Goal: Task Accomplishment & Management: Complete application form

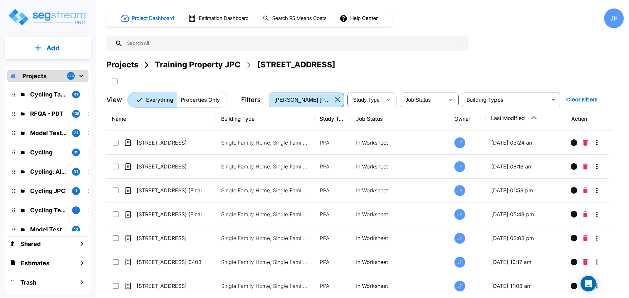
click at [129, 65] on div "Projects" at bounding box center [122, 65] width 32 height 12
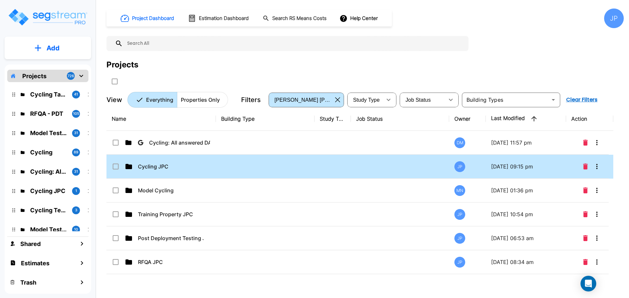
click at [168, 171] on td "Cycling JPC" at bounding box center [160, 167] width 109 height 24
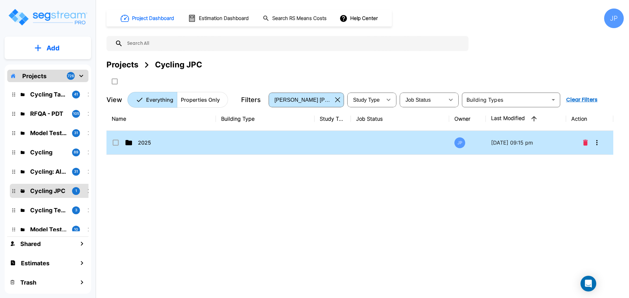
click at [146, 149] on td "2025" at bounding box center [160, 143] width 109 height 24
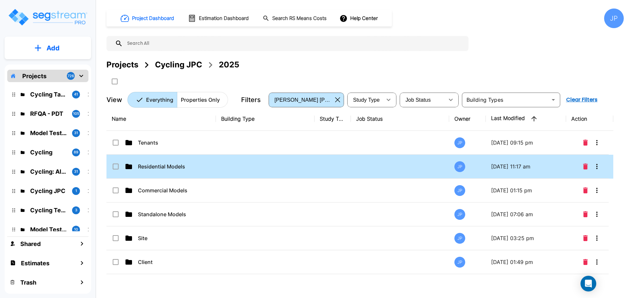
click at [261, 174] on td at bounding box center [265, 167] width 99 height 24
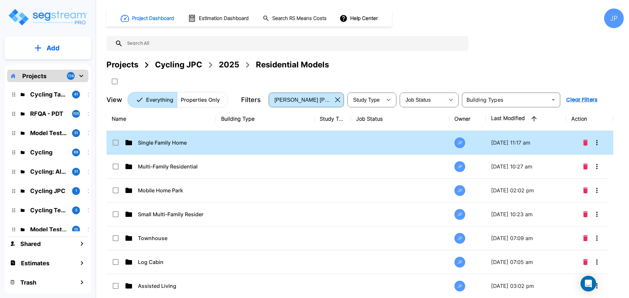
click at [242, 150] on td at bounding box center [265, 143] width 99 height 24
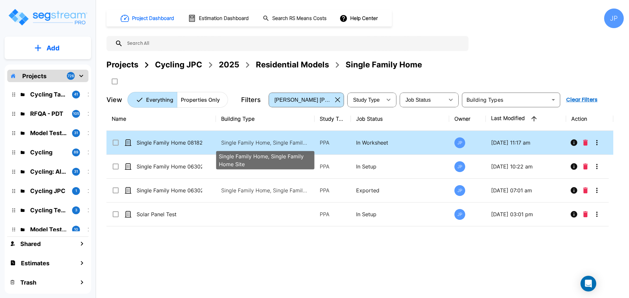
click at [265, 143] on p "Single Family Home, Single Family Home Site" at bounding box center [265, 143] width 88 height 8
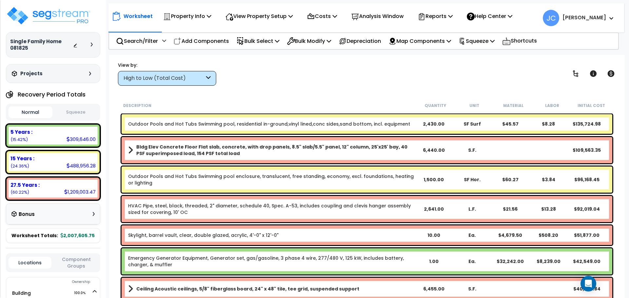
click at [203, 75] on div "High to Low (Total Cost)" at bounding box center [163, 79] width 81 height 8
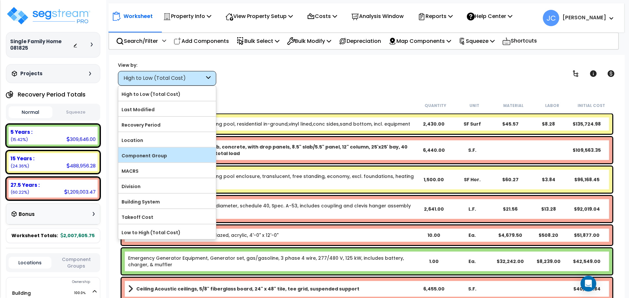
click at [186, 154] on label "Component Group" at bounding box center [167, 156] width 98 height 10
click at [0, 0] on input "Component Group" at bounding box center [0, 0] width 0 height 0
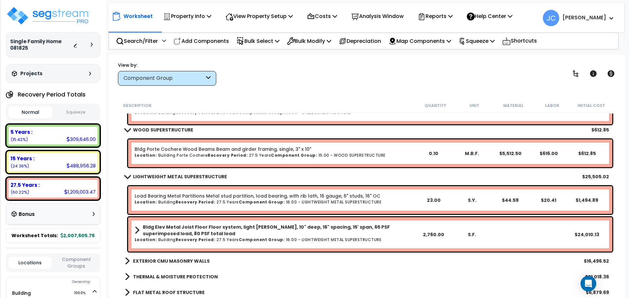
scroll to position [758, 0]
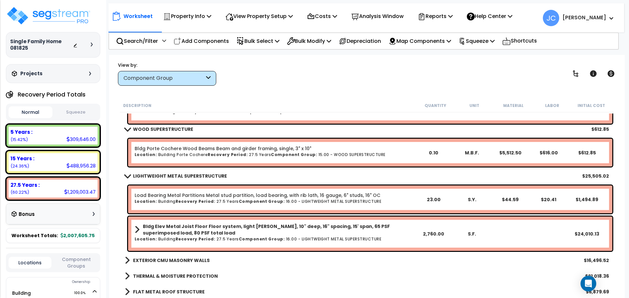
click at [185, 258] on b "EXTERIOR CMU MASONRY WALLS" at bounding box center [171, 260] width 77 height 7
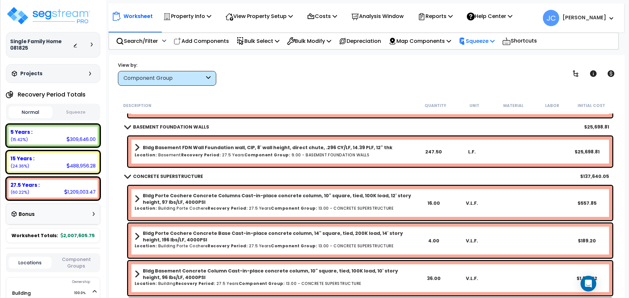
scroll to position [394, 0]
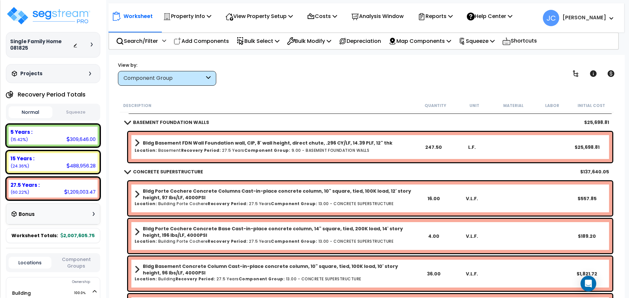
click at [323, 74] on div "View by: Component Group High to Low (Total Cost)" at bounding box center [367, 74] width 503 height 24
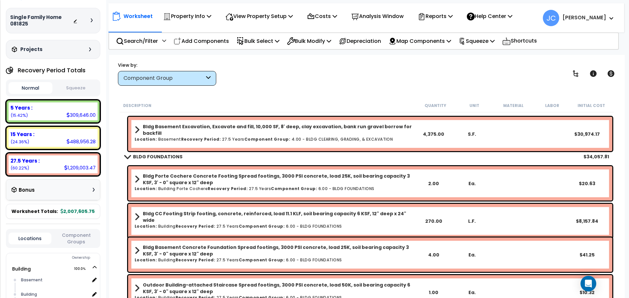
scroll to position [0, 0]
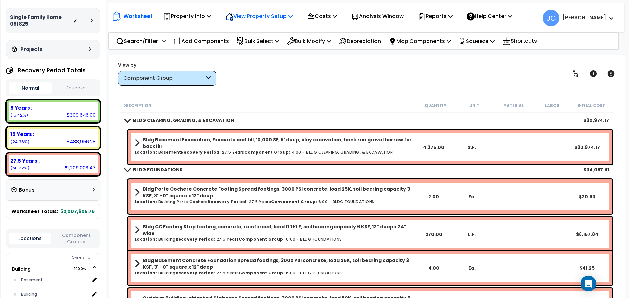
click at [211, 15] on p "View Property Setup" at bounding box center [187, 16] width 48 height 9
click at [264, 41] on link "View Questionnaire" at bounding box center [254, 44] width 65 height 13
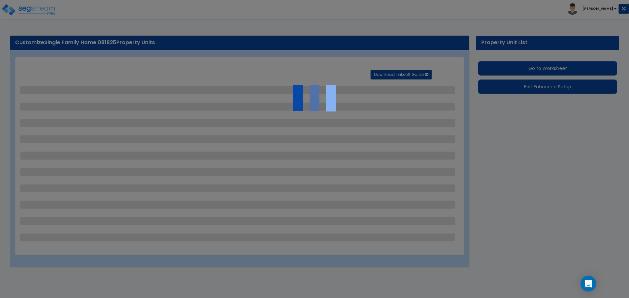
select select "2"
select select "1"
select select "2"
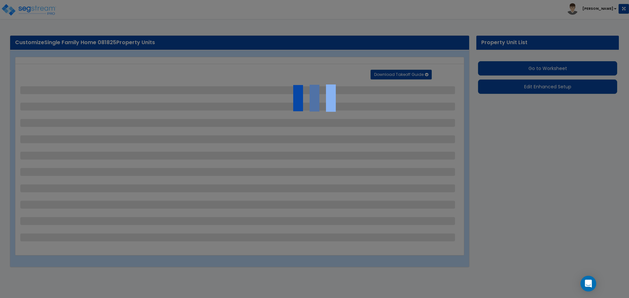
select select "1"
select select "2"
select select "1"
select select "2"
select select "1"
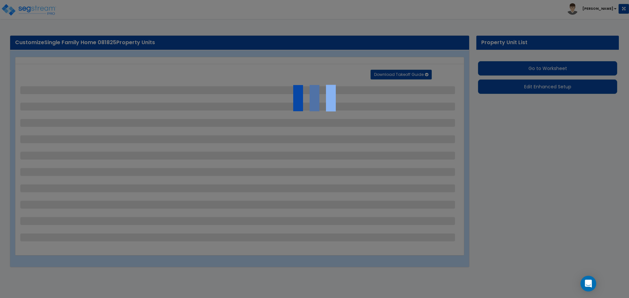
select select "1"
select select "5"
select select "2"
select select "10"
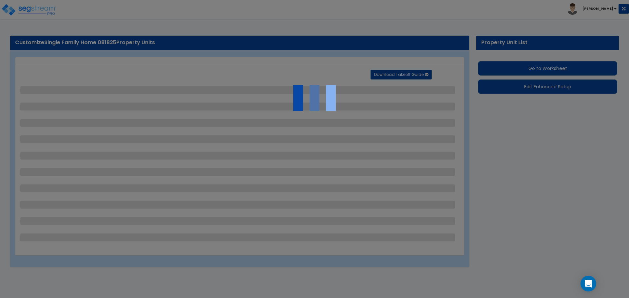
select select "3"
select select "1"
select select "2"
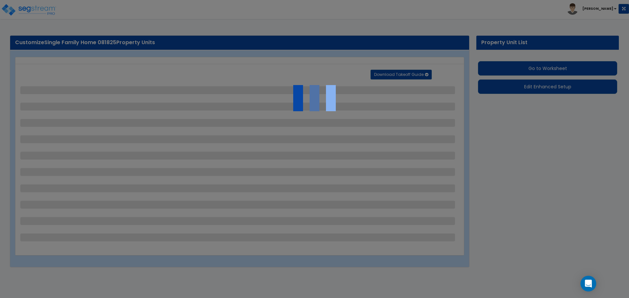
select select "6"
select select "11"
select select "2"
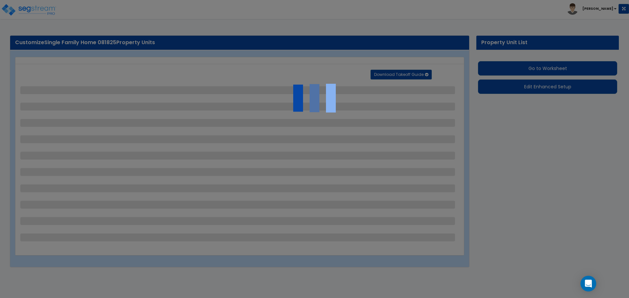
select select "2"
select select "3"
select select "1"
select select "3"
select select "1"
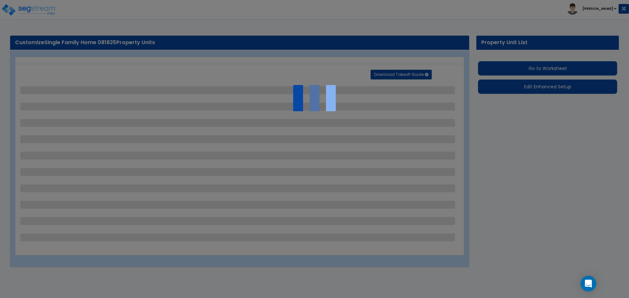
select select "1"
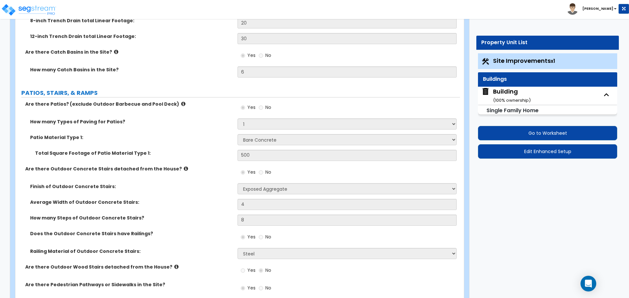
scroll to position [282, 0]
click at [518, 95] on div "Building ( 100 % ownership)" at bounding box center [512, 95] width 38 height 17
select select "3"
select select "5"
select select "2"
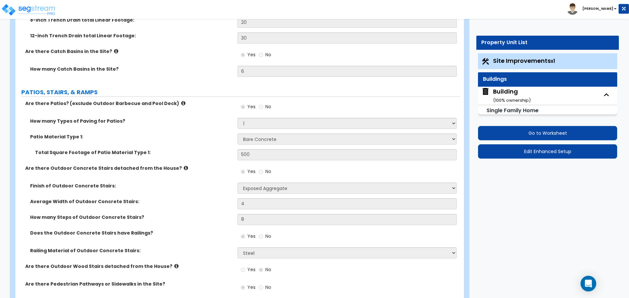
select select "5"
select select "1"
select select "3"
select select "1"
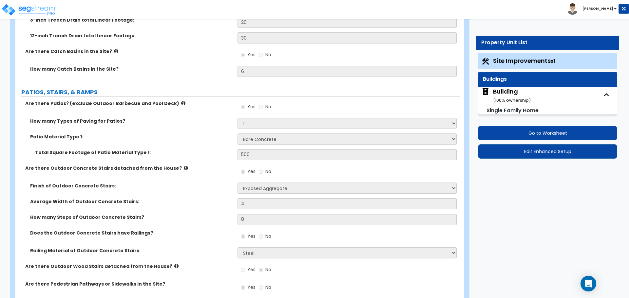
select select "3"
select select "8"
select select "3"
select select "1"
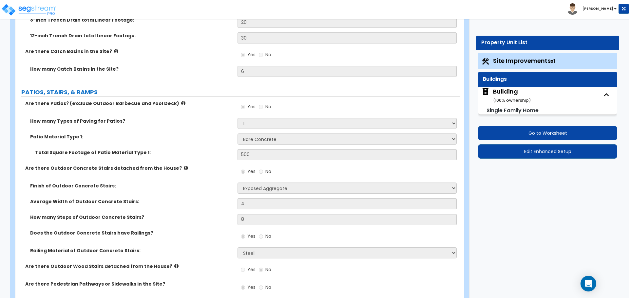
select select "1"
select select "3"
select select "1"
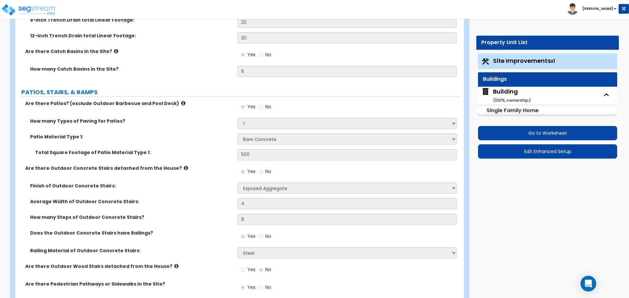
select select "13"
select select "9"
select select "7"
select select "3"
select select "4"
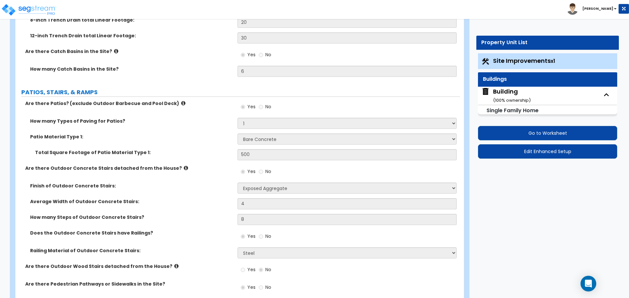
select select "2"
select select "3"
select select "2"
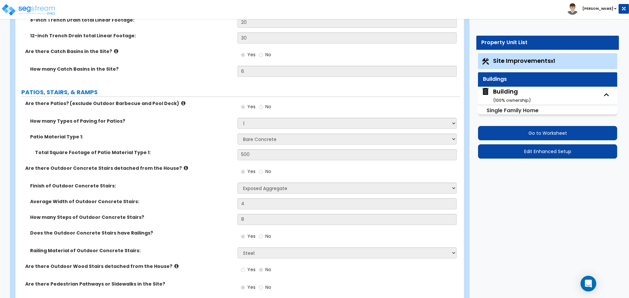
select select "1"
select select "4"
select select "1"
select select "2"
select select "5"
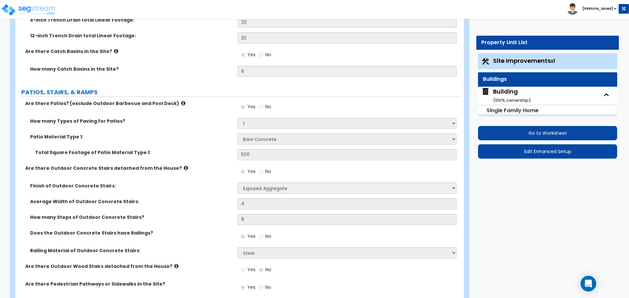
select select "4"
select select "2"
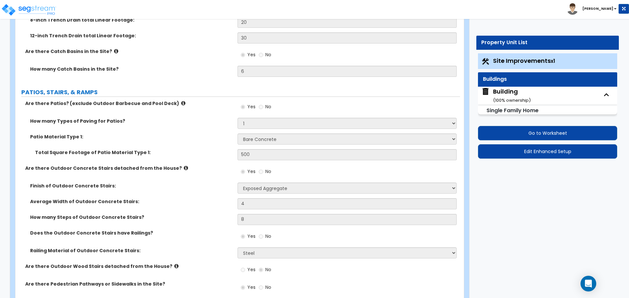
select select "2"
select select "1"
select select "3"
select select "1"
select select "4"
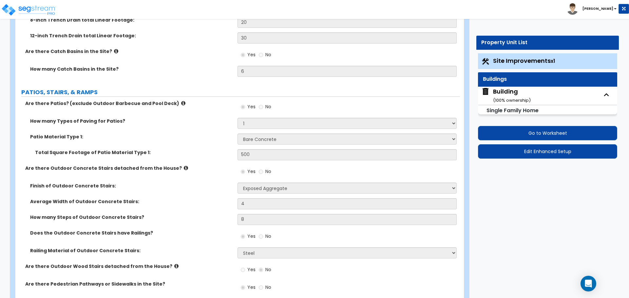
select select "2"
select select "1"
select select "2"
select select "3"
select select "1"
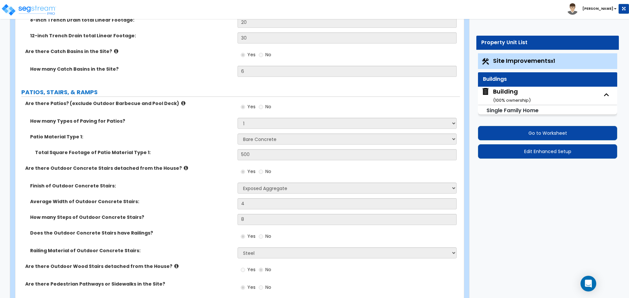
select select "1"
select select "4"
select select "3"
select select "2"
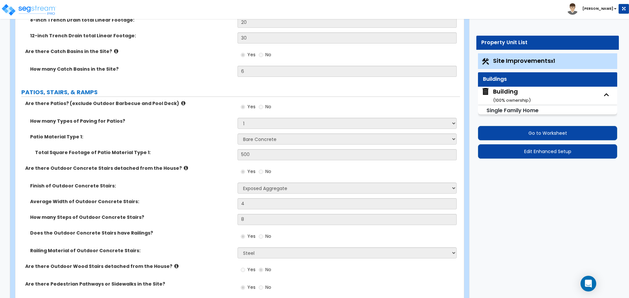
select select "5"
select select "2"
select select "3"
select select "1"
select select "4"
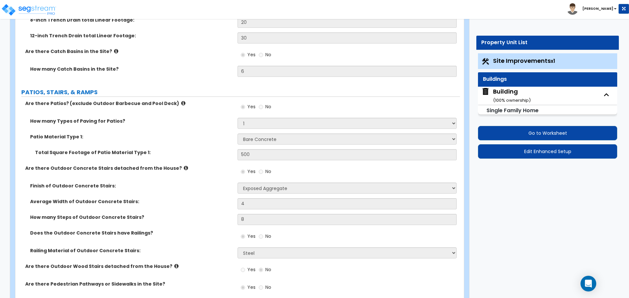
select select "2"
select select "7"
select select "1"
select select "3"
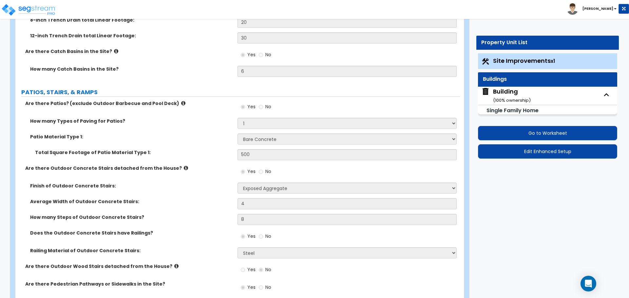
select select "1"
select select "3"
select select "2"
select select "1"
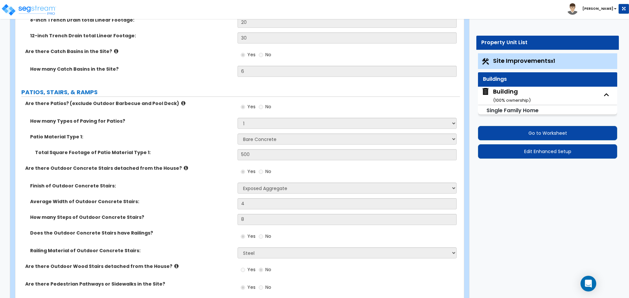
select select "2"
select select "3"
select select "4"
select select "6"
select select "5"
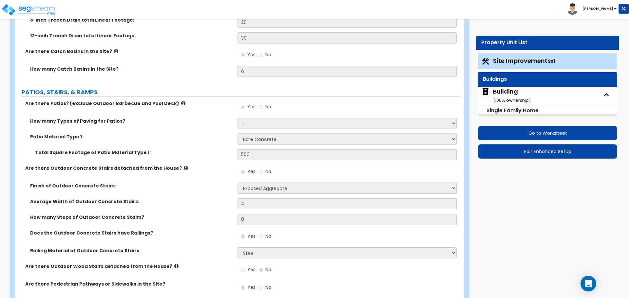
select select "1"
select select "3"
select select "2"
select select "1"
select select "2"
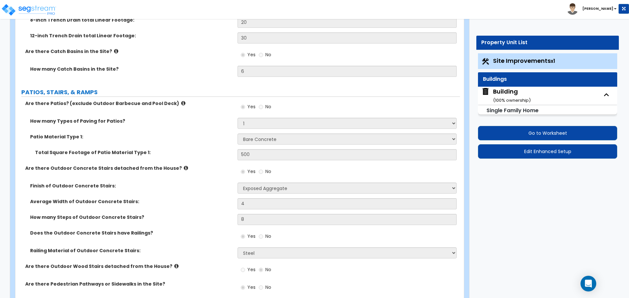
select select "1"
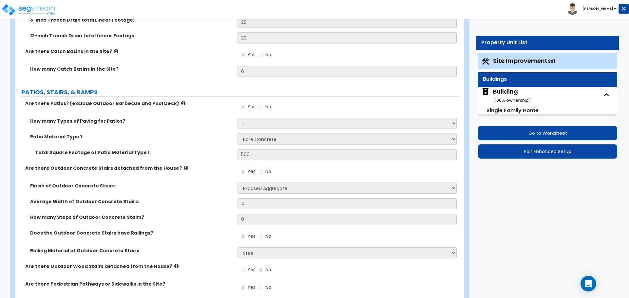
select select "2"
select select "1"
select select "3"
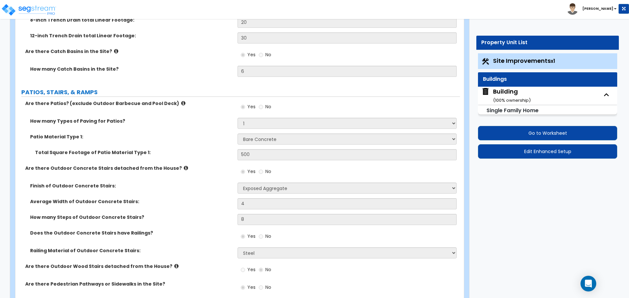
select select "4"
select select "1"
select select "2"
select select "1"
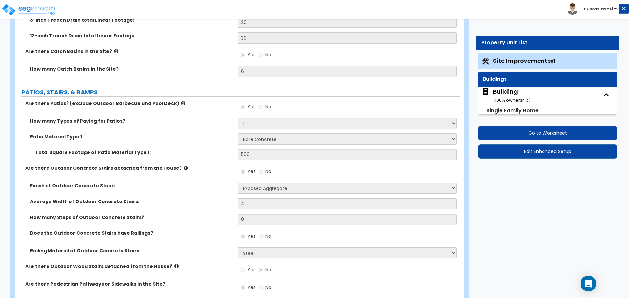
select select "5"
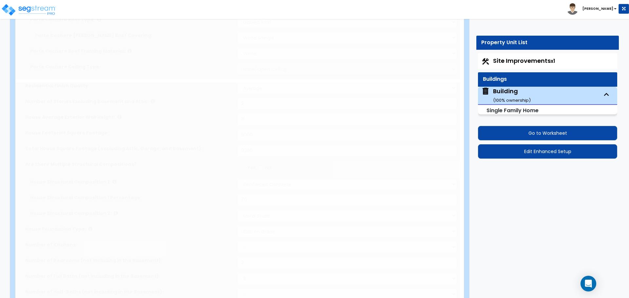
type input "4"
radio input "true"
select select "1"
select select "2"
type input "1"
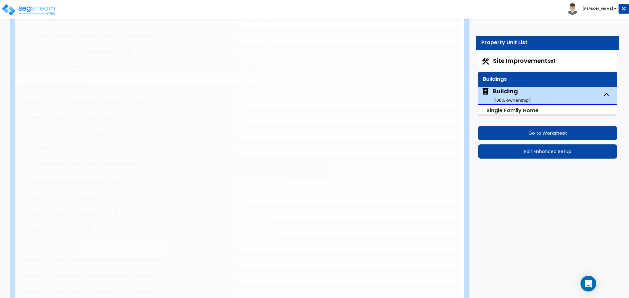
select select "2"
select select "1"
type input "4"
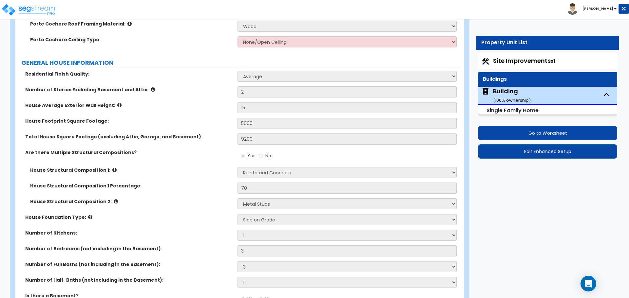
scroll to position [322, 0]
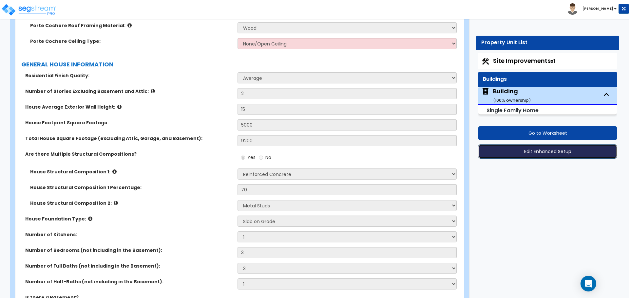
click at [506, 156] on button "Edit Enhanced Setup" at bounding box center [547, 151] width 139 height 14
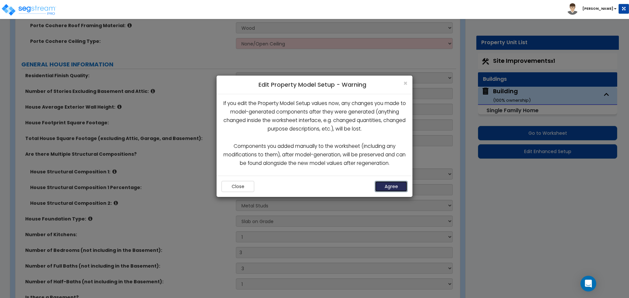
click at [389, 185] on button "Agree" at bounding box center [391, 186] width 33 height 11
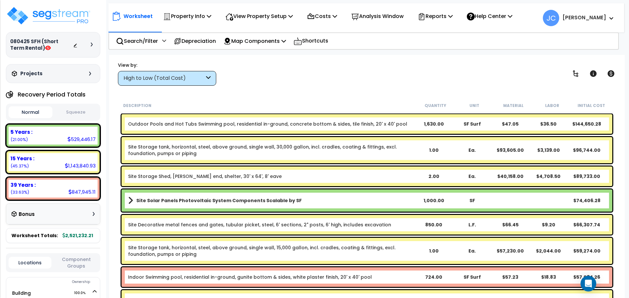
click at [184, 75] on div "High to Low (Total Cost)" at bounding box center [163, 79] width 81 height 8
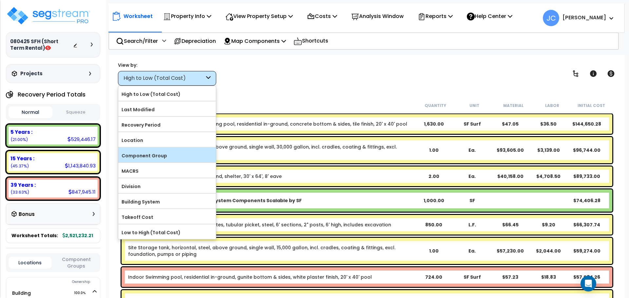
click at [172, 151] on label "Component Group" at bounding box center [167, 156] width 98 height 10
click at [0, 0] on input "Component Group" at bounding box center [0, 0] width 0 height 0
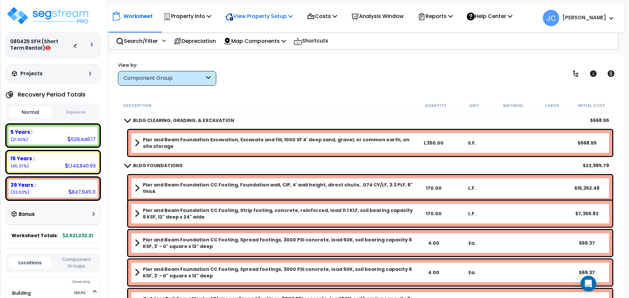
click at [211, 21] on div "View Property Setup" at bounding box center [187, 16] width 48 height 15
click at [275, 43] on link "View Questionnaire" at bounding box center [254, 44] width 65 height 13
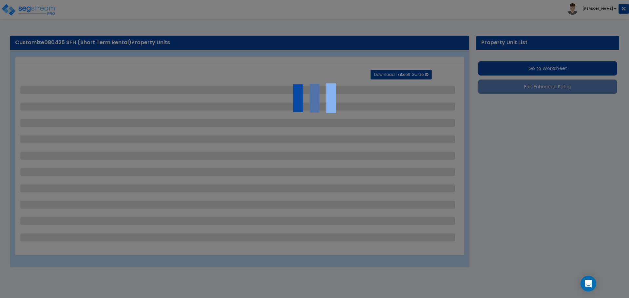
select select "2"
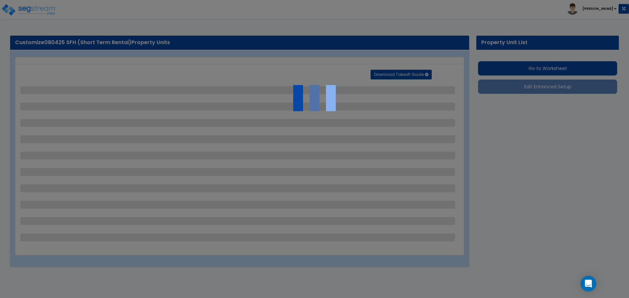
select select "1"
select select "2"
select select "3"
select select "1"
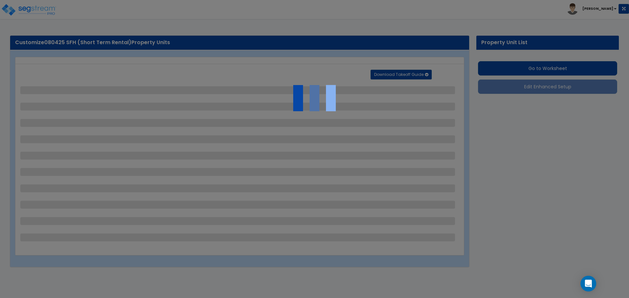
select select "2"
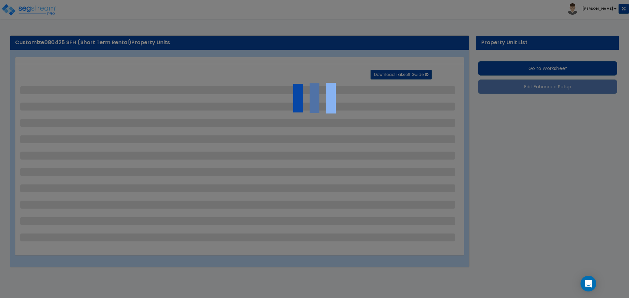
select select "2"
select select "1"
select select "2"
select select "1"
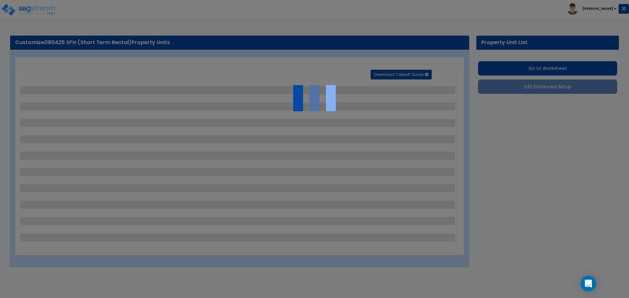
select select "2"
select select "1"
select select "2"
select select "3"
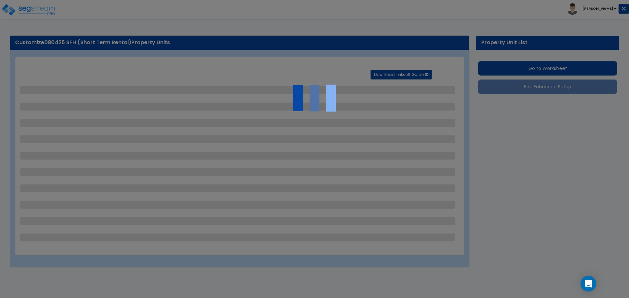
select select "6"
select select "10"
select select "8"
select select "3"
select select "1"
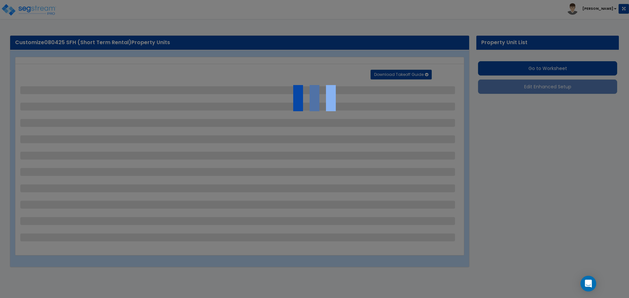
select select "2"
select select "3"
select select "1"
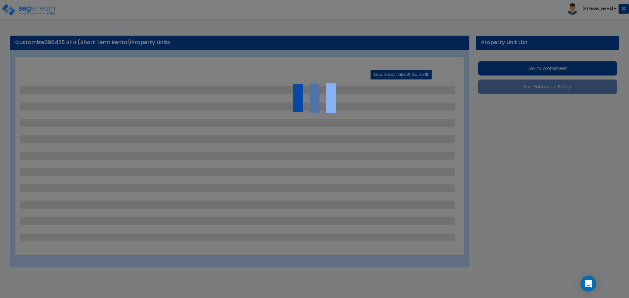
select select "1"
select select "2"
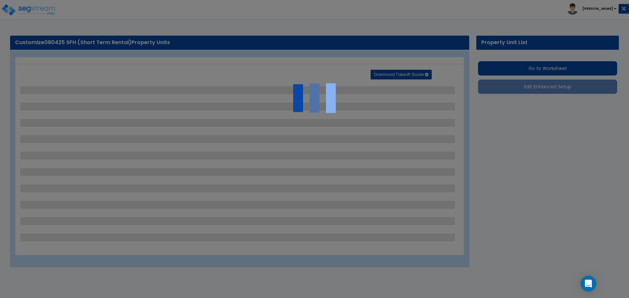
select select "2"
select select "5"
select select "0"
select select "3"
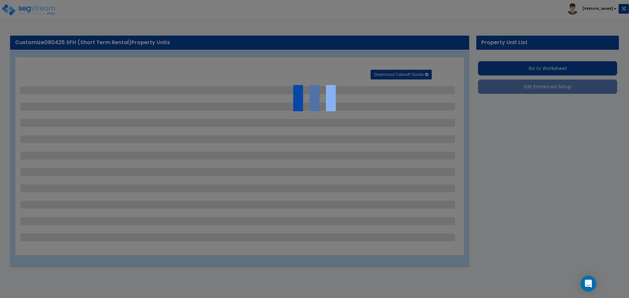
select select "1"
select select "2"
select select "1"
select select "2"
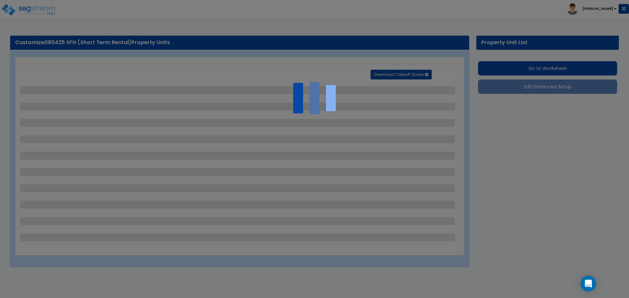
select select "1"
select select "2"
select select "4"
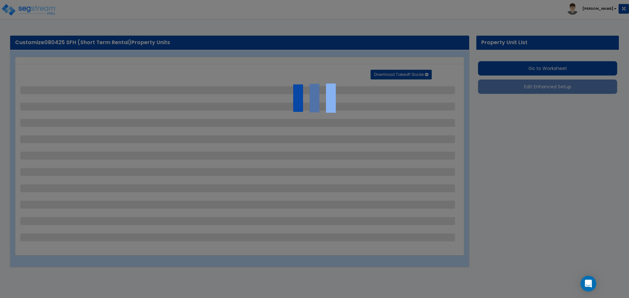
select select "4"
select select "1"
select select "10"
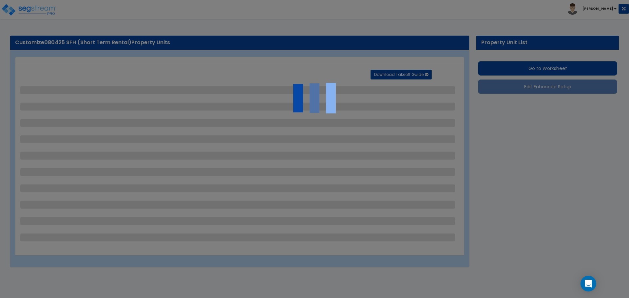
select select "3"
select select "1"
select select "2"
select select "3"
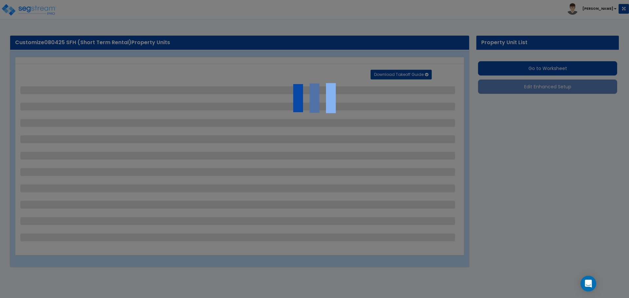
select select "1"
select select "2"
select select "1"
select select "2"
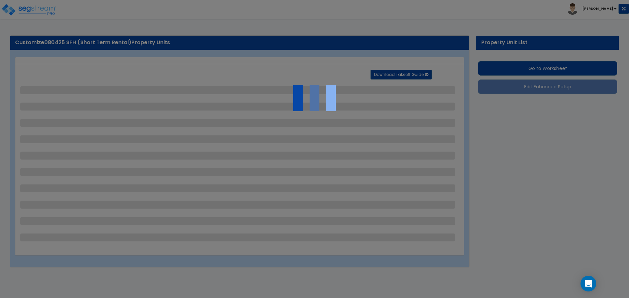
select select "2"
select select "1"
select select "2"
select select "3"
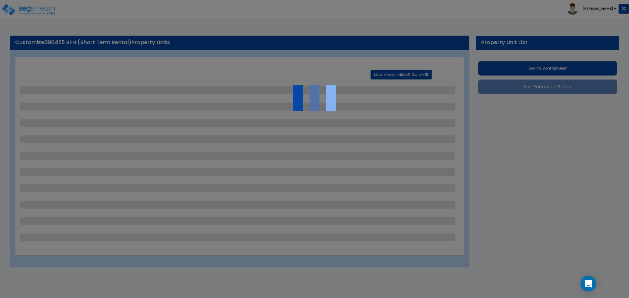
select select "11"
select select "8"
select select "5"
select select "3"
select select "1"
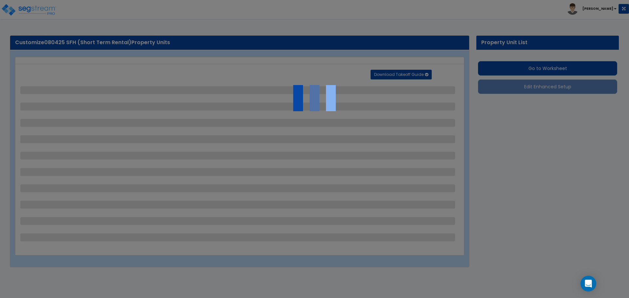
select select "5"
select select "7"
select select "2"
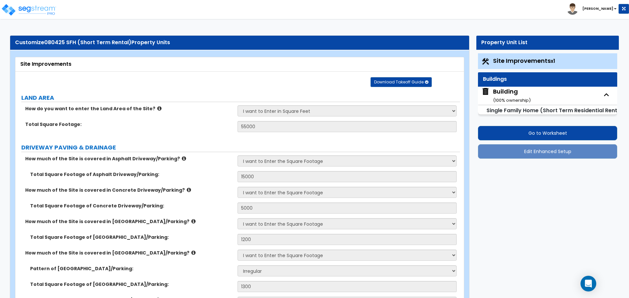
click at [513, 95] on div "Building ( 100 % ownership)" at bounding box center [512, 95] width 38 height 17
select select "1"
select select "7"
select select "1"
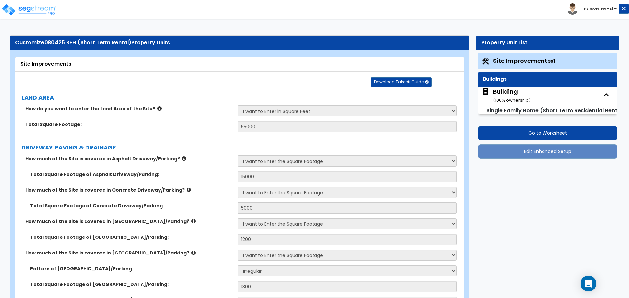
select select "2"
select select "1"
select select "3"
select select "4"
select select "7"
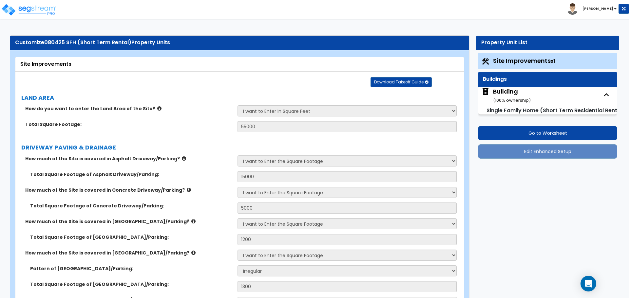
select select "10"
select select "3"
select select "5"
select select "1"
select select "2"
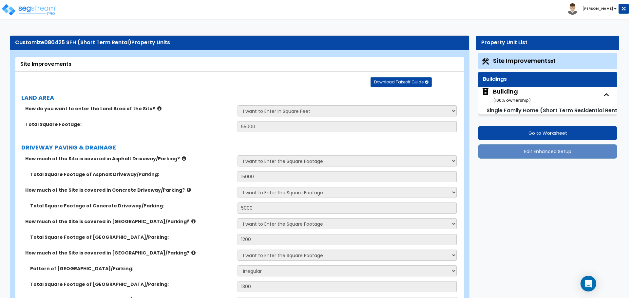
select select "3"
select select "2"
select select "5"
select select "2"
select select "1"
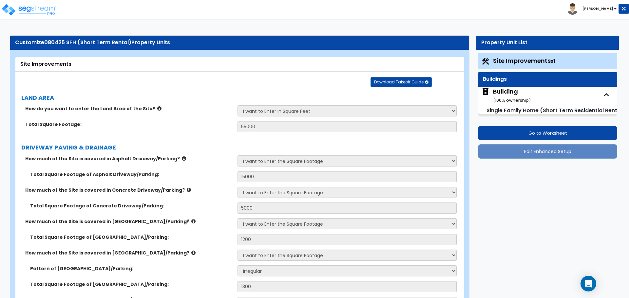
select select "1"
select select "3"
select select "1"
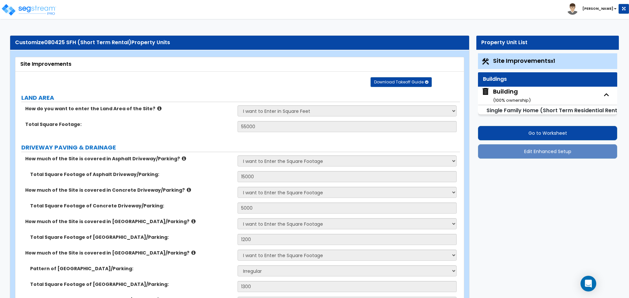
select select "2"
select select "1"
select select "2"
select select "3"
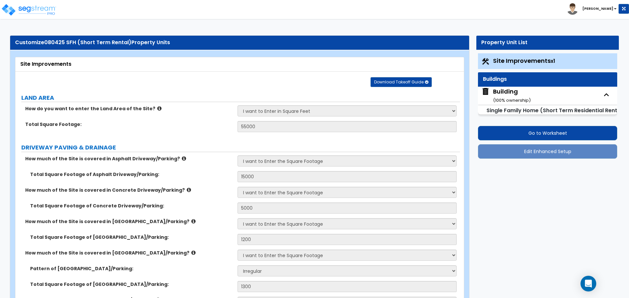
select select "3"
select select "1"
select select "2"
select select "3"
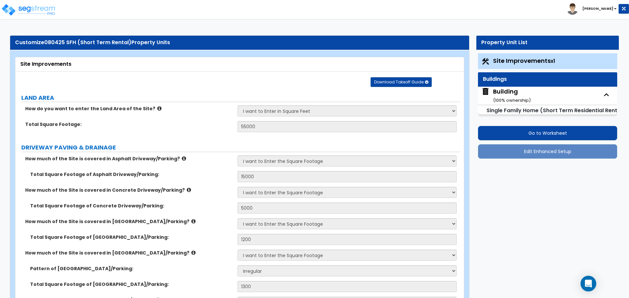
select select "1"
select select "4"
select select "1"
select select "2"
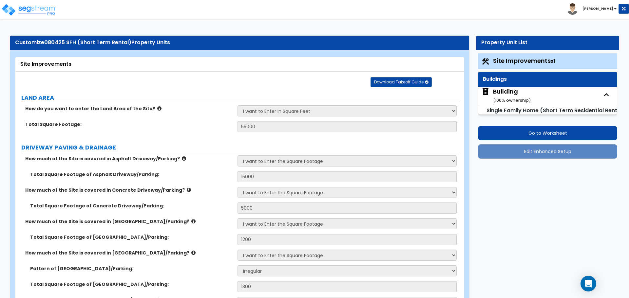
select select "4"
select select "1"
select select "2"
select select "3"
select select "5"
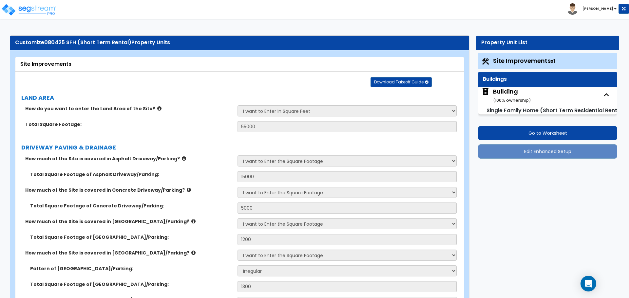
select select "4"
select select "3"
select select "1"
select select "4"
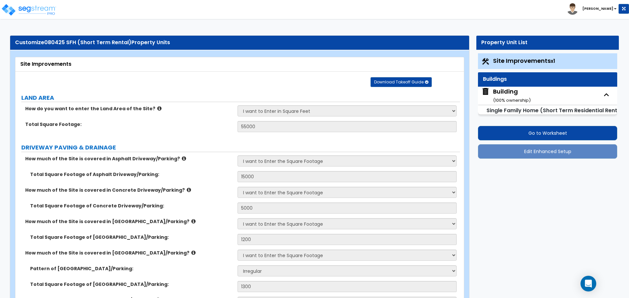
select select "2"
select select "3"
select select "1"
select select "2"
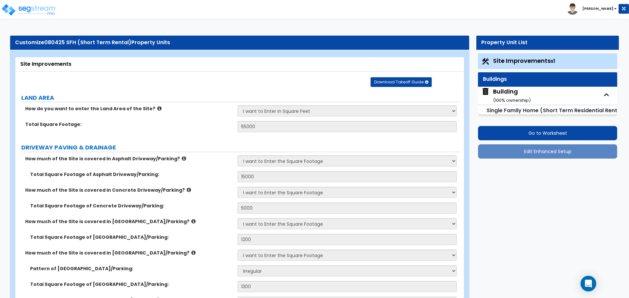
select select "7"
select select "2"
select select "1"
select select "2"
select select "3"
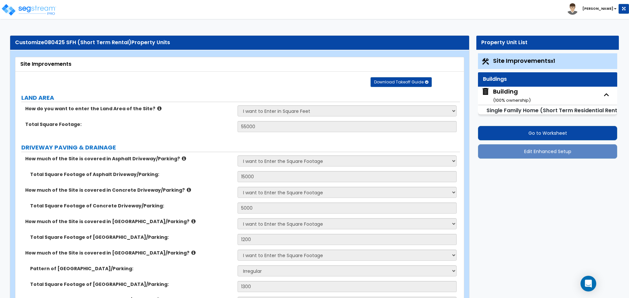
select select "4"
select select "1"
select select "3"
select select "2"
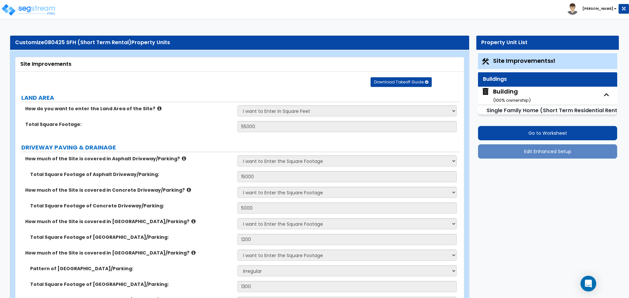
select select "1"
select select "4"
select select "1"
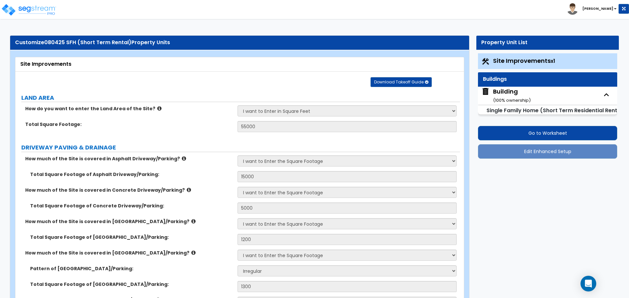
select select "1"
select select "2"
select select "1"
select select "2"
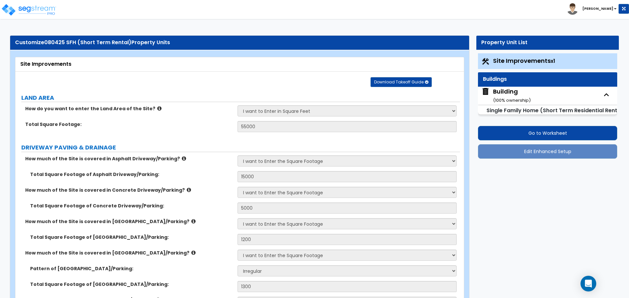
select select "2"
select select "1"
select select "2"
select select "1"
select select "2"
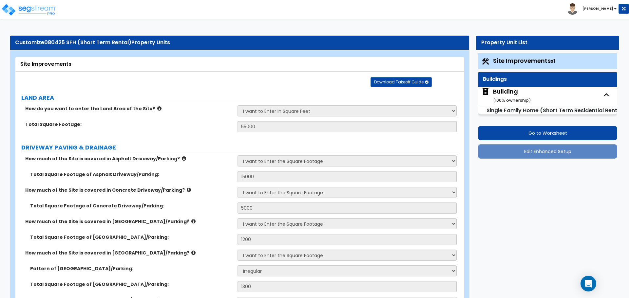
select select "3"
select select "2"
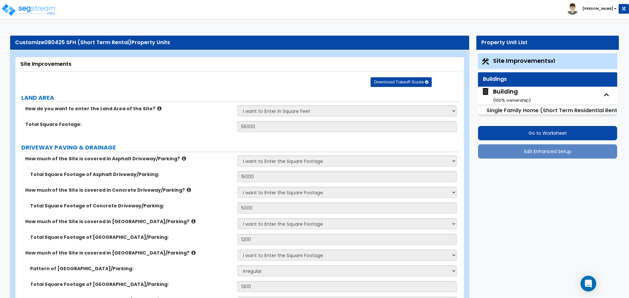
select select "1"
select select "3"
select select "1"
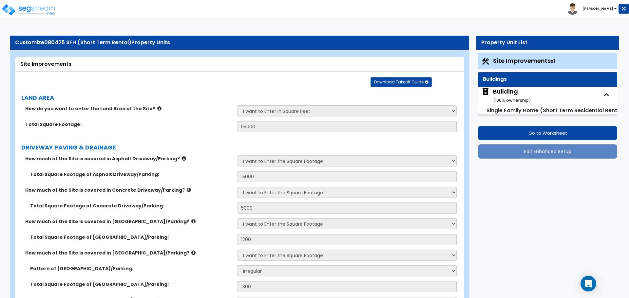
select select "1"
select select "2"
select select "4"
select select "1"
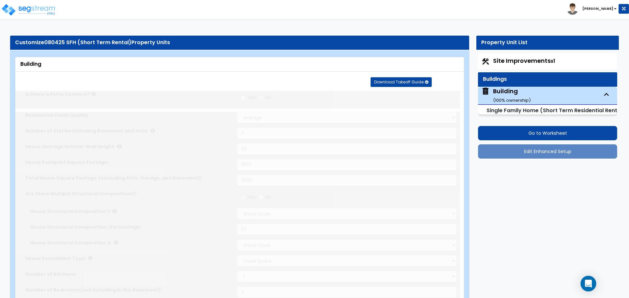
type input "1"
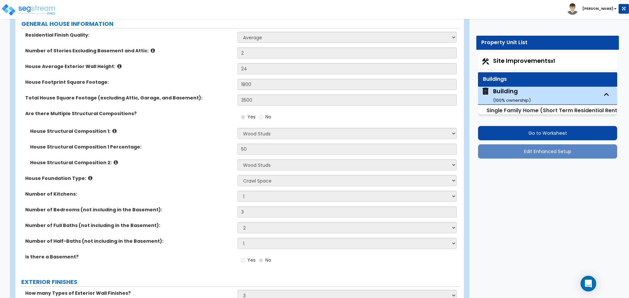
scroll to position [114, 0]
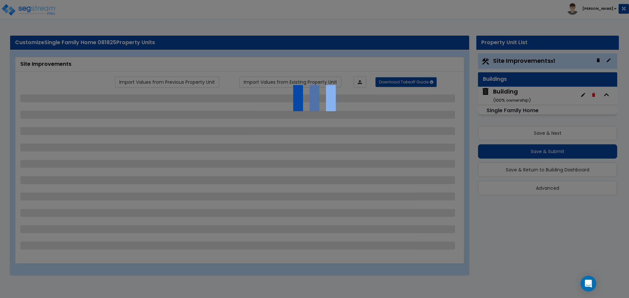
select select "2"
select select "1"
select select "2"
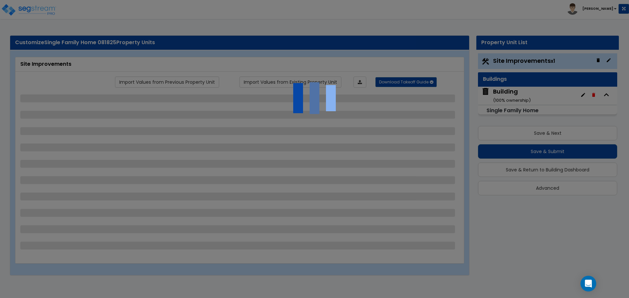
select select "1"
select select "2"
select select "1"
select select "2"
select select "1"
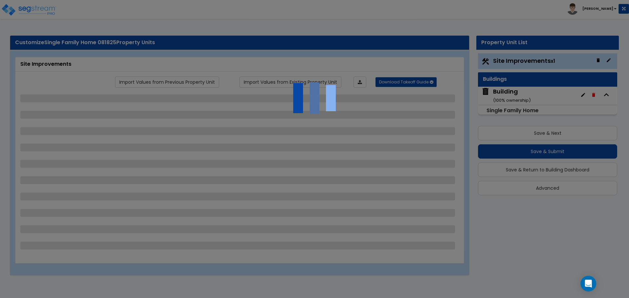
select select "1"
select select "5"
select select "2"
select select "10"
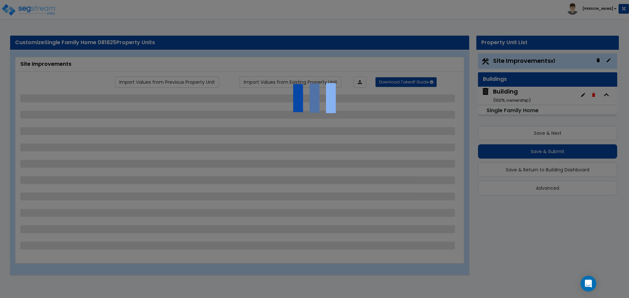
select select "3"
select select "1"
select select "2"
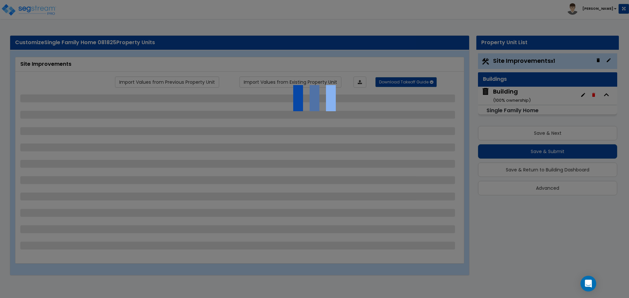
select select "6"
select select "11"
select select "2"
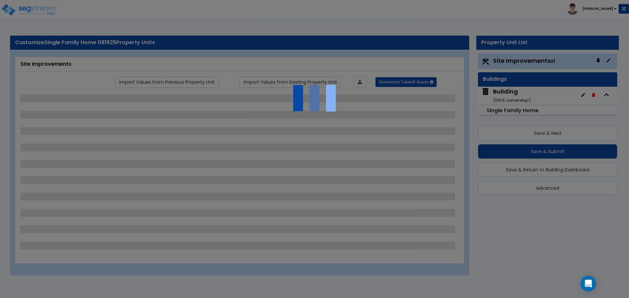
select select "2"
select select "3"
select select "1"
select select "3"
select select "1"
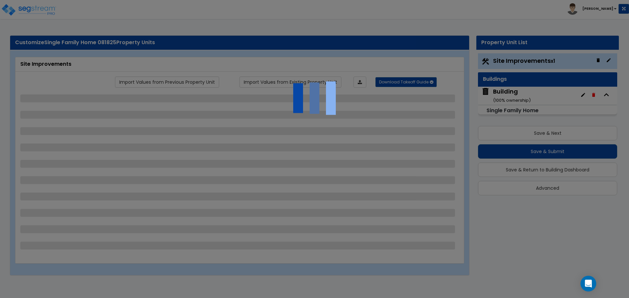
select select "1"
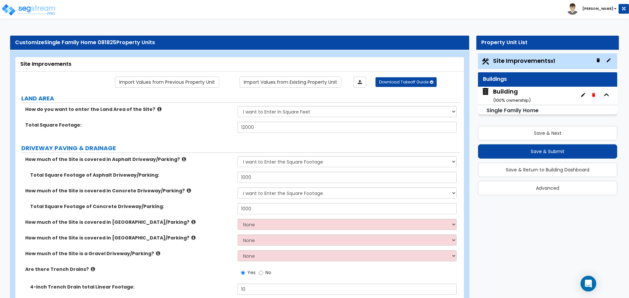
click at [501, 97] on small "( 100 % ownership)" at bounding box center [512, 100] width 38 height 6
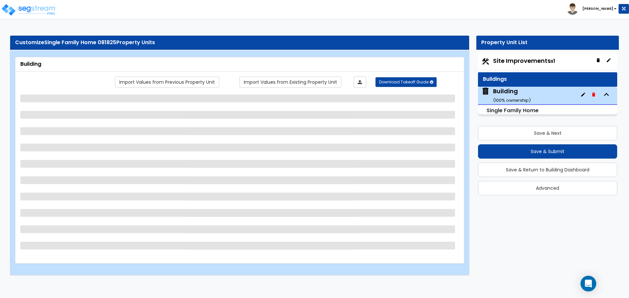
select select "3"
select select "5"
select select "2"
select select "5"
select select "1"
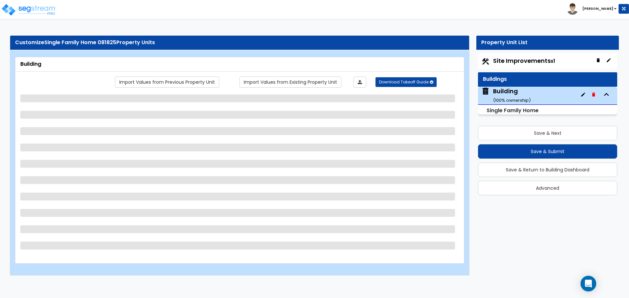
select select "3"
select select "1"
select select "3"
select select "8"
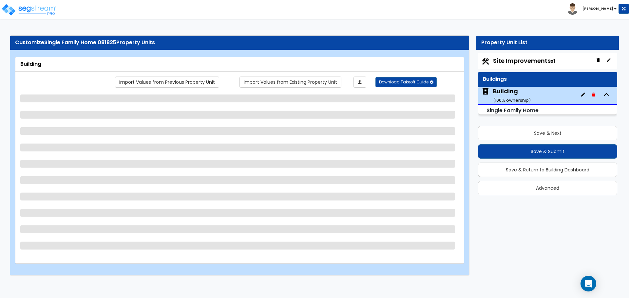
select select "3"
select select "1"
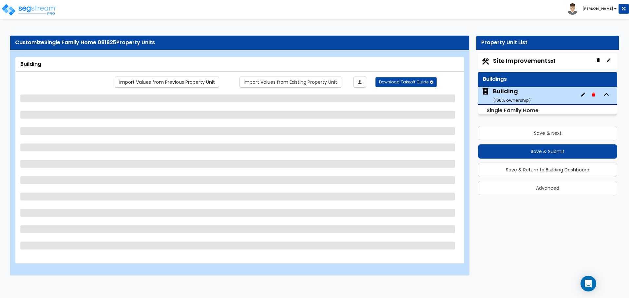
select select "1"
select select "3"
select select "1"
select select "13"
select select "9"
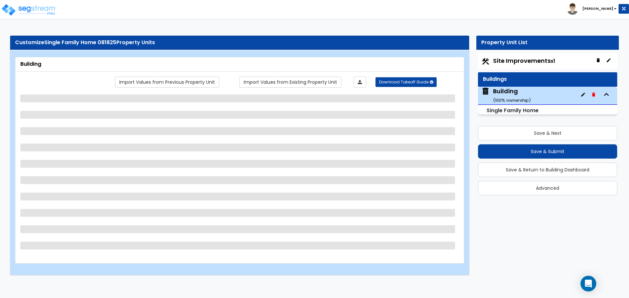
select select "7"
select select "3"
select select "4"
select select "2"
select select "3"
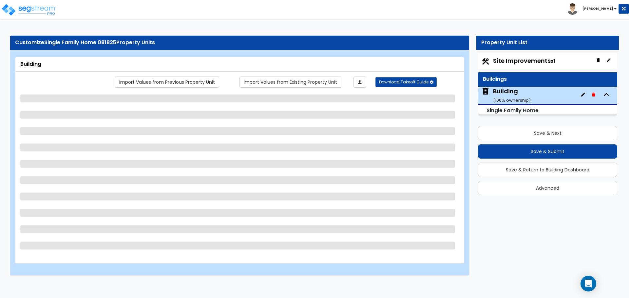
select select "3"
select select "2"
select select "1"
select select "4"
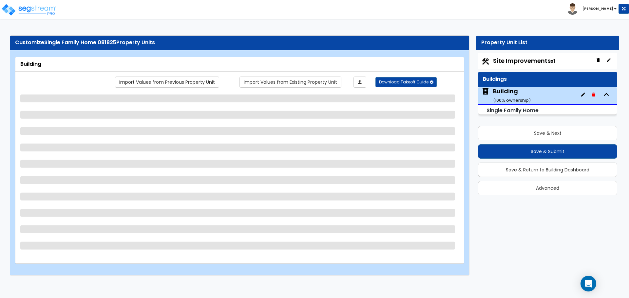
select select "1"
select select "2"
select select "5"
select select "4"
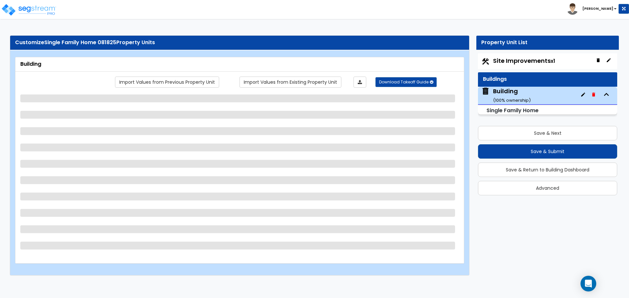
select select "4"
select select "2"
select select "1"
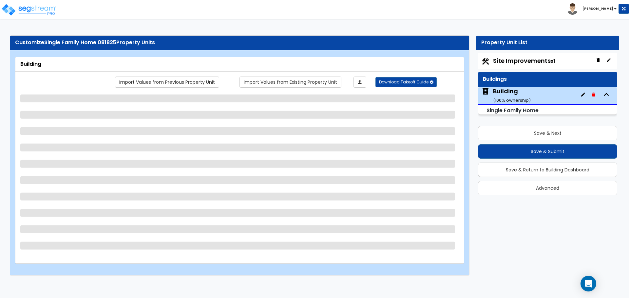
select select "3"
select select "1"
select select "4"
select select "2"
select select "1"
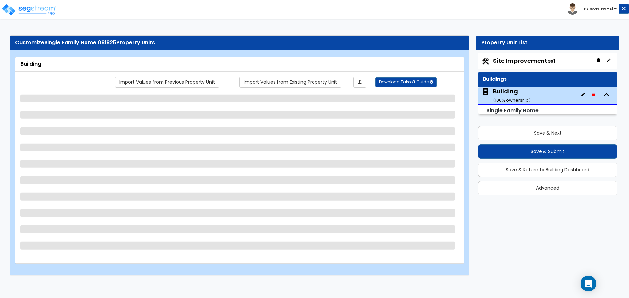
select select "2"
select select "3"
select select "1"
select select "4"
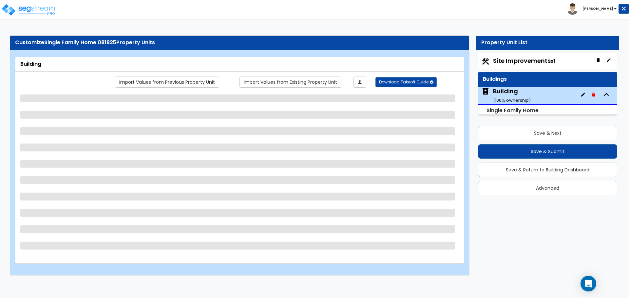
select select "3"
select select "2"
select select "5"
select select "2"
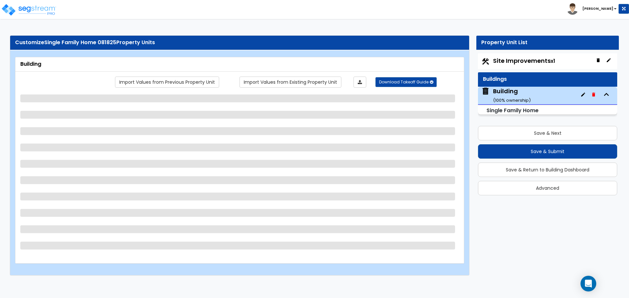
select select "3"
select select "1"
select select "4"
select select "2"
select select "7"
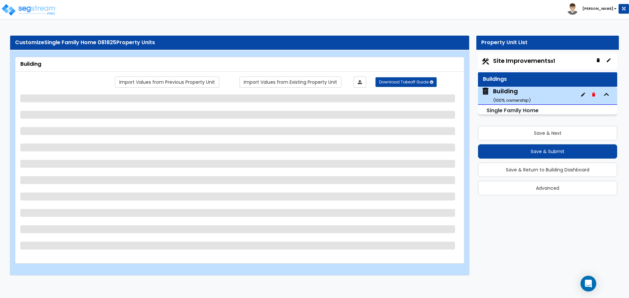
select select "1"
select select "3"
select select "1"
select select "3"
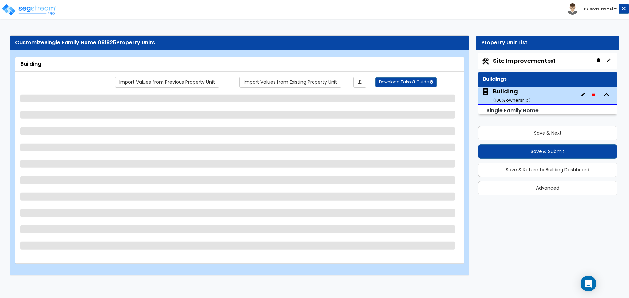
select select "3"
select select "2"
select select "1"
select select "2"
select select "3"
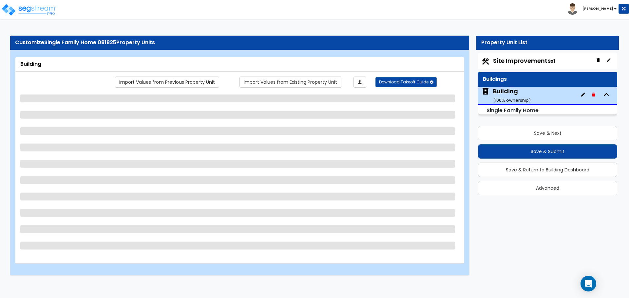
select select "4"
select select "6"
select select "5"
select select "1"
select select "3"
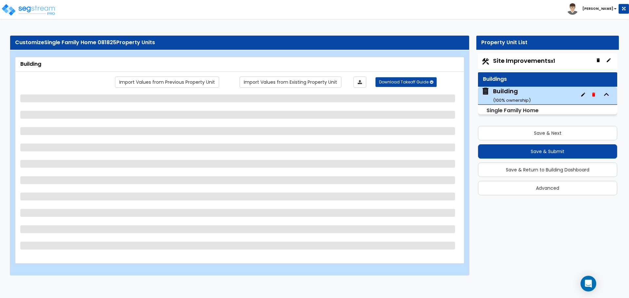
select select "2"
select select "1"
select select "2"
select select "1"
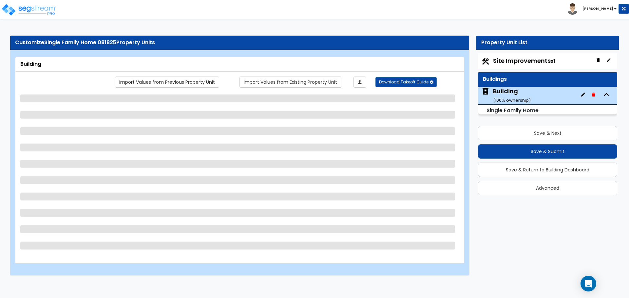
select select "1"
select select "2"
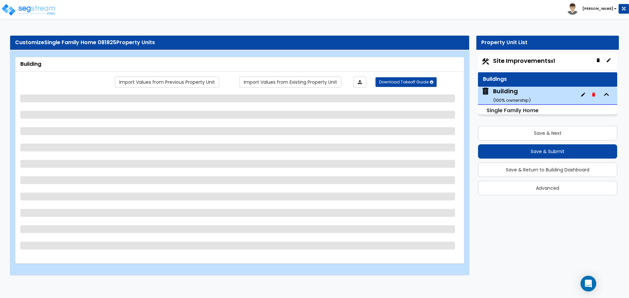
select select "1"
select select "3"
select select "4"
select select "1"
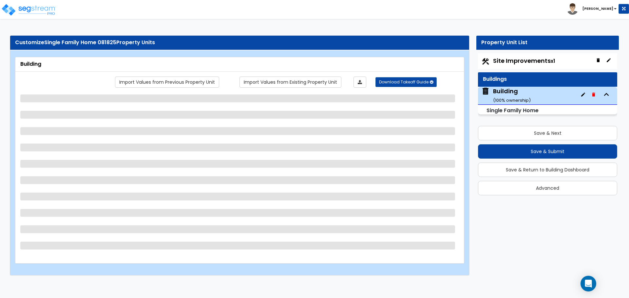
select select "2"
select select "1"
select select "5"
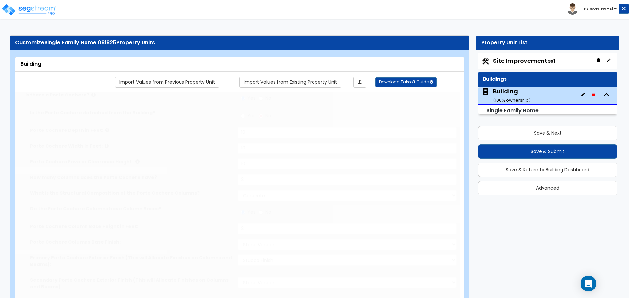
type input "4"
radio input "true"
select select "1"
select select "2"
type input "1"
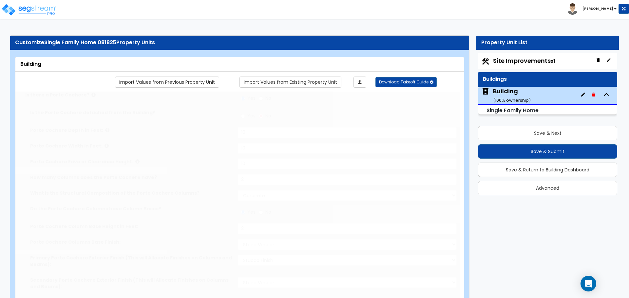
select select "2"
select select "1"
type input "4"
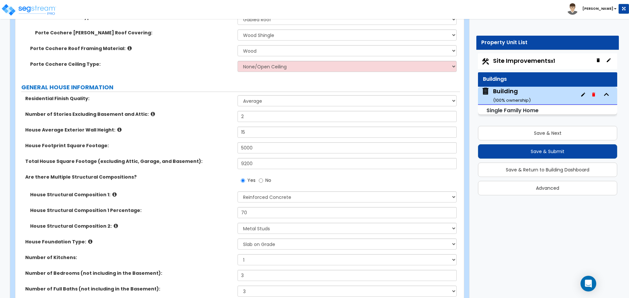
scroll to position [316, 0]
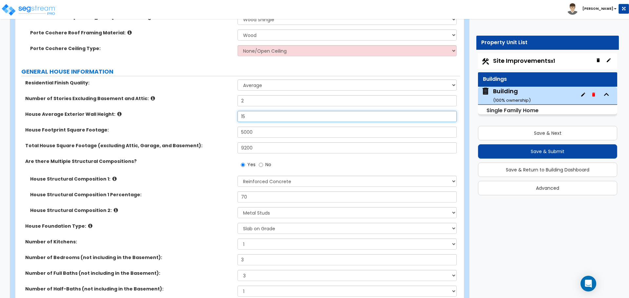
drag, startPoint x: 219, startPoint y: 111, endPoint x: 205, endPoint y: 108, distance: 14.1
click at [205, 108] on div "Residential Finish Quality: Low Average High Number of Stories Excluding Baseme…" at bounding box center [237, 247] width 435 height 334
type input "25"
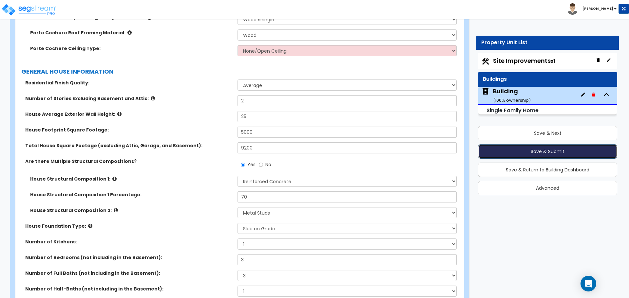
click at [523, 150] on button "Save & Submit" at bounding box center [547, 151] width 139 height 14
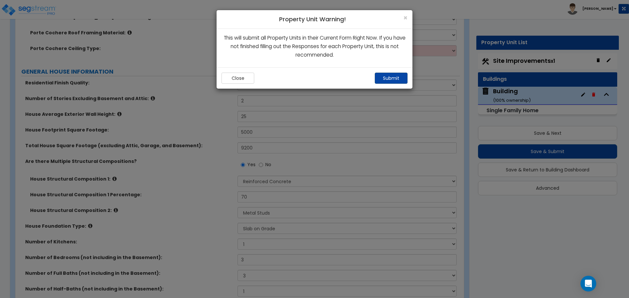
click at [390, 80] on button "Submit" at bounding box center [391, 78] width 33 height 11
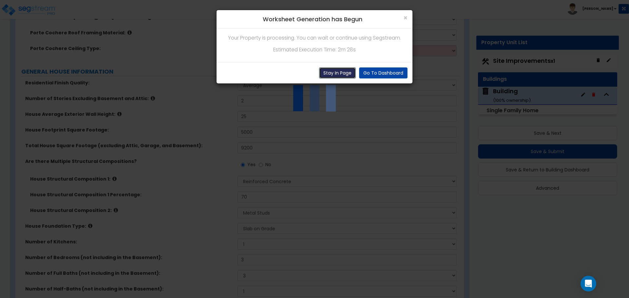
click at [336, 68] on button "Stay In Page" at bounding box center [337, 72] width 37 height 11
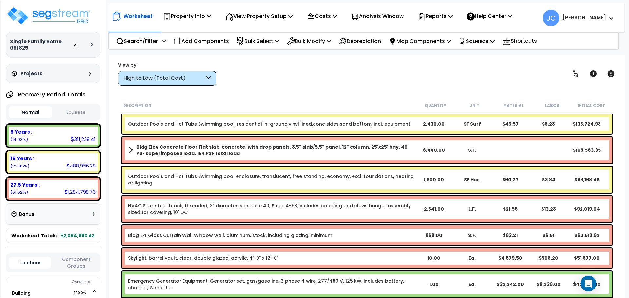
click at [201, 77] on div "High to Low (Total Cost)" at bounding box center [163, 79] width 81 height 8
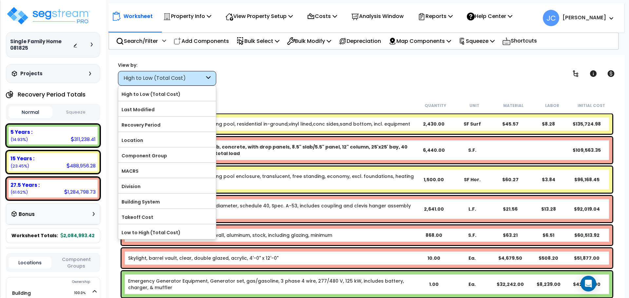
click at [176, 152] on label "Component Group" at bounding box center [167, 156] width 98 height 10
click at [0, 0] on input "Component Group" at bounding box center [0, 0] width 0 height 0
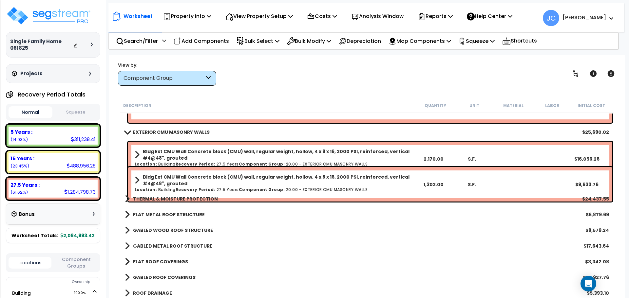
scroll to position [887, 0]
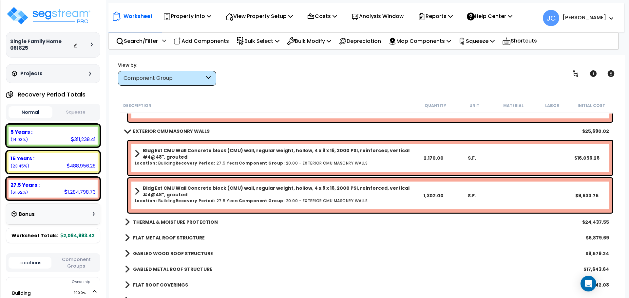
click at [195, 218] on link "THERMAL & MOISTURE PROTECTION" at bounding box center [171, 222] width 93 height 9
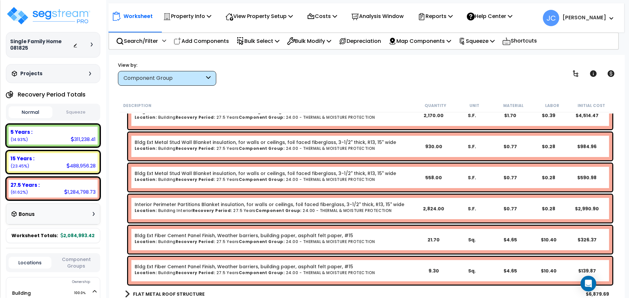
scroll to position [1122, 0]
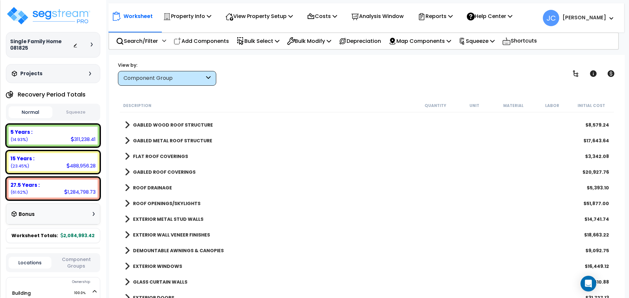
click at [183, 221] on b "EXTERIOR METAL STUD WALLS" at bounding box center [168, 219] width 70 height 7
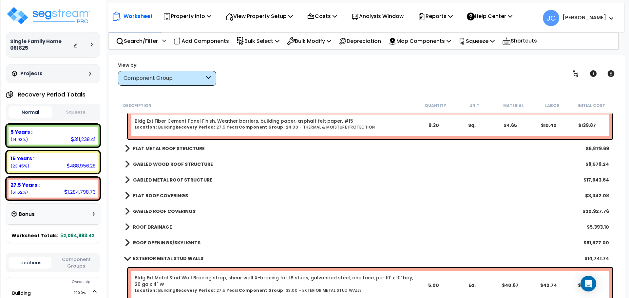
scroll to position [1264, 0]
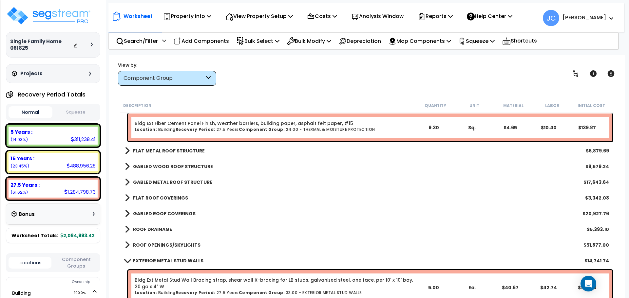
click at [188, 166] on b "GABLED WOOD ROOF STRUCTURE" at bounding box center [173, 166] width 80 height 7
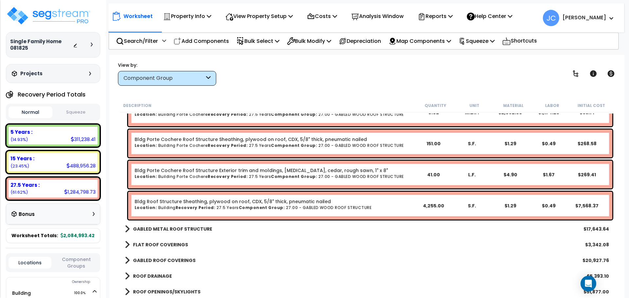
scroll to position [1422, 0]
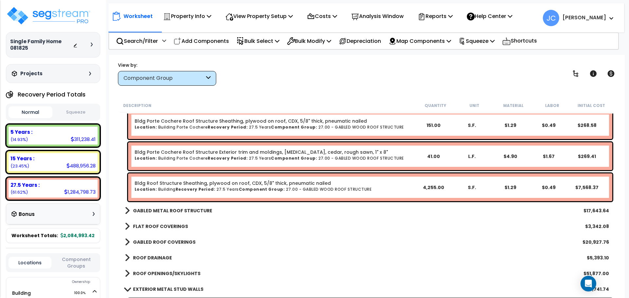
click at [168, 208] on b "GABLED METAL ROOF STRUCTURE" at bounding box center [172, 211] width 79 height 7
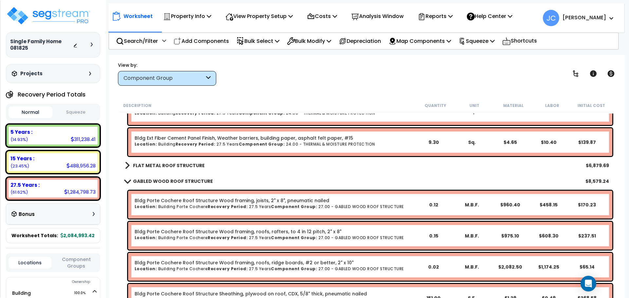
scroll to position [1242, 0]
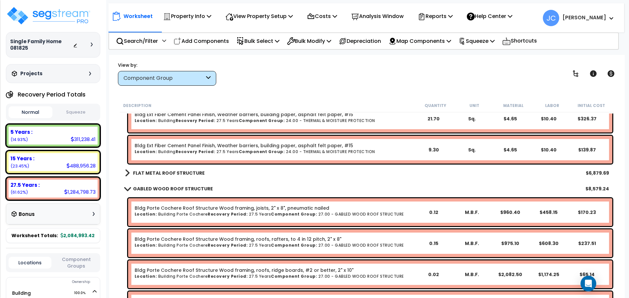
click at [174, 172] on b "FLAT METAL ROOF STRUCTURE" at bounding box center [169, 173] width 72 height 7
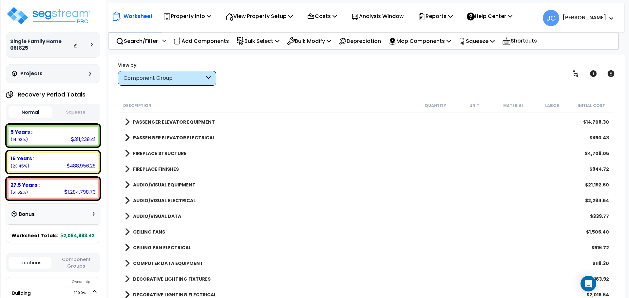
scroll to position [2796, 0]
click at [144, 215] on b "AUDIO/VISUAL DATA" at bounding box center [157, 216] width 48 height 7
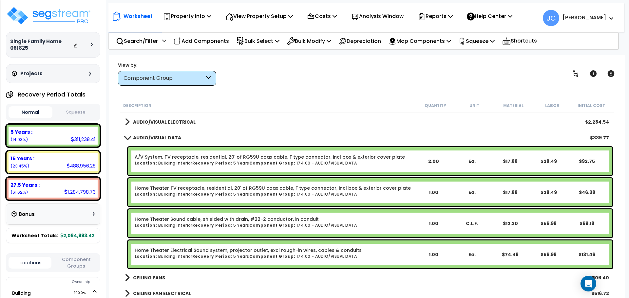
scroll to position [2861, 0]
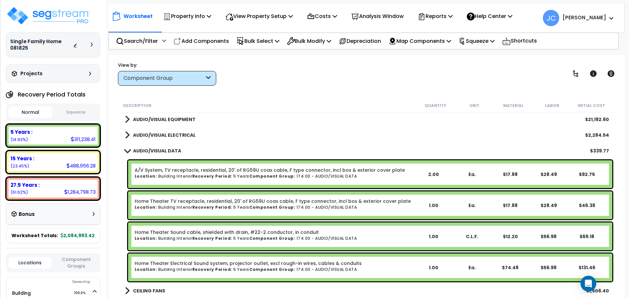
click at [153, 129] on div "AUDIO/VISUAL ELECTRICAL $2,284.54" at bounding box center [367, 135] width 491 height 16
click at [155, 133] on b "AUDIO/VISUAL ELECTRICAL" at bounding box center [164, 135] width 63 height 7
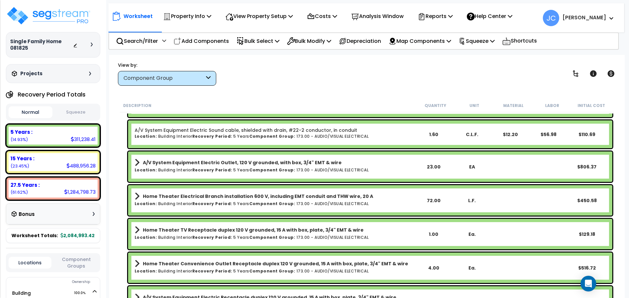
scroll to position [2918, 0]
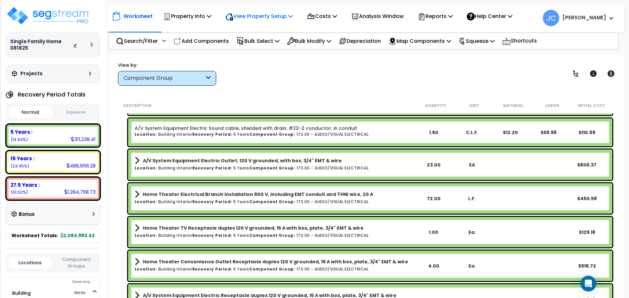
click at [211, 17] on p "View Property Setup" at bounding box center [187, 16] width 48 height 9
click at [256, 44] on link "View Questionnaire" at bounding box center [254, 44] width 65 height 13
click at [570, 72] on link at bounding box center [575, 73] width 14 height 14
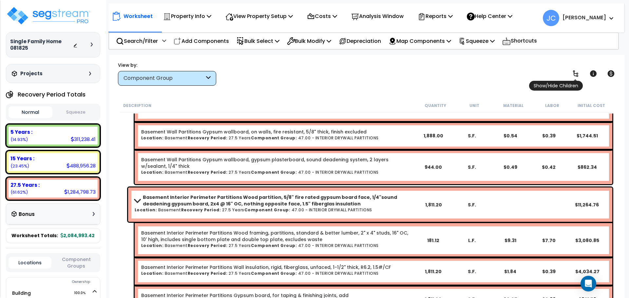
click at [572, 72] on icon at bounding box center [576, 74] width 8 height 8
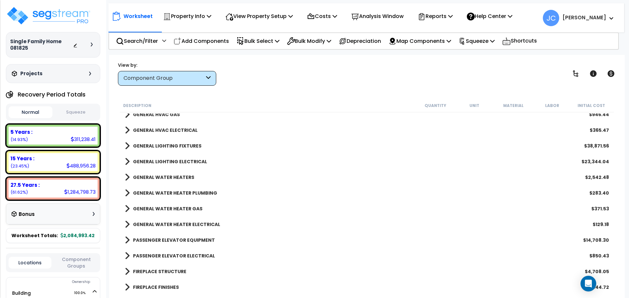
scroll to position [1762, 0]
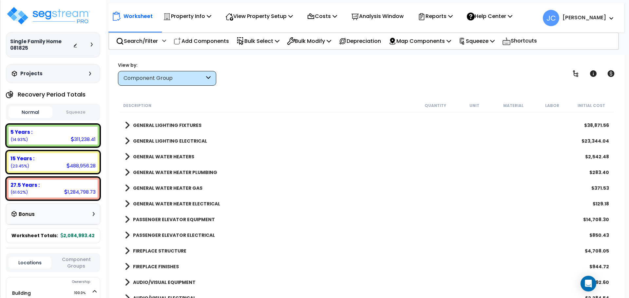
click at [182, 155] on b "GENERAL WATER HEATERS" at bounding box center [163, 157] width 61 height 7
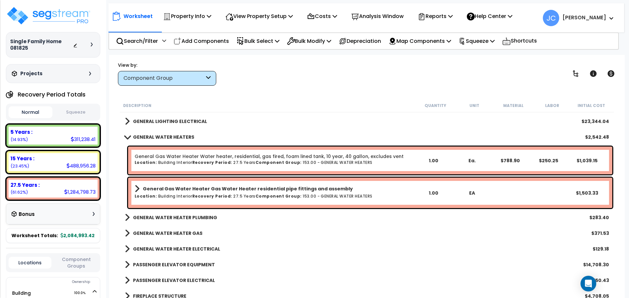
scroll to position [1784, 0]
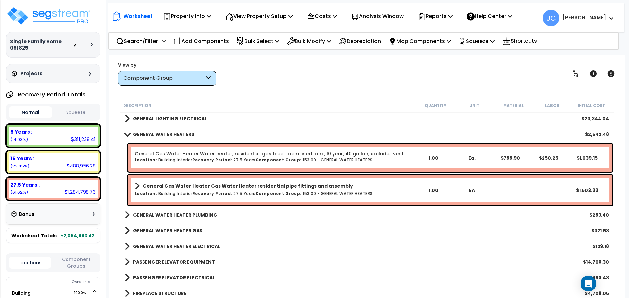
click at [293, 190] on link "General Gas Water Heater Gas Water Heater residential pipe fittings and assembly" at bounding box center [274, 186] width 279 height 9
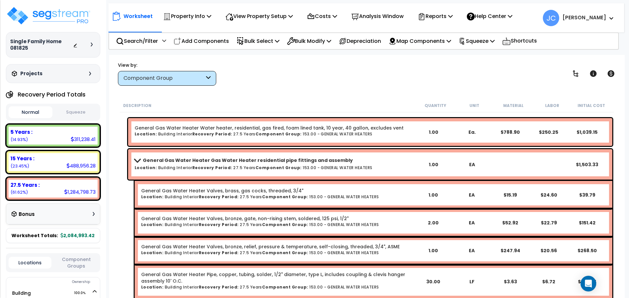
scroll to position [1800, 0]
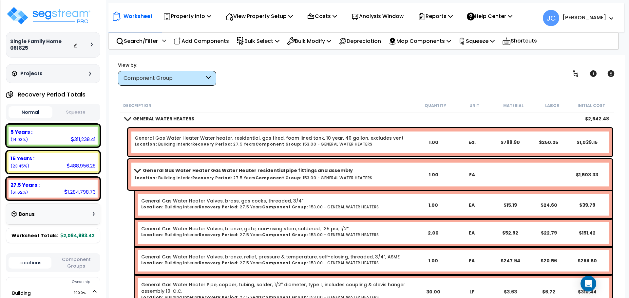
click at [179, 179] on h6 "Location: Building Interior Recovery Period: 27.5 Years Component Group: 153.00…" at bounding box center [274, 178] width 279 height 4
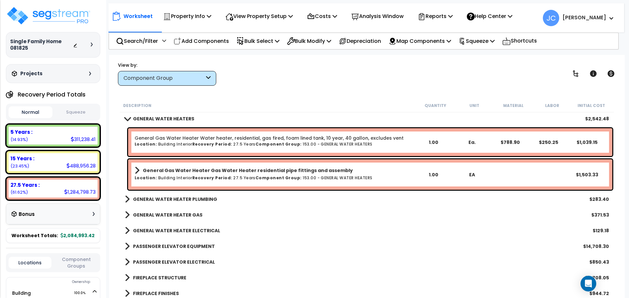
click at [185, 178] on h6 "Location: Building Interior Recovery Period: 27.5 Years Component Group: 153.00…" at bounding box center [274, 178] width 279 height 4
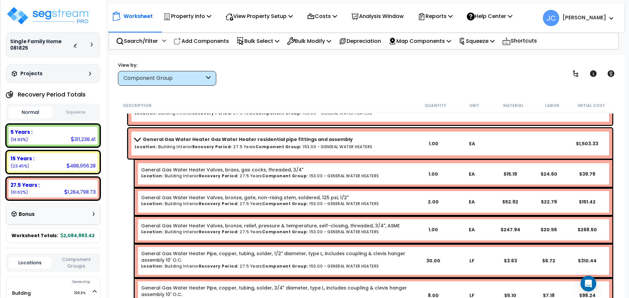
scroll to position [1830, 0]
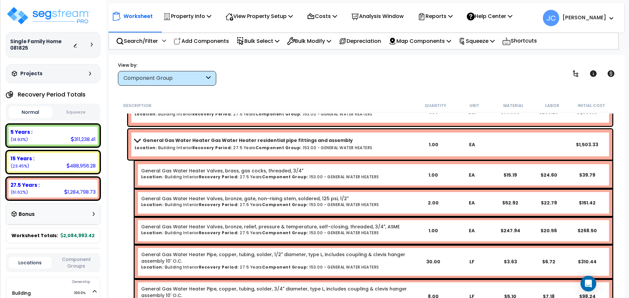
click at [161, 146] on h6 "Location: Building Interior Recovery Period: 27.5 Years Component Group: 153.00…" at bounding box center [274, 148] width 279 height 4
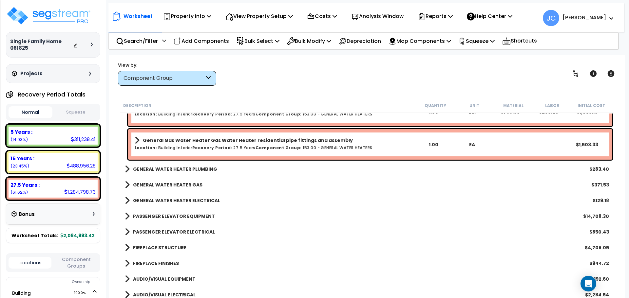
click at [175, 168] on b "GENERAL WATER HEATER PLUMBING" at bounding box center [175, 169] width 84 height 7
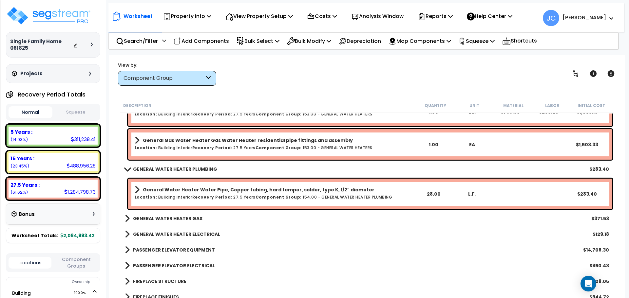
click at [227, 193] on b "General Water Heater Water Pipe, Copper tubing, hard temper, solder, type K, 1/…" at bounding box center [259, 190] width 232 height 7
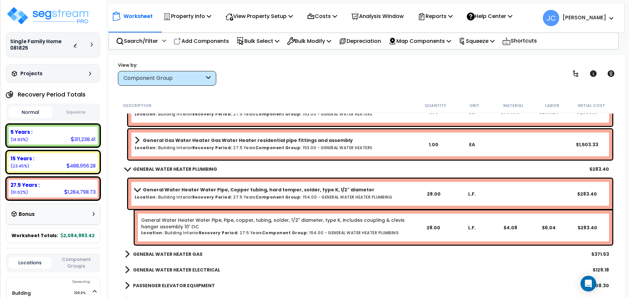
click at [228, 191] on b "General Water Heater Water Pipe, Copper tubing, hard temper, solder, type K, 1/…" at bounding box center [259, 190] width 232 height 7
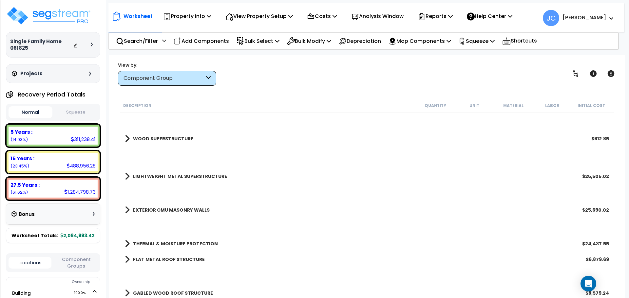
scroll to position [0, 0]
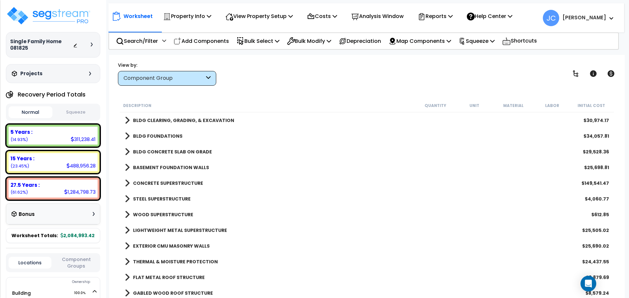
click at [209, 119] on b "BLDG CLEARING, GRADING, & EXCAVATION" at bounding box center [183, 120] width 101 height 7
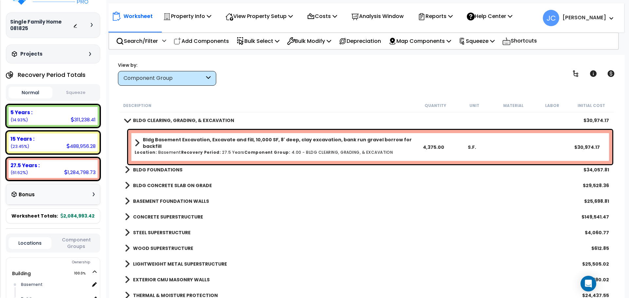
scroll to position [16, 0]
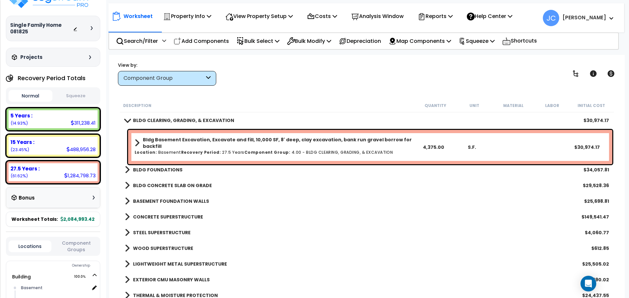
click at [254, 91] on div "Worksheet Property Info Property Setup Add Property Unit Template property Clon…" at bounding box center [367, 204] width 516 height 298
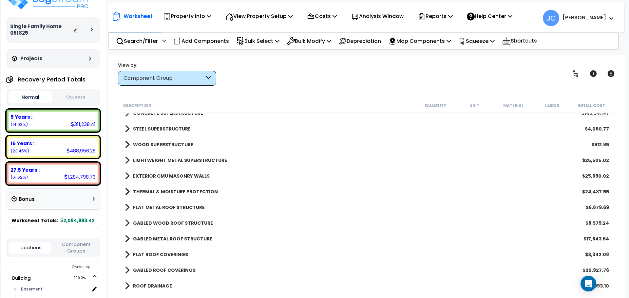
scroll to position [0, 0]
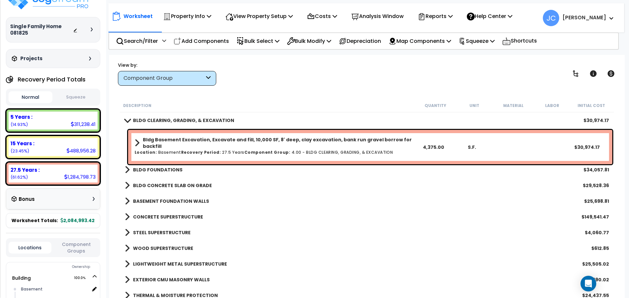
click at [162, 167] on b "BLDG FOUNDATIONS" at bounding box center [157, 170] width 49 height 7
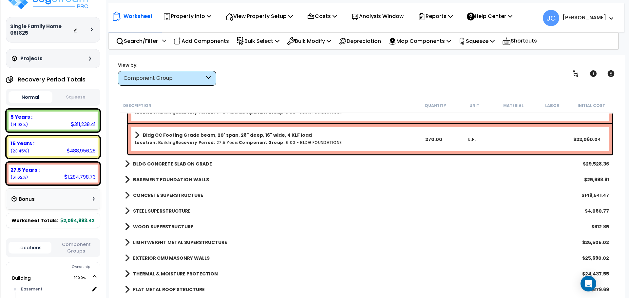
scroll to position [236, 0]
click at [186, 162] on b "BLDG CONCRETE SLAB ON GRADE" at bounding box center [172, 164] width 79 height 7
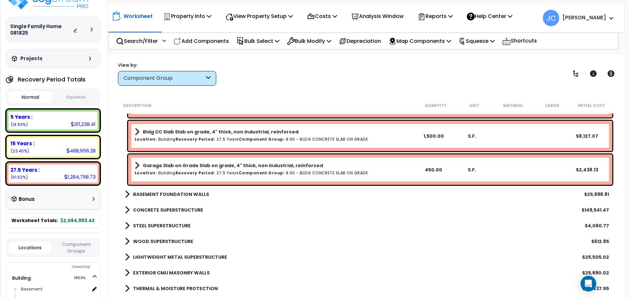
scroll to position [323, 0]
click at [183, 191] on b "BASEMENT FOUNDATION WALLS" at bounding box center [171, 194] width 76 height 7
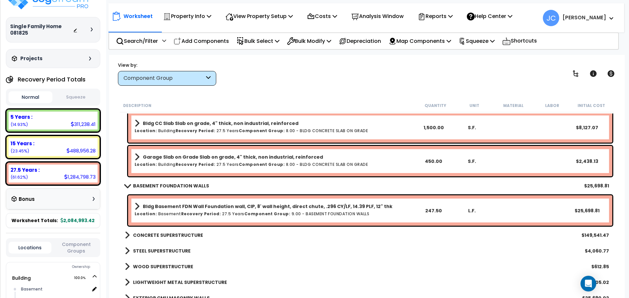
scroll to position [332, 0]
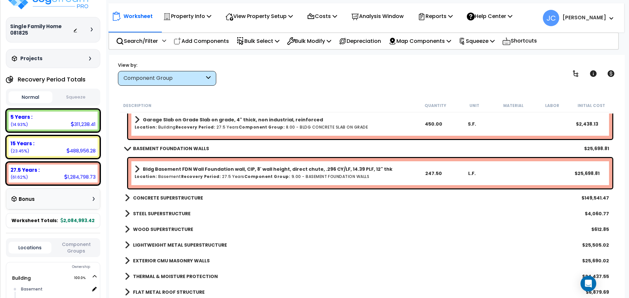
click at [177, 198] on b "CONCRETE SUPERSTRUCTURE" at bounding box center [168, 198] width 70 height 7
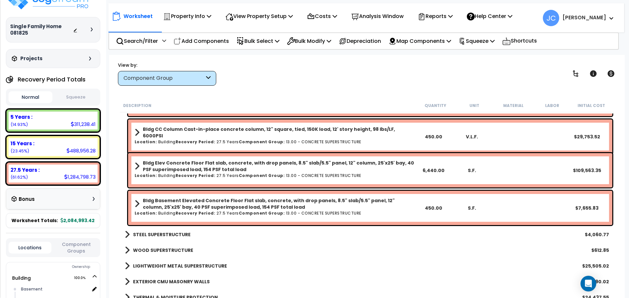
scroll to position [570, 0]
click at [178, 234] on b "STEEL SUPERSTRUCTURE" at bounding box center [162, 234] width 58 height 7
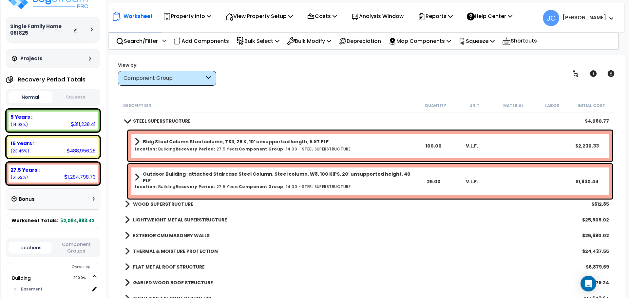
scroll to position [684, 0]
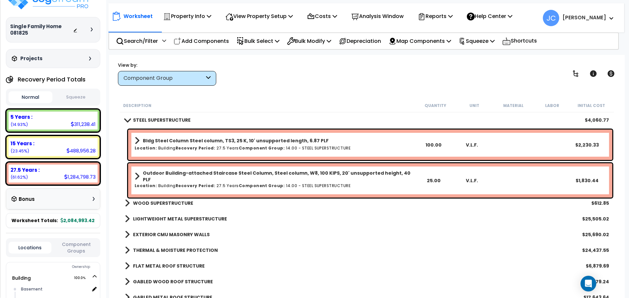
click at [170, 203] on b "WOOD SUPERSTRUCTURE" at bounding box center [163, 203] width 60 height 7
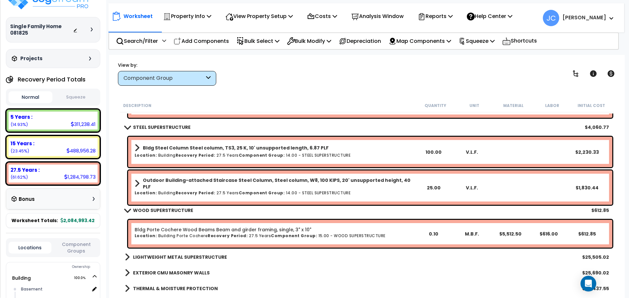
scroll to position [677, 0]
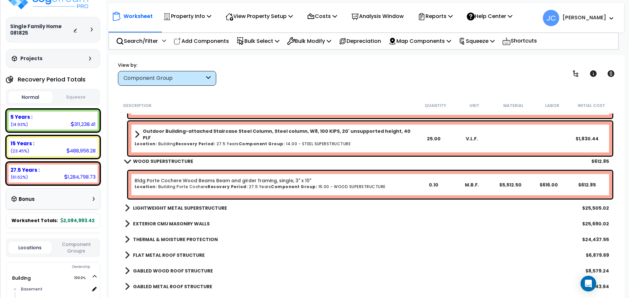
click at [172, 205] on b "LIGHTWEIGHT METAL SUPERSTRUCTURE" at bounding box center [180, 208] width 94 height 7
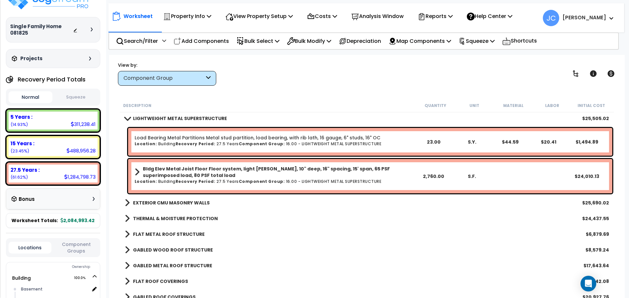
scroll to position [816, 0]
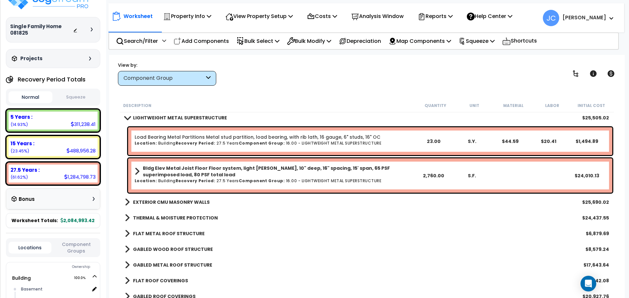
click at [177, 203] on b "EXTERIOR CMU MASONRY WALLS" at bounding box center [171, 202] width 77 height 7
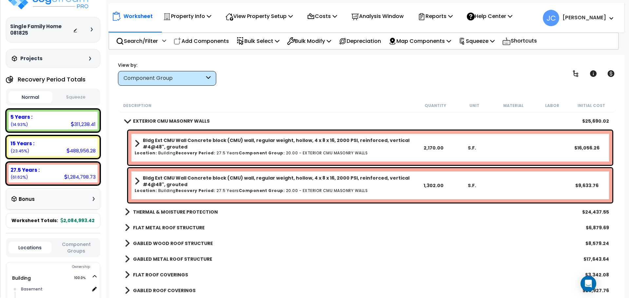
scroll to position [898, 0]
click at [183, 209] on b "THERMAL & MOISTURE PROTECTION" at bounding box center [175, 212] width 85 height 7
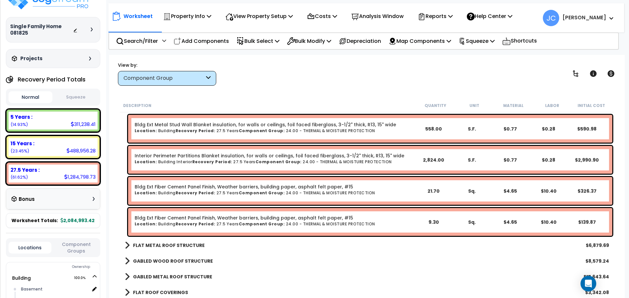
scroll to position [1176, 0]
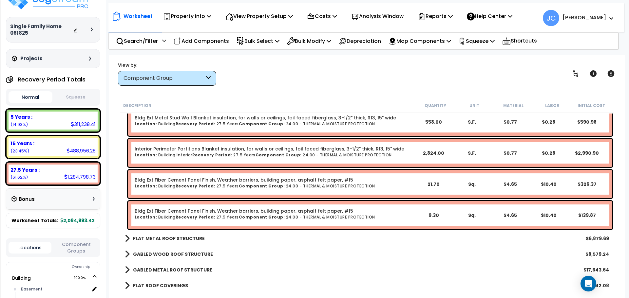
click at [169, 239] on b "FLAT METAL ROOF STRUCTURE" at bounding box center [169, 239] width 72 height 7
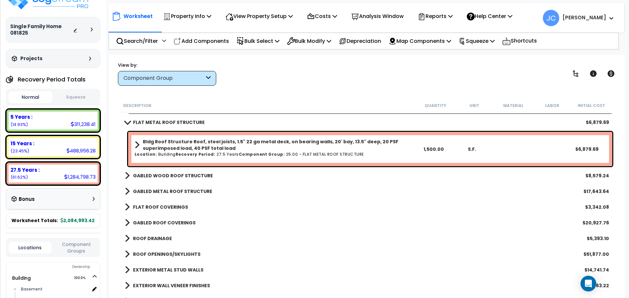
scroll to position [1295, 0]
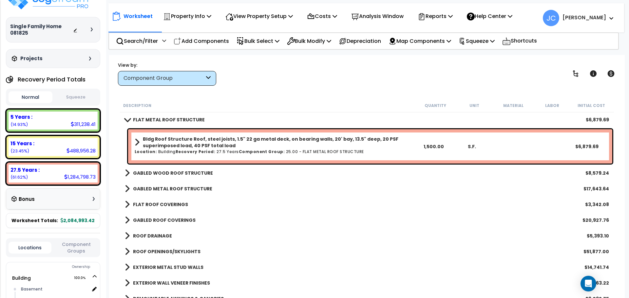
click at [194, 175] on b "GABLED WOOD ROOF STRUCTURE" at bounding box center [173, 173] width 80 height 7
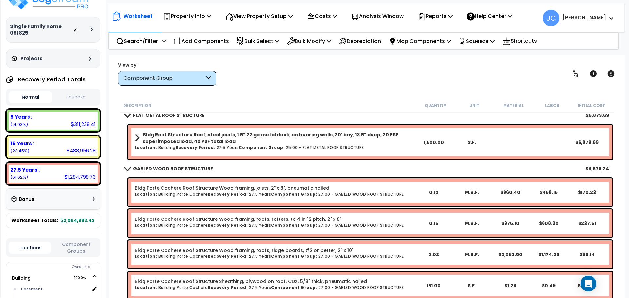
scroll to position [1300, 0]
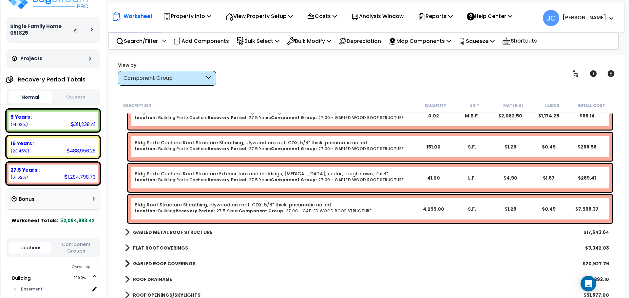
click at [194, 230] on b "GABLED METAL ROOF STRUCTURE" at bounding box center [172, 232] width 79 height 7
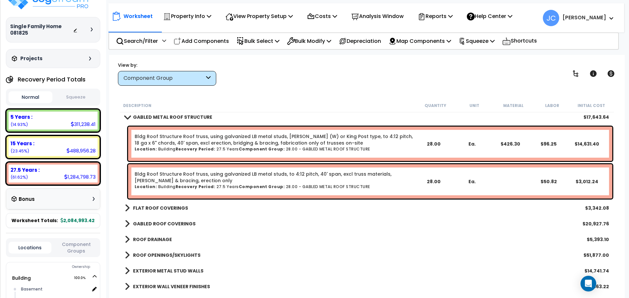
scroll to position [1554, 0]
click at [171, 207] on b "FLAT ROOF COVERINGS" at bounding box center [160, 207] width 55 height 7
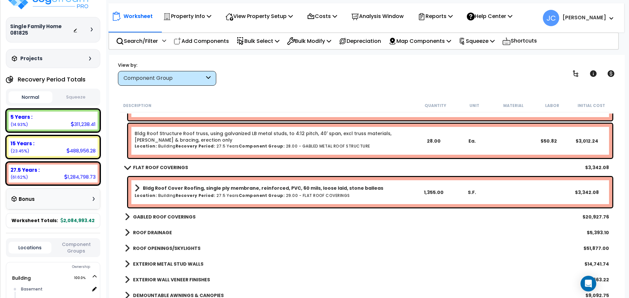
scroll to position [1595, 0]
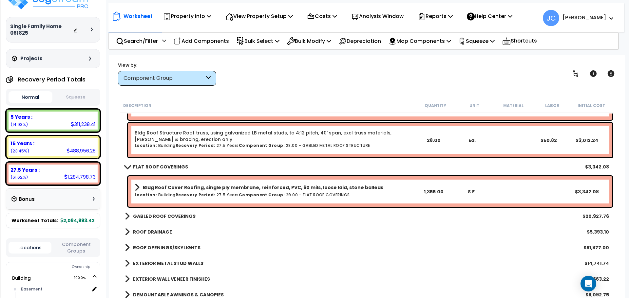
click at [174, 215] on b "GABLED ROOF COVERINGS" at bounding box center [164, 216] width 63 height 7
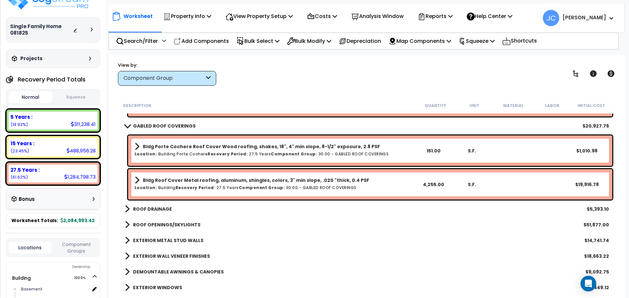
scroll to position [1686, 0]
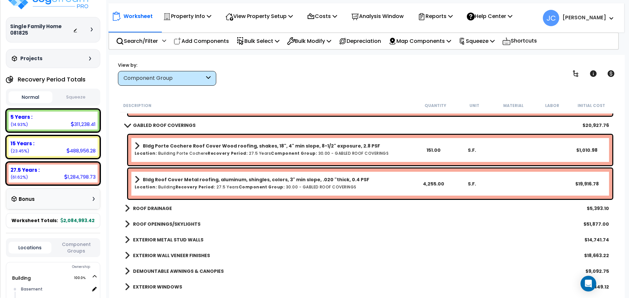
click at [157, 207] on b "ROOF DRAINAGE" at bounding box center [152, 208] width 39 height 7
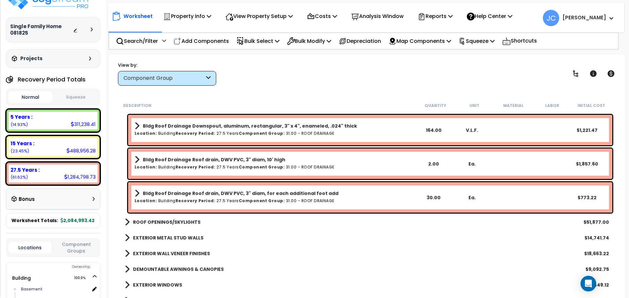
scroll to position [1892, 0]
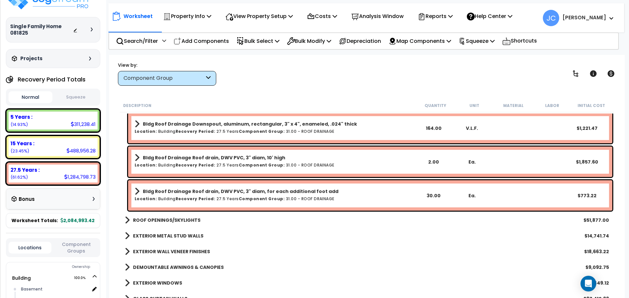
click at [176, 219] on b "ROOF OPENINGS/SKYLIGHTS" at bounding box center [166, 220] width 67 height 7
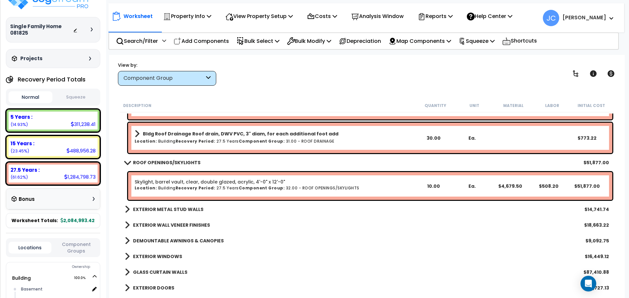
scroll to position [1950, 0]
click at [171, 210] on b "EXTERIOR METAL STUD WALLS" at bounding box center [168, 209] width 70 height 7
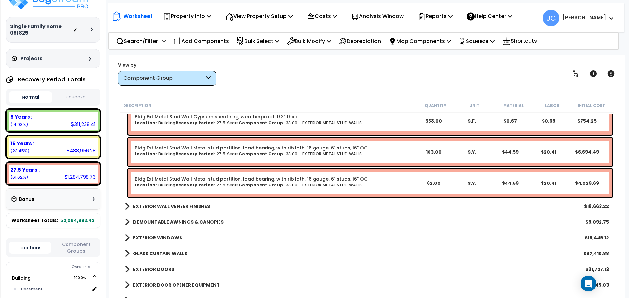
click at [188, 208] on b "EXTERIOR WALL VENEER FINISHES" at bounding box center [171, 206] width 77 height 7
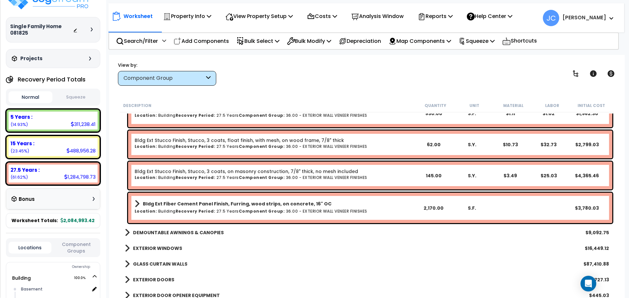
scroll to position [2499, 0]
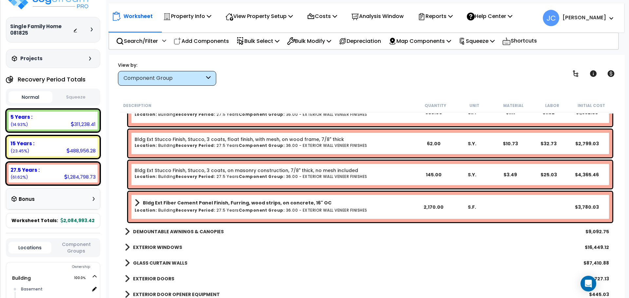
click at [197, 228] on link "DEMOUNTABLE AWNINGS & CANOPIES" at bounding box center [174, 231] width 99 height 9
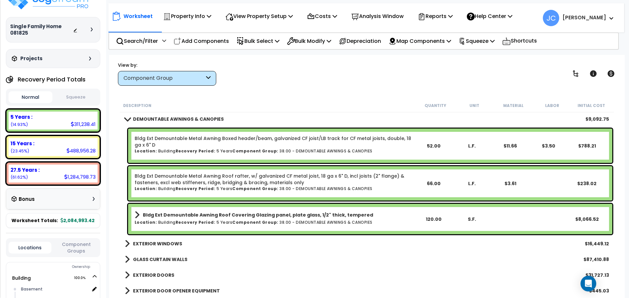
scroll to position [2610, 0]
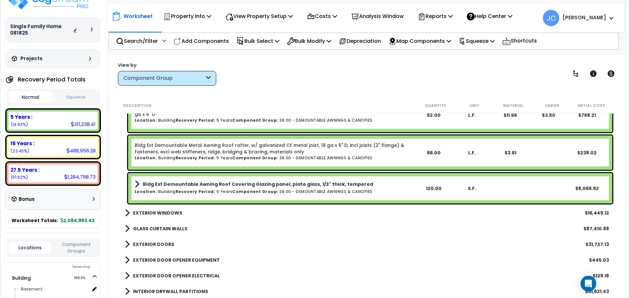
click at [168, 213] on b "EXTERIOR WINDOWS" at bounding box center [157, 213] width 49 height 7
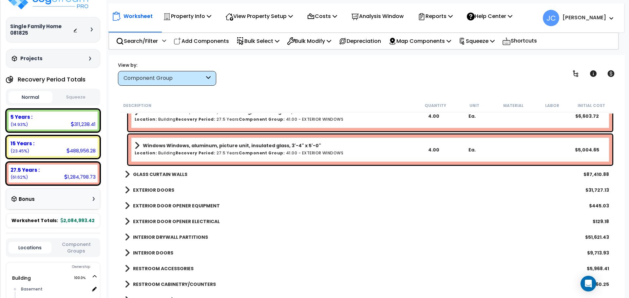
scroll to position [2841, 0]
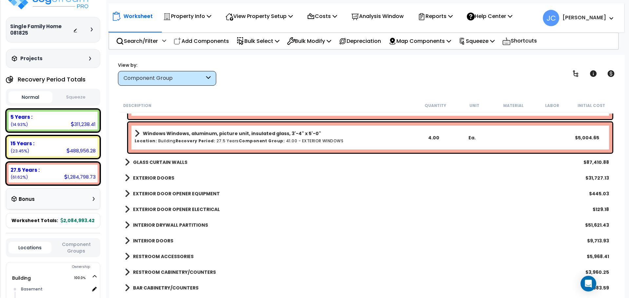
click at [176, 163] on b "GLASS CURTAIN WALLS" at bounding box center [160, 162] width 54 height 7
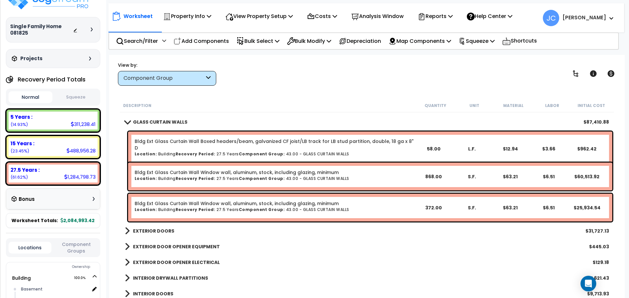
scroll to position [2883, 0]
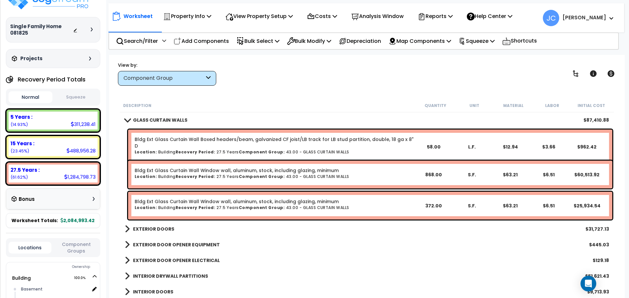
click at [165, 229] on b "EXTERIOR DOORS" at bounding box center [153, 229] width 41 height 7
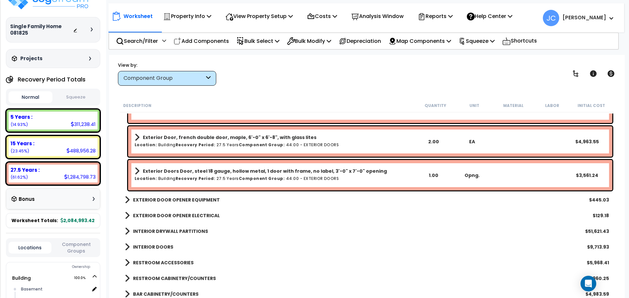
scroll to position [3152, 0]
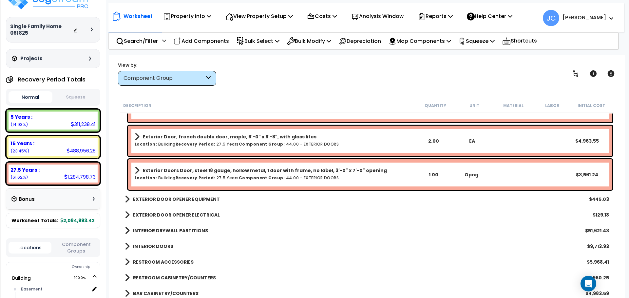
click at [196, 196] on b "EXTERIOR DOOR OPENER EQUIPMENT" at bounding box center [176, 199] width 87 height 7
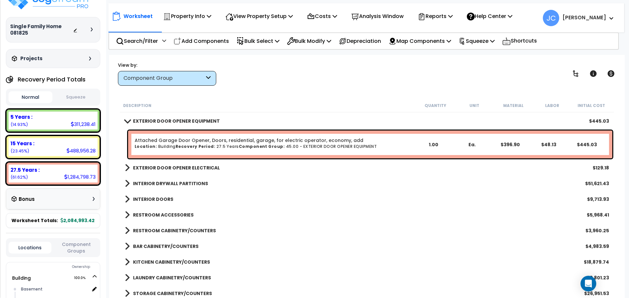
scroll to position [3232, 0]
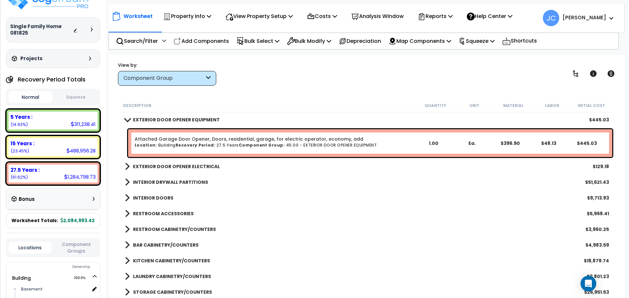
click at [202, 165] on b "EXTERIOR DOOR OPENER ELECTRICAL" at bounding box center [176, 166] width 87 height 7
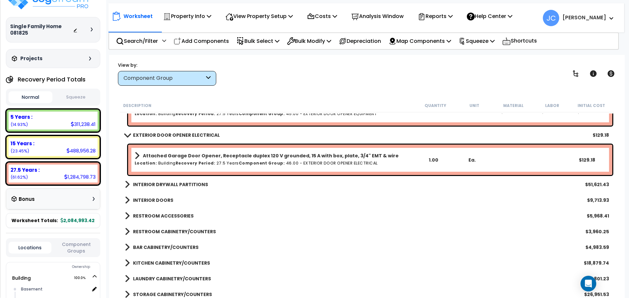
click at [189, 183] on b "INTERIOR DRYWALL PARTITIONS" at bounding box center [170, 184] width 75 height 7
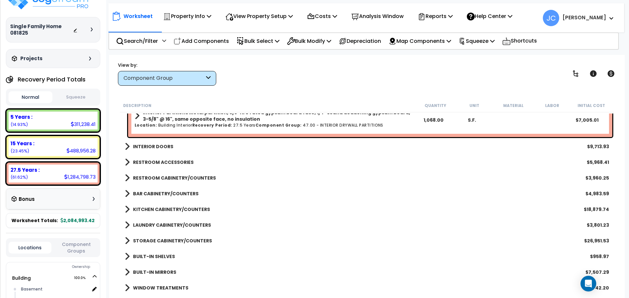
scroll to position [3620, 0]
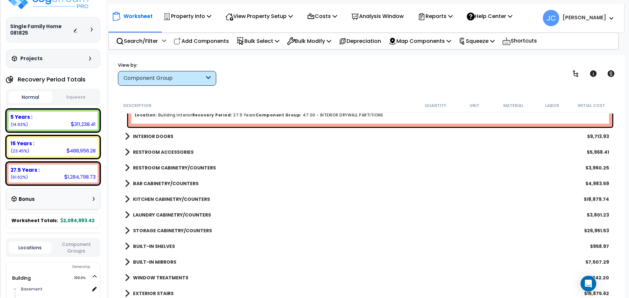
click at [146, 139] on b "INTERIOR DOORS" at bounding box center [153, 136] width 40 height 7
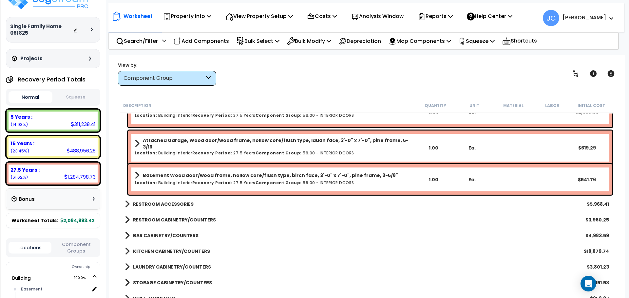
scroll to position [3737, 0]
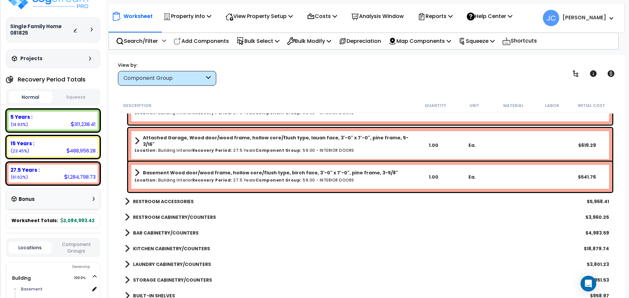
click at [180, 206] on link "RESTROOM ACCESSORIES" at bounding box center [159, 201] width 69 height 9
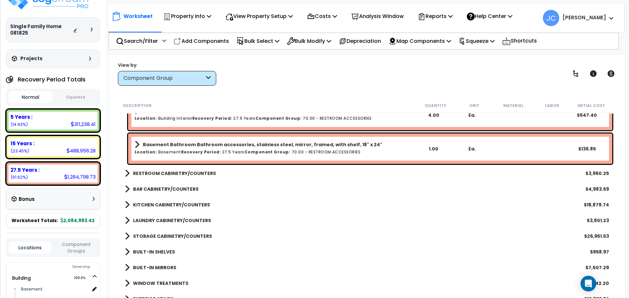
scroll to position [3990, 0]
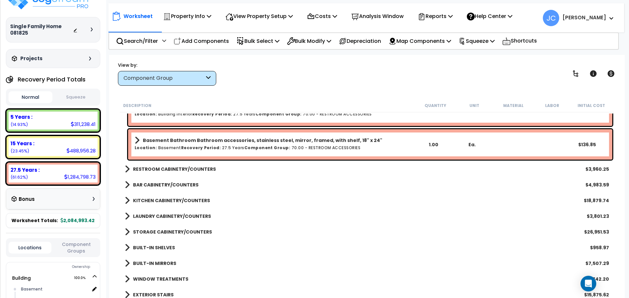
click at [192, 167] on b "RESTROOM CABINETRY/COUNTERS" at bounding box center [174, 169] width 83 height 7
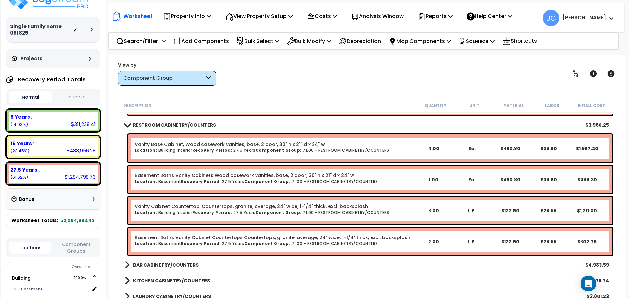
scroll to position [4037, 0]
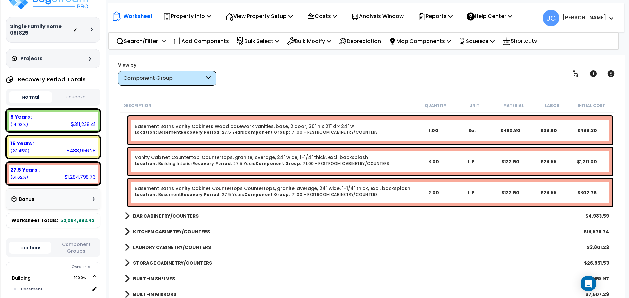
click at [172, 214] on b "BAR CABINETRY/COUNTERS" at bounding box center [166, 216] width 66 height 7
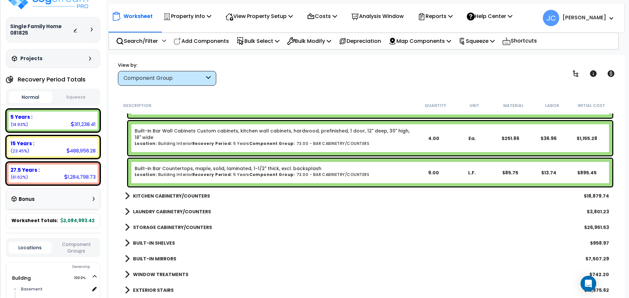
scroll to position [4231, 0]
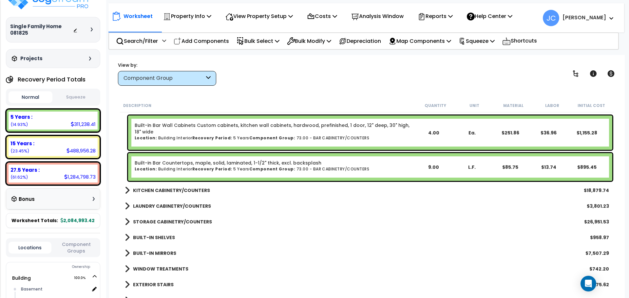
click at [169, 192] on b "KITCHEN CABINETRY/COUNTERS" at bounding box center [171, 190] width 77 height 7
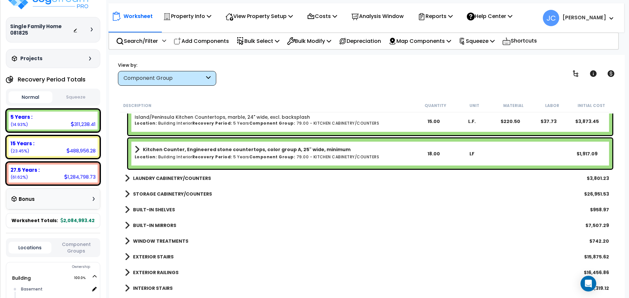
scroll to position [4470, 0]
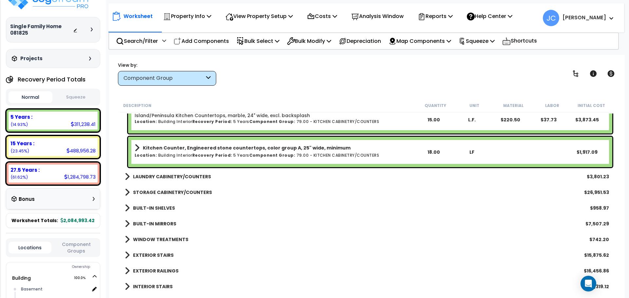
click at [185, 179] on b "LAUNDRY CABINETRY/COUNTERS" at bounding box center [172, 177] width 78 height 7
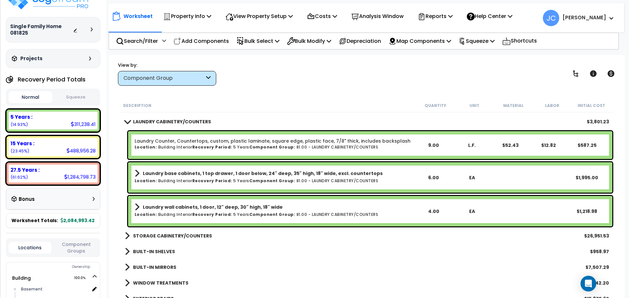
scroll to position [4529, 0]
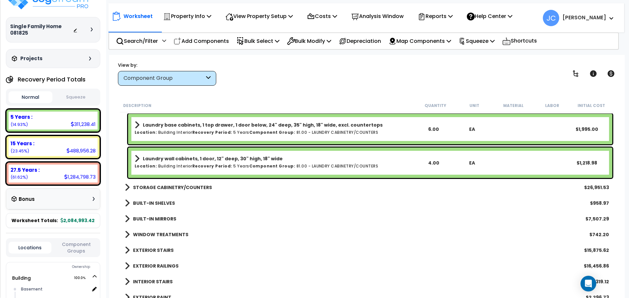
click at [177, 187] on b "STORAGE CABINETRY/COUNTERS" at bounding box center [172, 187] width 79 height 7
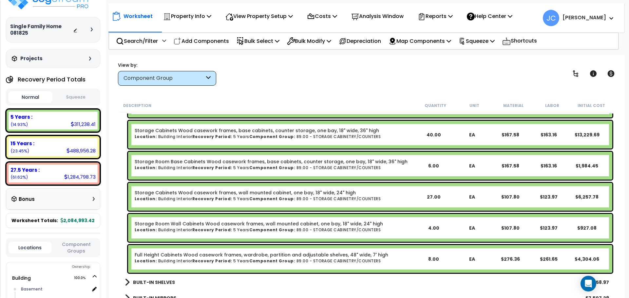
scroll to position [4683, 0]
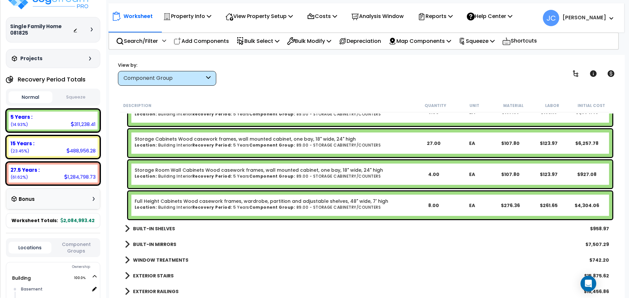
click at [146, 227] on b "BUILT-IN SHELVES" at bounding box center [154, 229] width 42 height 7
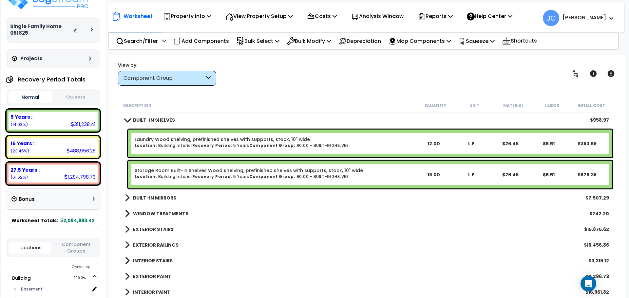
scroll to position [4844, 0]
click at [153, 196] on b "BUILT-IN MIRRORS" at bounding box center [154, 198] width 43 height 7
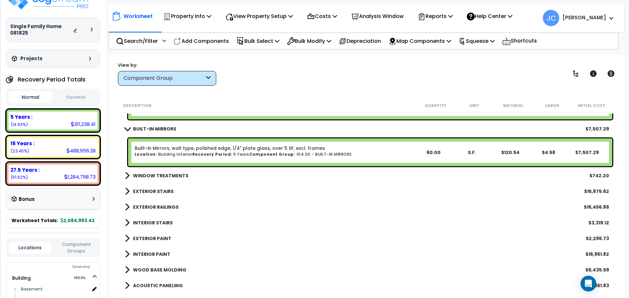
scroll to position [4919, 0]
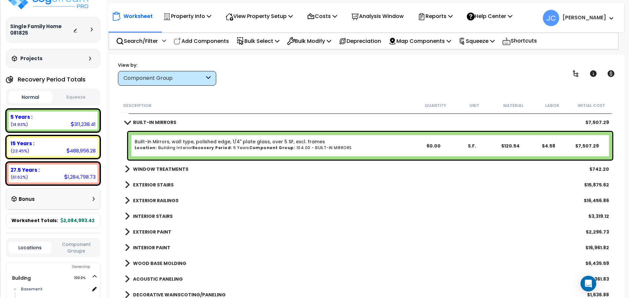
click at [171, 170] on b "WINDOW TREATMENTS" at bounding box center [160, 169] width 55 height 7
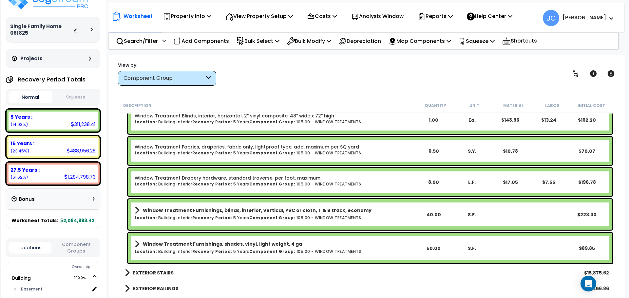
scroll to position [4993, 0]
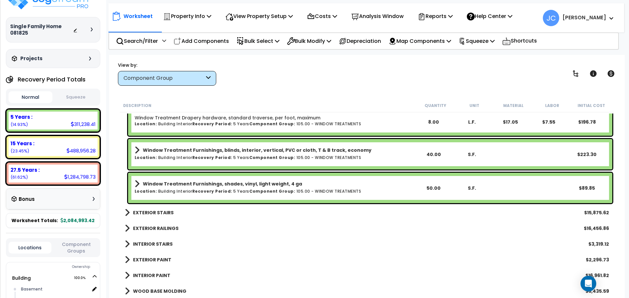
click at [155, 213] on b "EXTERIOR STAIRS" at bounding box center [153, 213] width 41 height 7
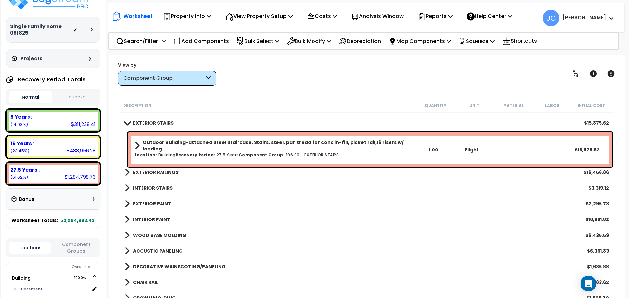
scroll to position [5139, 0]
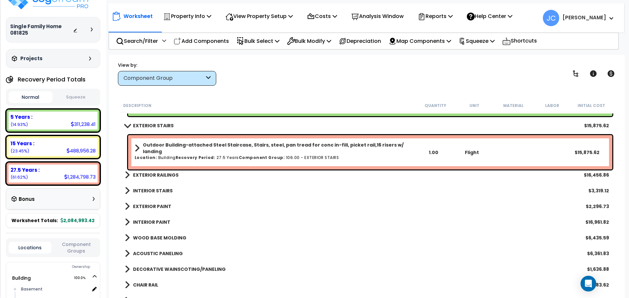
click at [146, 175] on b "EXTERIOR RAILINGS" at bounding box center [156, 175] width 46 height 7
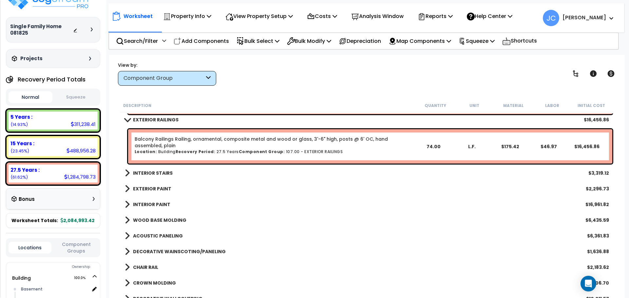
scroll to position [5196, 0]
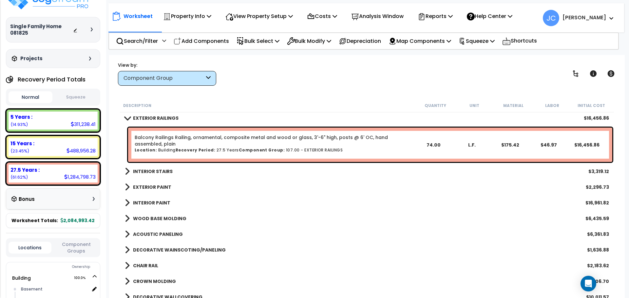
click at [164, 172] on b "INTERIOR STAIRS" at bounding box center [153, 171] width 40 height 7
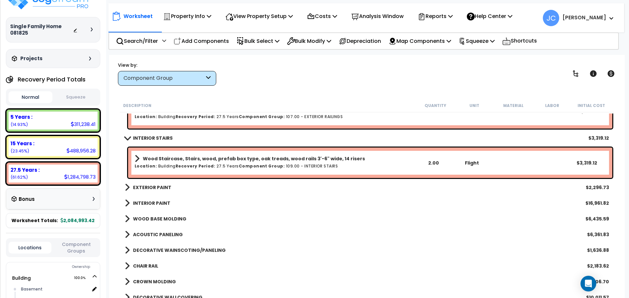
scroll to position [5231, 0]
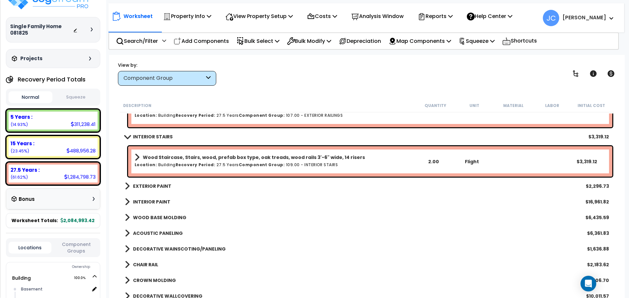
click at [153, 184] on b "EXTERIOR PAINT" at bounding box center [152, 186] width 38 height 7
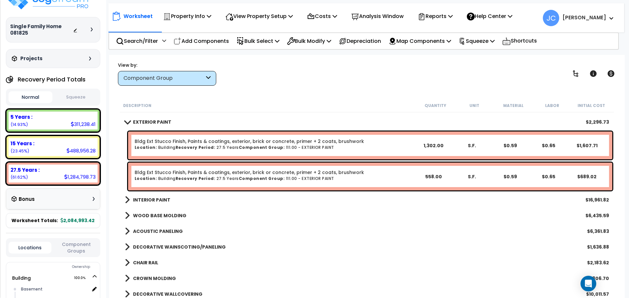
scroll to position [5296, 0]
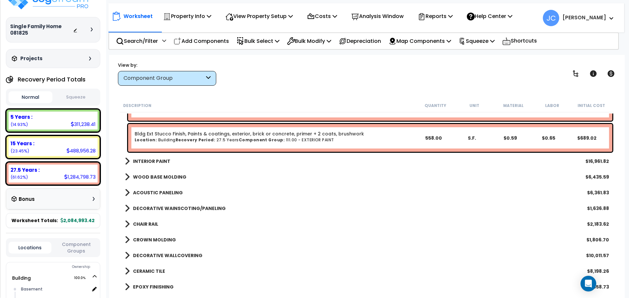
click at [157, 161] on b "INTERIOR PAINT" at bounding box center [151, 161] width 37 height 7
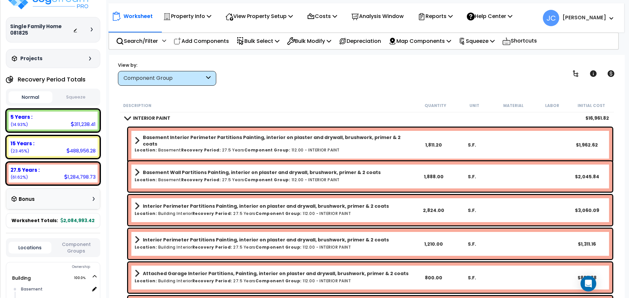
scroll to position [5376, 0]
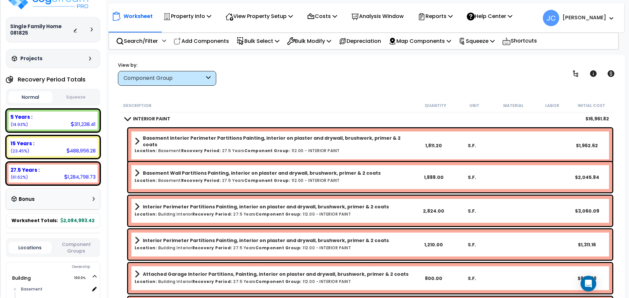
click at [331, 69] on div "View by: Component Group High to Low (Total Cost)" at bounding box center [367, 74] width 503 height 24
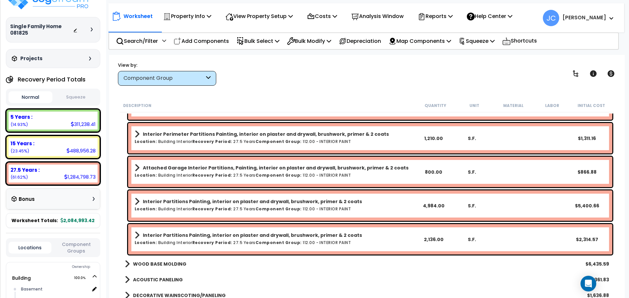
scroll to position [5484, 0]
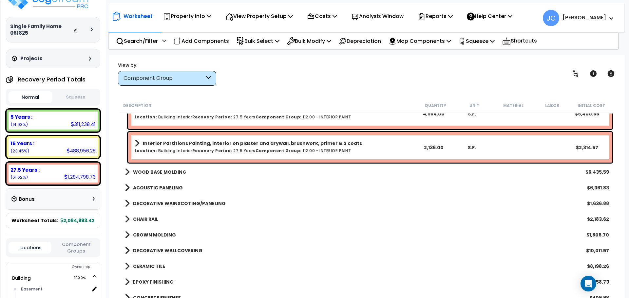
click at [166, 171] on b "WOOD BASE MOLDING" at bounding box center [159, 172] width 53 height 7
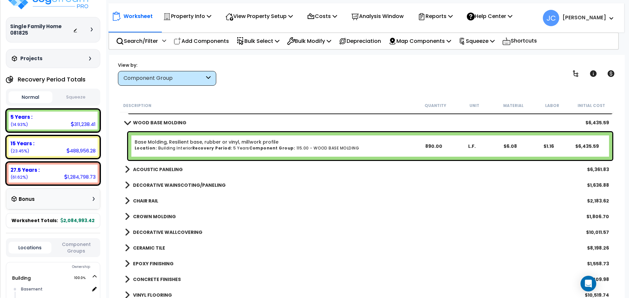
scroll to position [5628, 0]
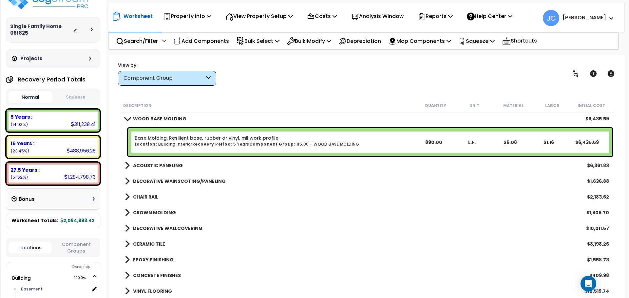
click at [308, 100] on div "Description Quantity Unit Material Labor Initial Cost" at bounding box center [367, 106] width 494 height 14
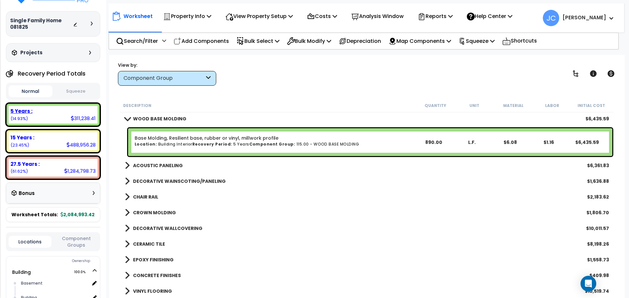
scroll to position [20, 0]
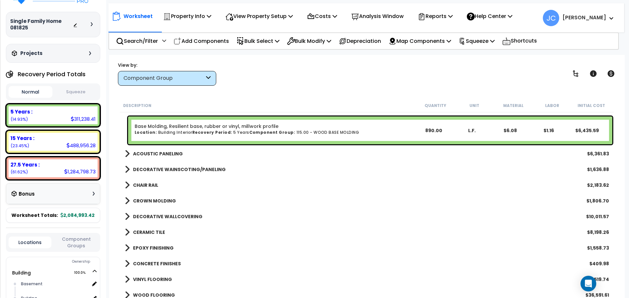
click at [163, 153] on b "ACOUSTIC PANELING" at bounding box center [158, 154] width 50 height 7
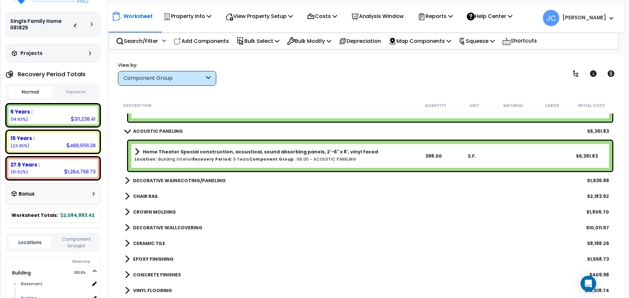
scroll to position [5664, 0]
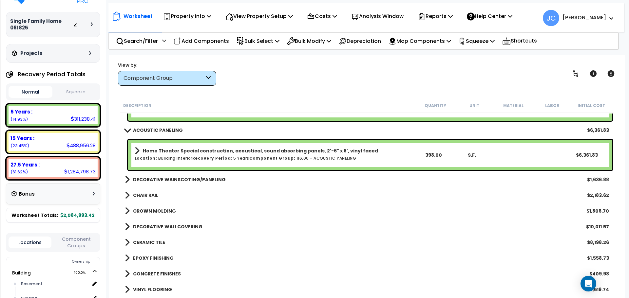
click at [199, 182] on b "DECORATIVE WAINSCOTING/PANELING" at bounding box center [179, 180] width 93 height 7
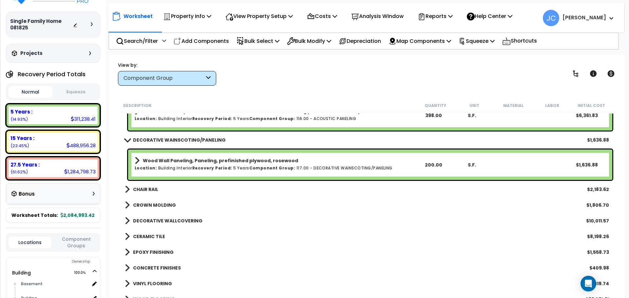
scroll to position [5704, 0]
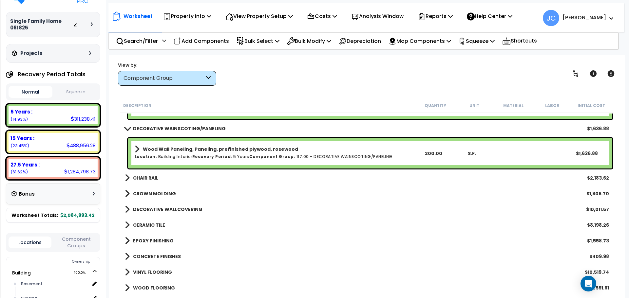
click at [142, 178] on b "CHAIR RAIL" at bounding box center [145, 178] width 25 height 7
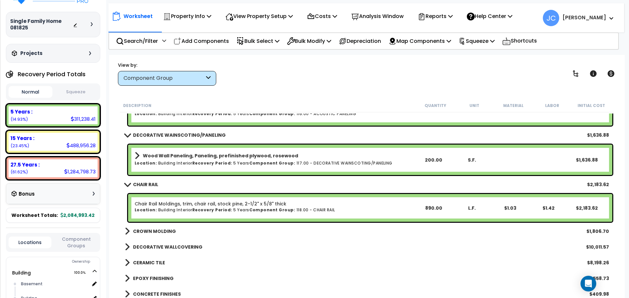
scroll to position [5710, 0]
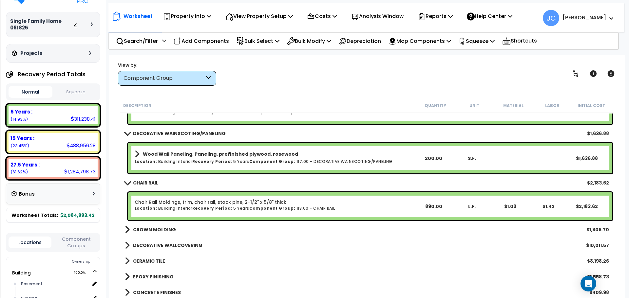
click at [156, 234] on div "CROWN MOLDING $1,806.70" at bounding box center [367, 230] width 491 height 16
click at [163, 232] on b "CROWN MOLDING" at bounding box center [154, 230] width 43 height 7
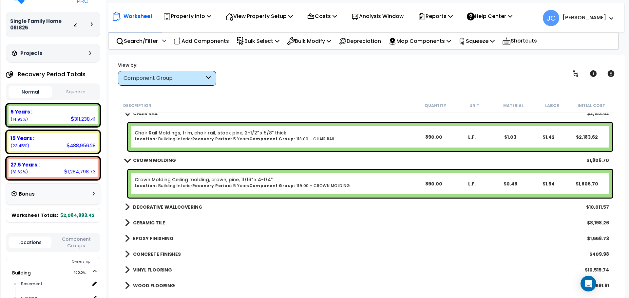
scroll to position [5780, 0]
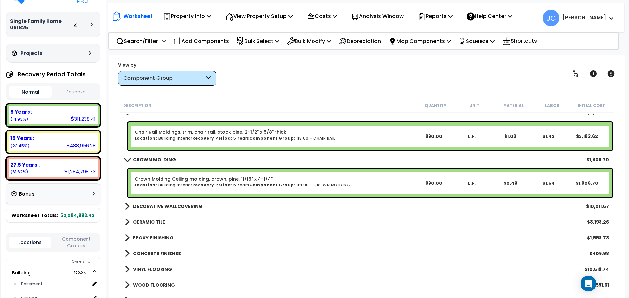
click at [175, 200] on div "DECORATIVE WALLCOVERING $10,011.57" at bounding box center [367, 207] width 491 height 16
click at [172, 207] on b "DECORATIVE WALLCOVERING" at bounding box center [167, 206] width 69 height 7
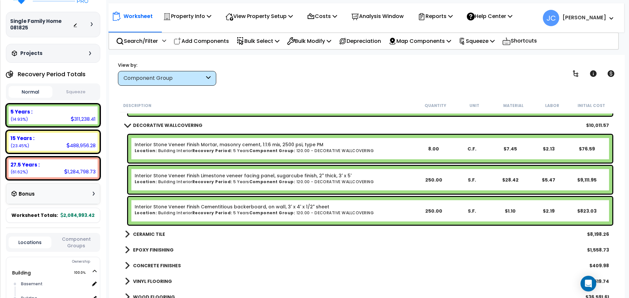
scroll to position [5861, 0]
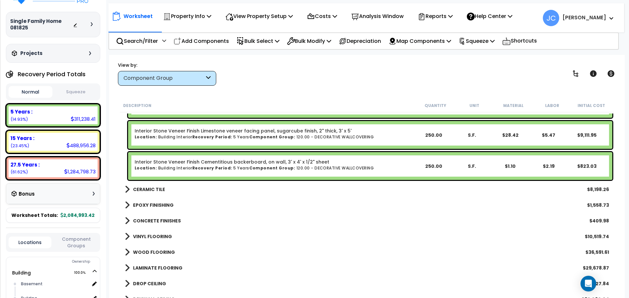
click at [156, 191] on b "CERAMIC TILE" at bounding box center [149, 189] width 32 height 7
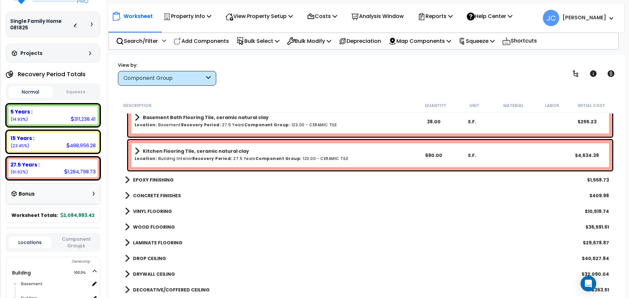
scroll to position [6098, 0]
click at [166, 178] on b "EPOXY FINISHING" at bounding box center [153, 180] width 41 height 7
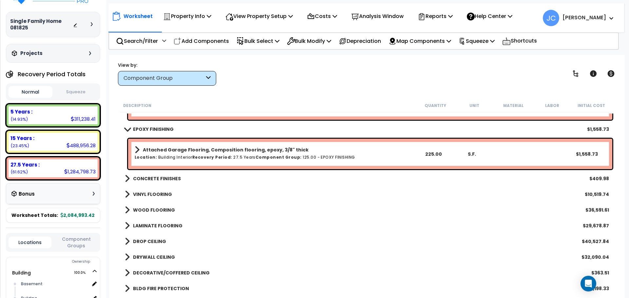
scroll to position [6149, 0]
click at [177, 175] on b "CONCRETE FINISHES" at bounding box center [157, 178] width 48 height 7
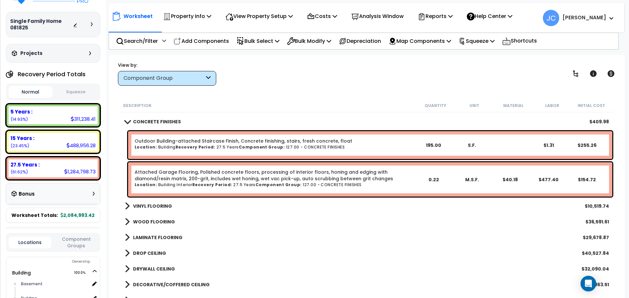
scroll to position [6206, 0]
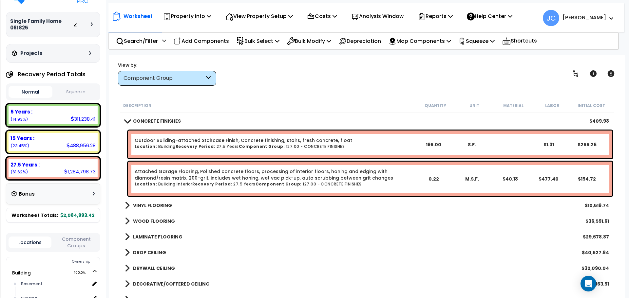
click at [157, 206] on b "VINYL FLOORING" at bounding box center [152, 205] width 39 height 7
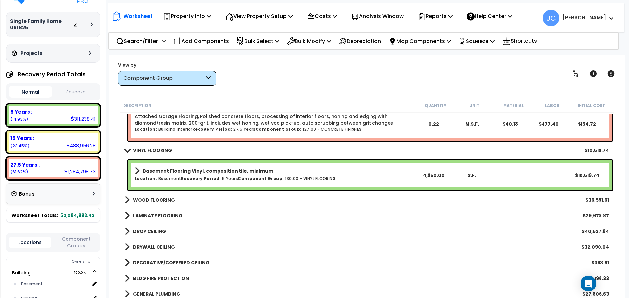
scroll to position [6265, 0]
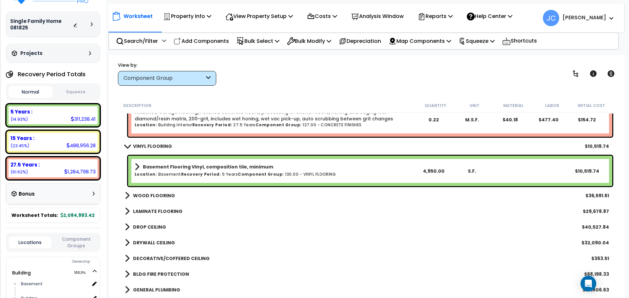
click at [163, 196] on b "WOOD FLOORING" at bounding box center [154, 196] width 42 height 7
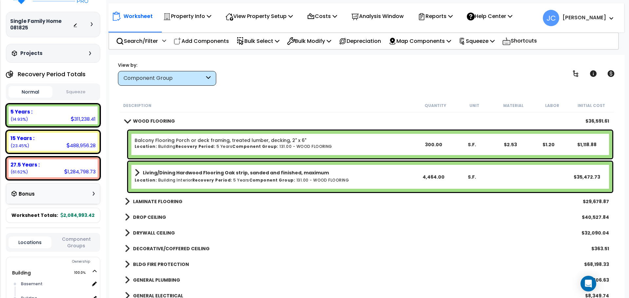
scroll to position [6343, 0]
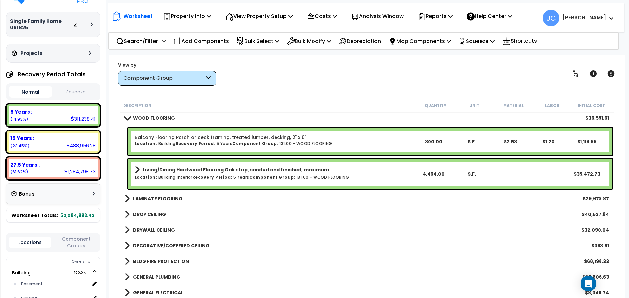
click at [153, 196] on b "LAMINATE FLOORING" at bounding box center [157, 199] width 49 height 7
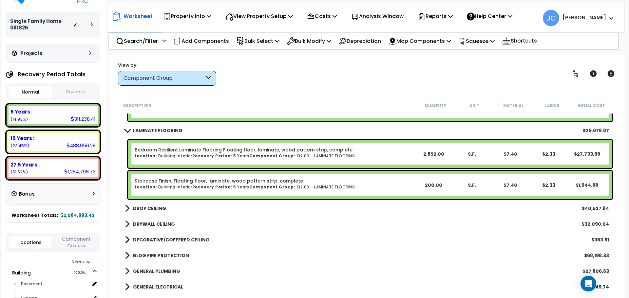
scroll to position [6413, 0]
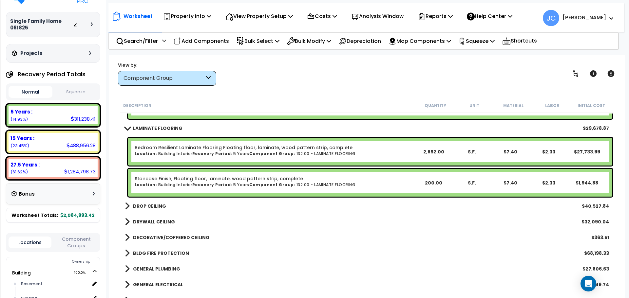
click at [159, 207] on b "DROP CEILING" at bounding box center [149, 206] width 33 height 7
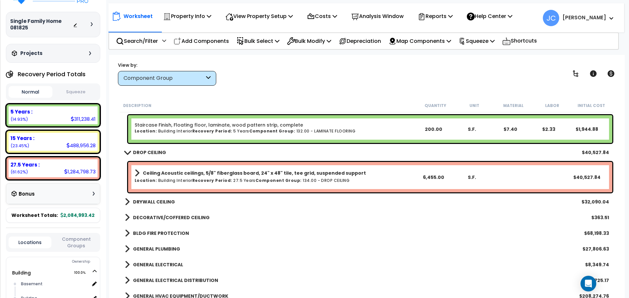
scroll to position [6468, 0]
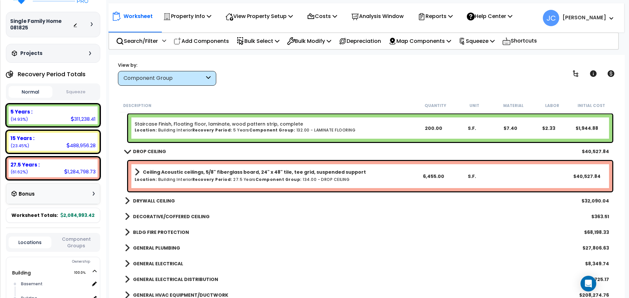
click at [157, 200] on b "DRYWALL CEILING" at bounding box center [154, 201] width 42 height 7
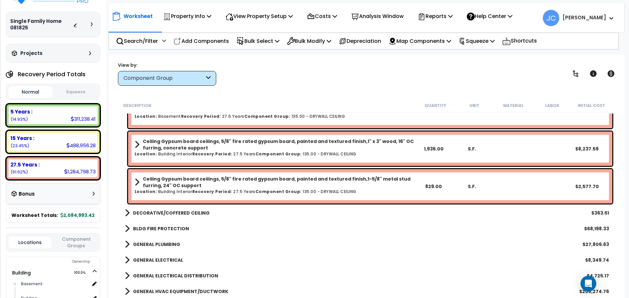
scroll to position [6585, 0]
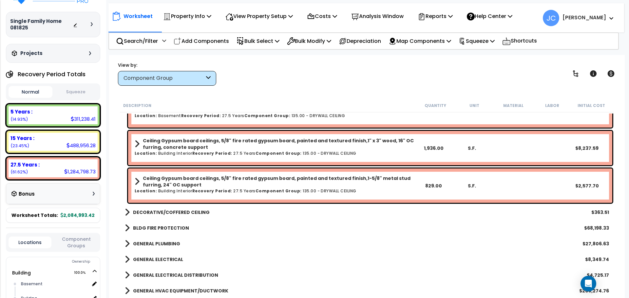
click at [184, 211] on b "DECORATIVE/COFFERED CEILING" at bounding box center [171, 212] width 77 height 7
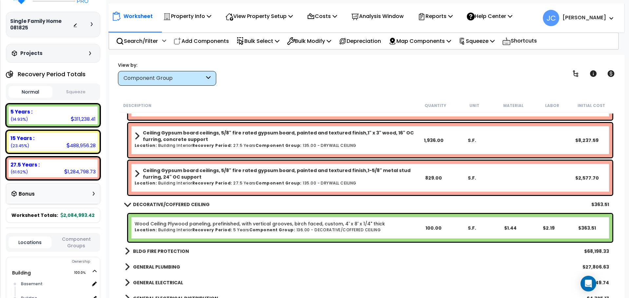
scroll to position [6599, 0]
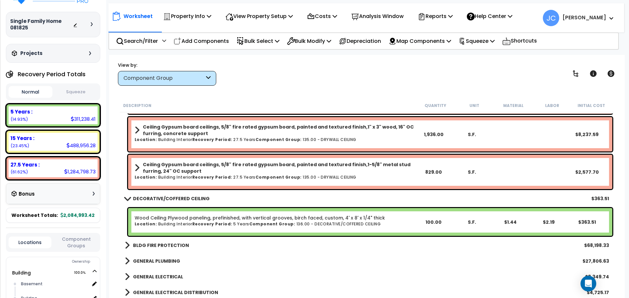
click at [166, 244] on b "BLDG FIRE PROTECTION" at bounding box center [161, 245] width 56 height 7
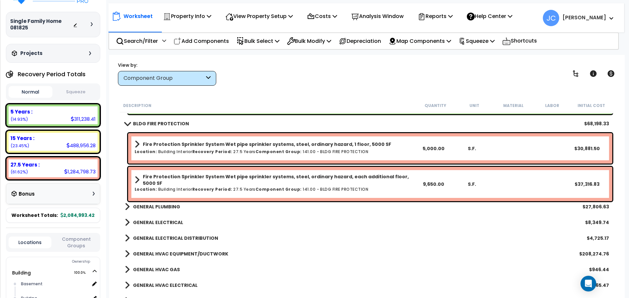
scroll to position [6721, 0]
click at [158, 206] on b "GENERAL PLUMBING" at bounding box center [156, 206] width 47 height 7
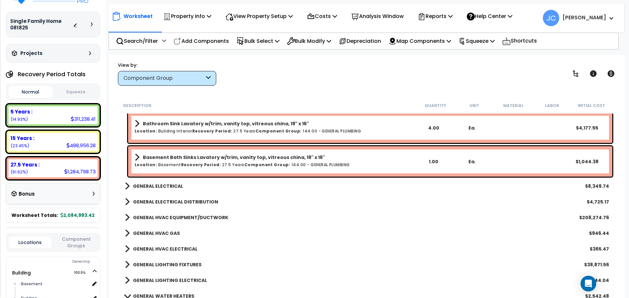
scroll to position [7198, 0]
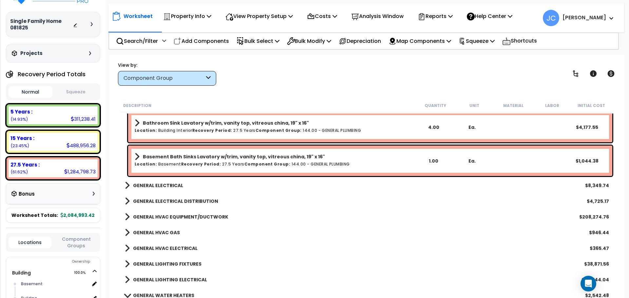
click at [169, 185] on b "GENERAL ELECTRICAL" at bounding box center [158, 185] width 50 height 7
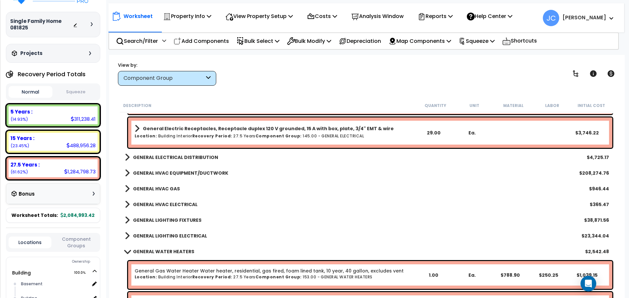
scroll to position [7375, 0]
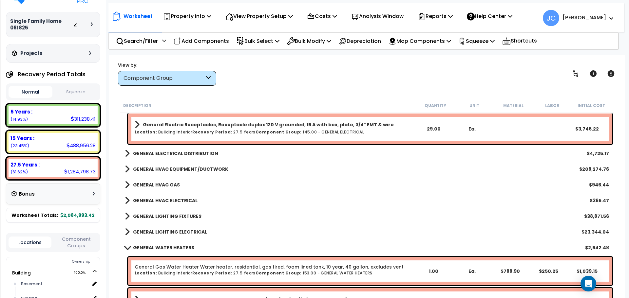
click at [181, 153] on b "GENERAL ELECTRICAL DISTRIBUTION" at bounding box center [175, 153] width 85 height 7
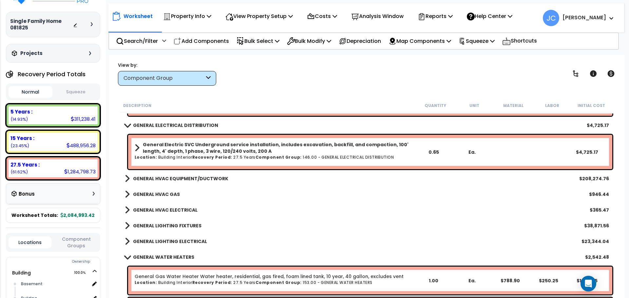
scroll to position [7409, 0]
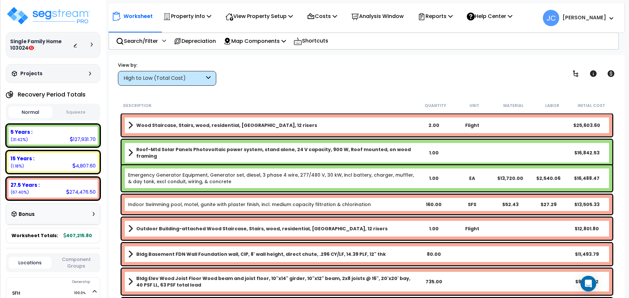
click at [198, 77] on div "High to Low (Total Cost)" at bounding box center [163, 79] width 81 height 8
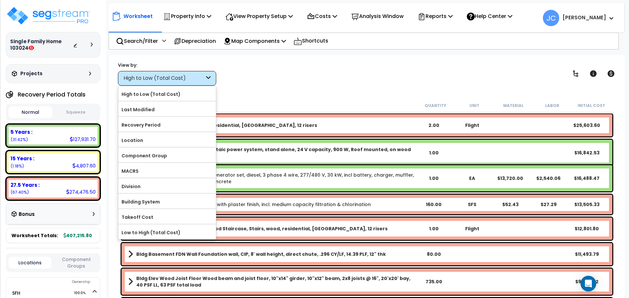
click at [261, 77] on div "View by: High to Low (Total Cost) High to Low (Total Cost)" at bounding box center [367, 74] width 503 height 24
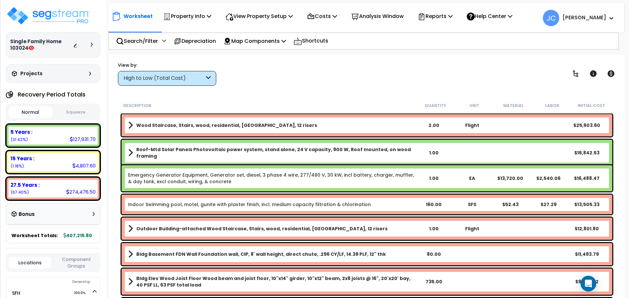
click at [182, 77] on div "High to Low (Total Cost)" at bounding box center [163, 79] width 81 height 8
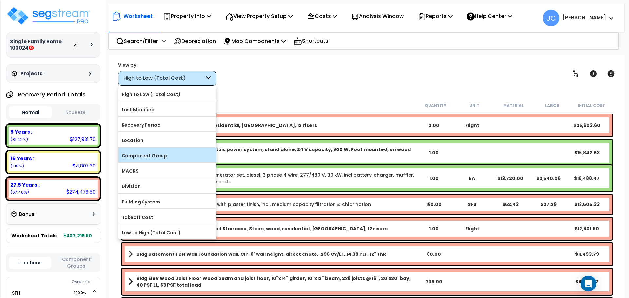
click at [171, 151] on label "Component Group" at bounding box center [167, 156] width 98 height 10
click at [0, 0] on input "Component Group" at bounding box center [0, 0] width 0 height 0
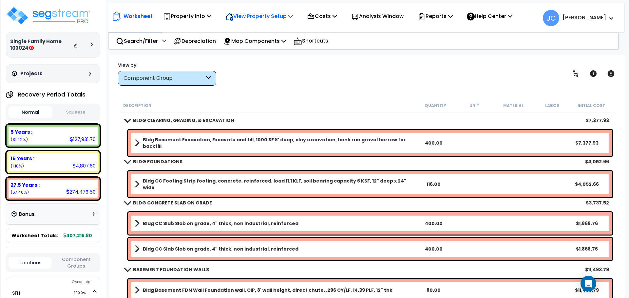
click at [211, 15] on p "View Property Setup" at bounding box center [187, 16] width 48 height 9
click at [240, 45] on link "View Questionnaire" at bounding box center [254, 44] width 65 height 13
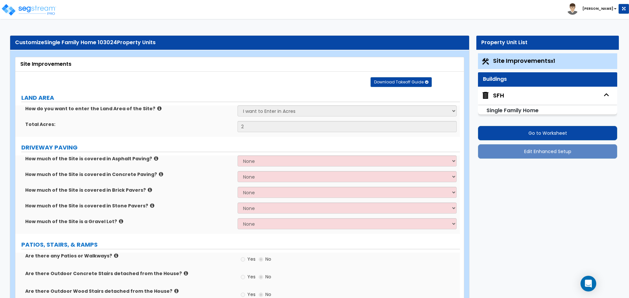
click at [509, 94] on div "SFH" at bounding box center [547, 96] width 139 height 18
click at [498, 95] on div "SFH" at bounding box center [498, 95] width 11 height 9
select select "1"
select select "5"
select select "7"
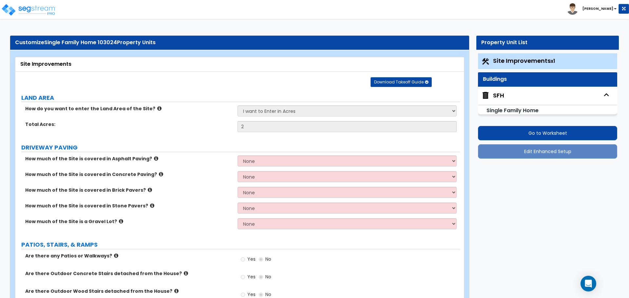
select select "2"
select select "1"
select select "3"
select select "2"
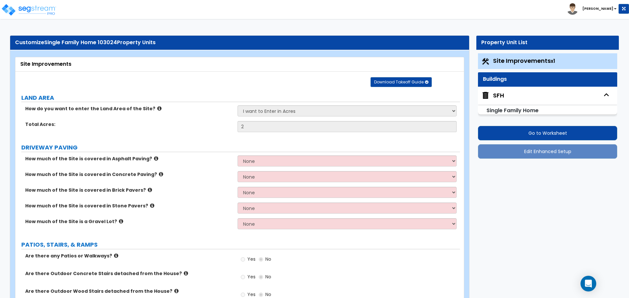
select select "4"
select select "2"
select select "4"
select select "10"
select select "1"
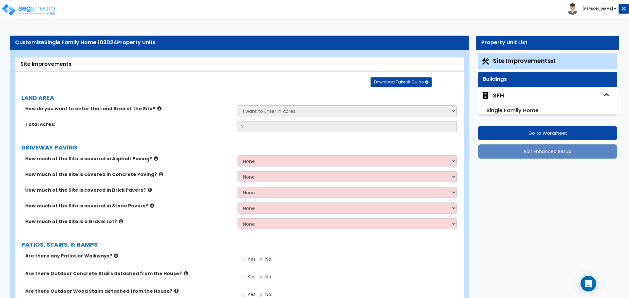
select select "1"
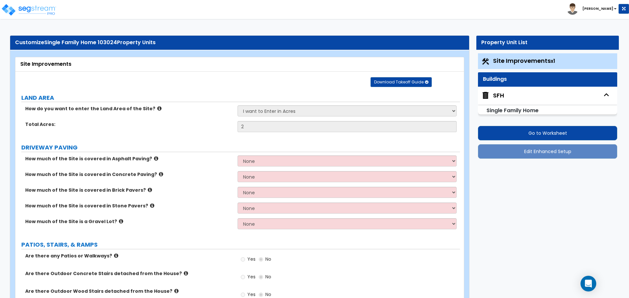
select select "3"
select select "1"
select select "2"
select select "7"
select select "1"
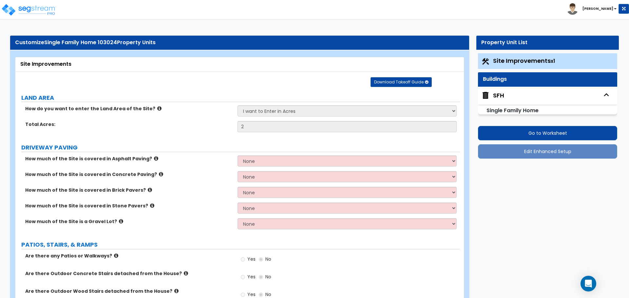
select select "1"
select select "2"
select select "1"
select select "2"
select select "1"
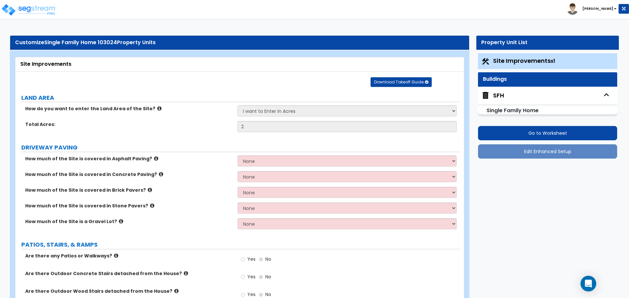
select select "5"
select select "2"
select select "1"
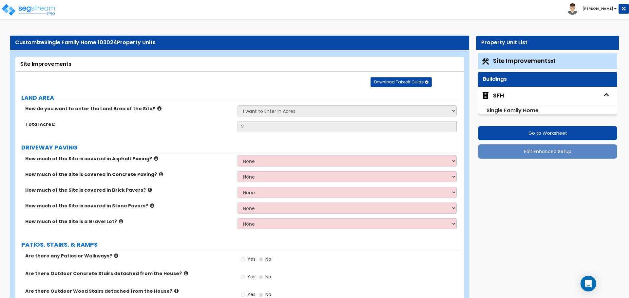
select select "1"
select select "2"
select select "1"
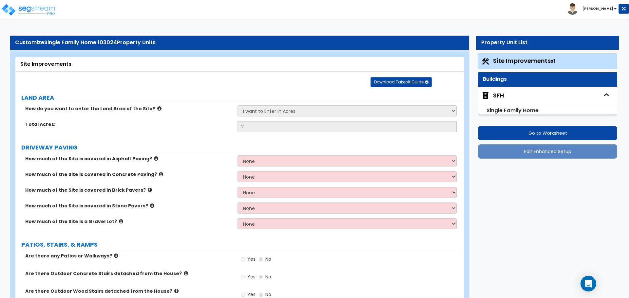
select select "3"
select select "1"
select select "2"
select select "1"
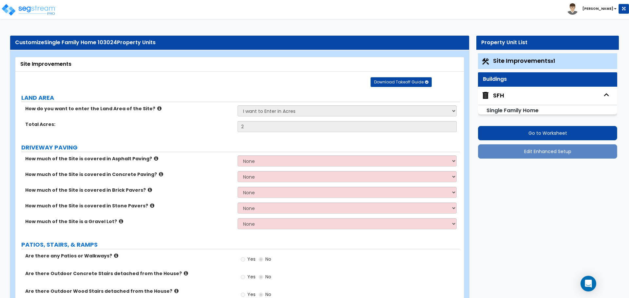
select select "6"
select select "3"
select select "1"
select select "7"
select select "1"
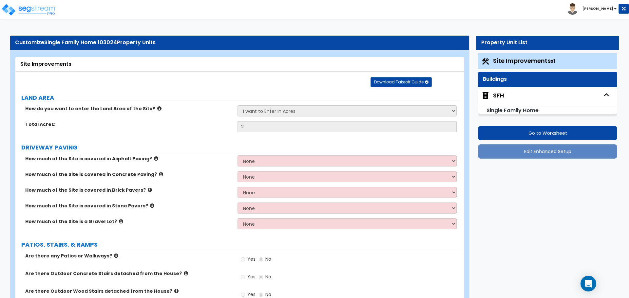
select select "2"
select select "1"
select select "3"
select select "4"
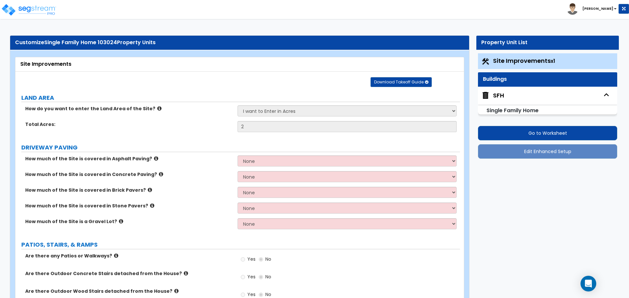
select select "2"
select select "1"
select select "3"
select select "6"
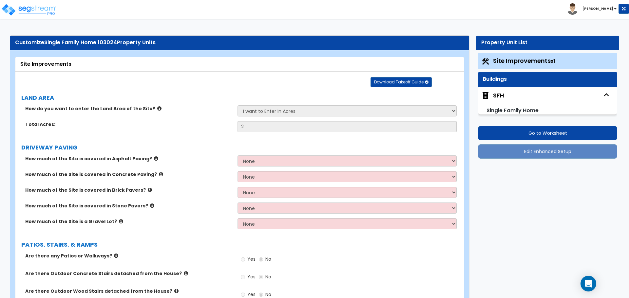
select select "1"
select select "2"
select select "1"
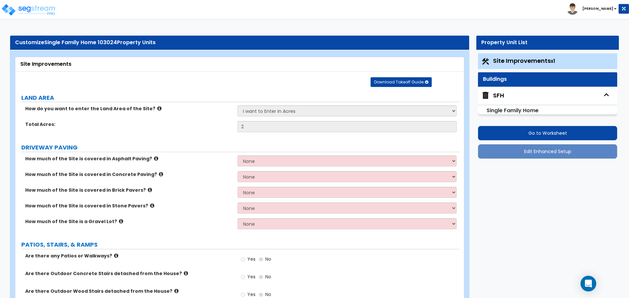
select select "2"
select select "1"
select select "3"
select select "2"
select select "1"
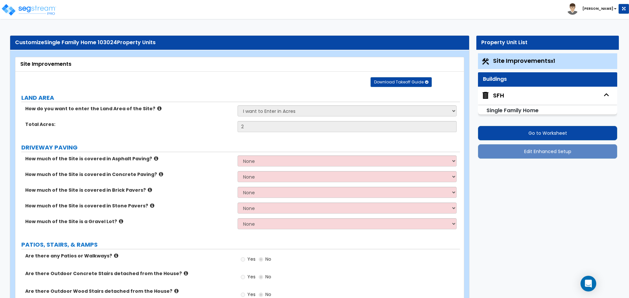
select select "3"
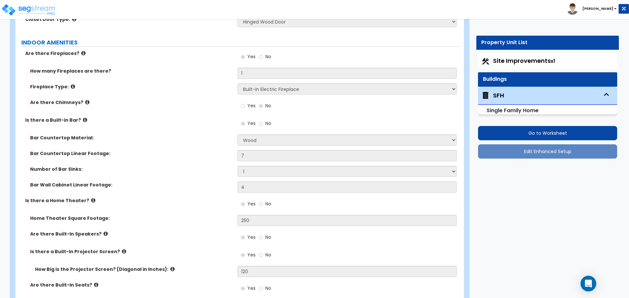
scroll to position [2918, 0]
click at [222, 67] on div "How many Fireplaces are there? 1" at bounding box center [237, 75] width 445 height 16
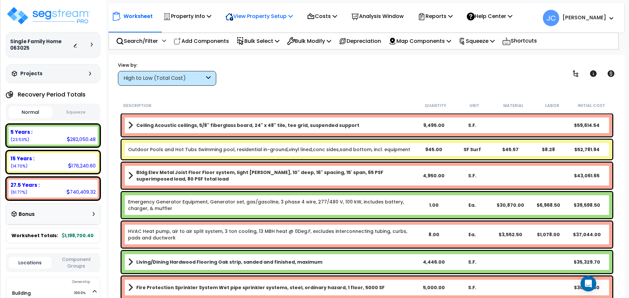
click at [211, 16] on p "View Property Setup" at bounding box center [187, 16] width 48 height 9
click at [241, 46] on link "View Questionnaire" at bounding box center [254, 44] width 65 height 13
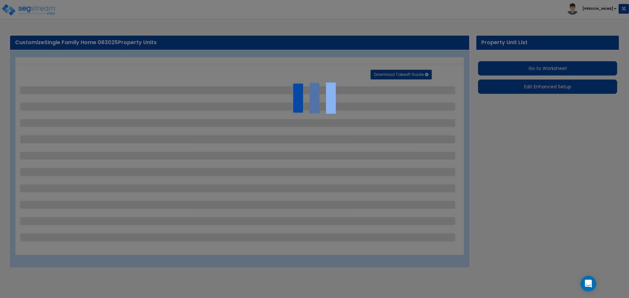
select select "2"
select select "1"
select select "2"
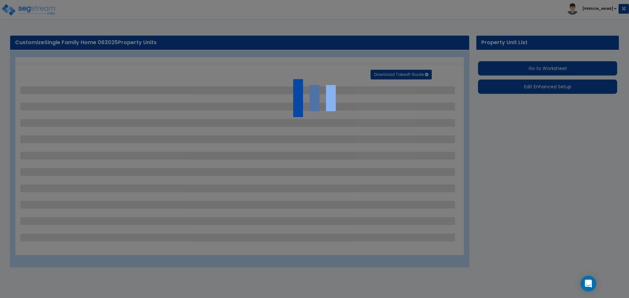
select select "2"
select select "1"
select select "3"
select select "2"
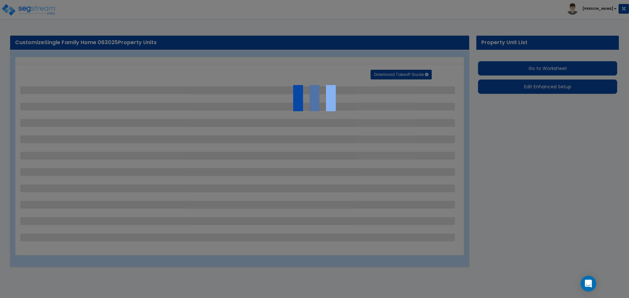
select select "1"
select select "10"
select select "3"
select select "1"
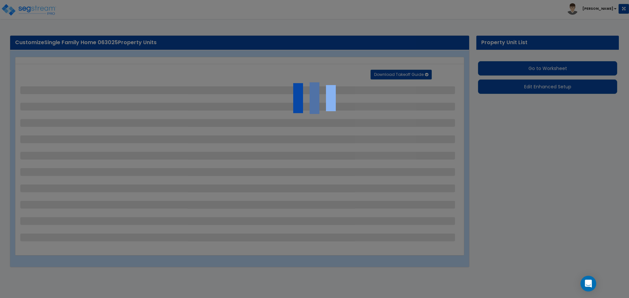
select select "1"
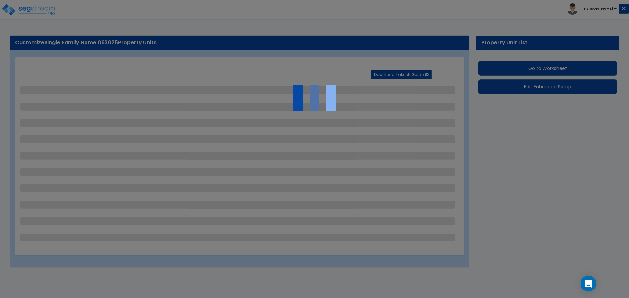
select select "6"
select select "1"
select select "2"
select select "3"
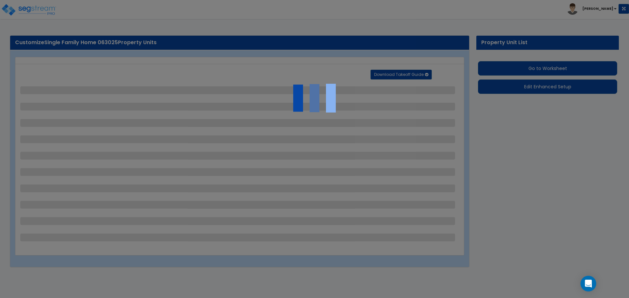
select select "1"
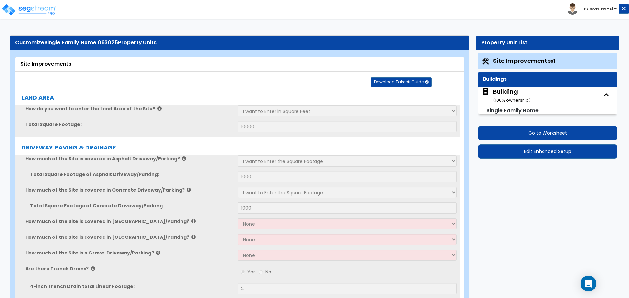
click at [508, 94] on div "Building ( 100 % ownership)" at bounding box center [512, 95] width 38 height 17
select select "2"
select select "5"
select select "1"
select select "4"
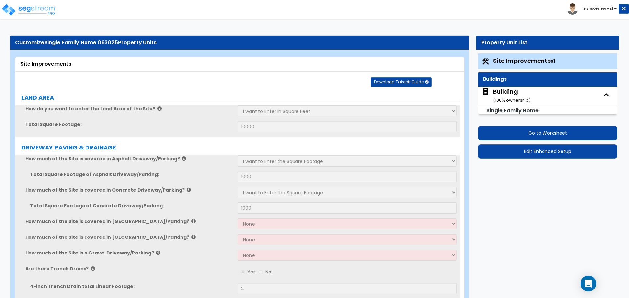
select select "1"
select select "2"
select select "1"
select select "8"
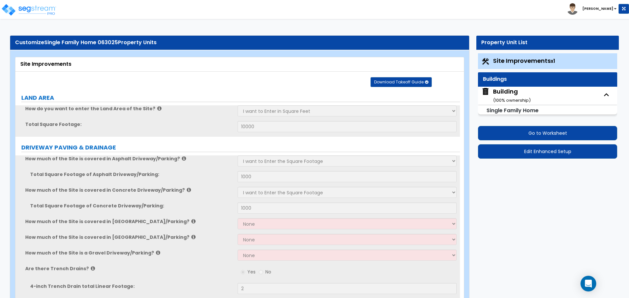
select select "3"
select select "4"
select select "1"
select select "2"
select select "10"
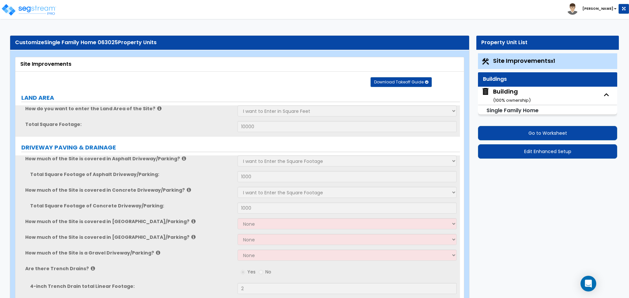
select select "7"
select select "3"
select select "1"
select select "2"
select select "3"
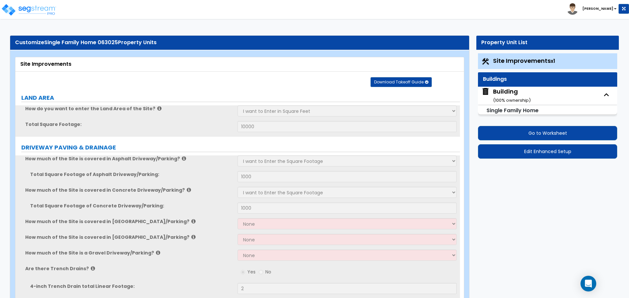
select select "2"
select select "1"
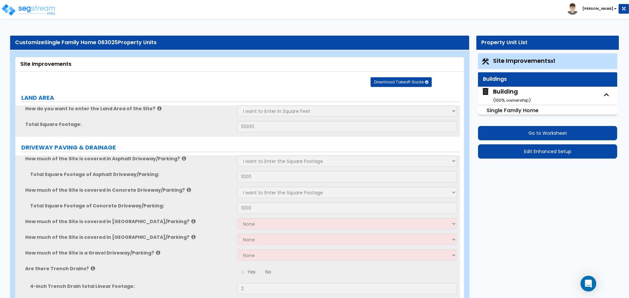
select select "1"
select select "2"
select select "5"
select select "3"
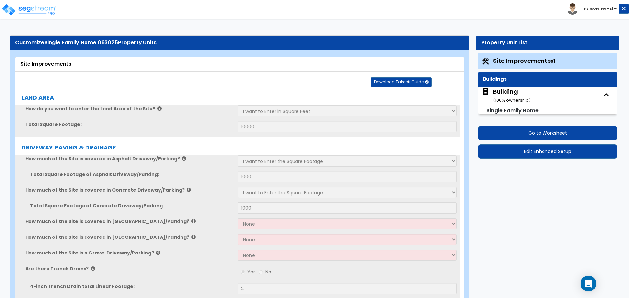
select select "4"
select select "2"
select select "1"
select select "3"
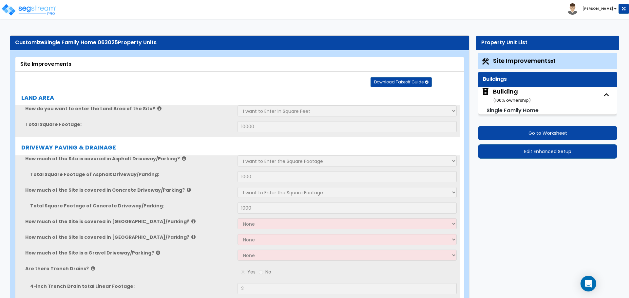
select select "1"
select select "2"
select select "3"
select select "1"
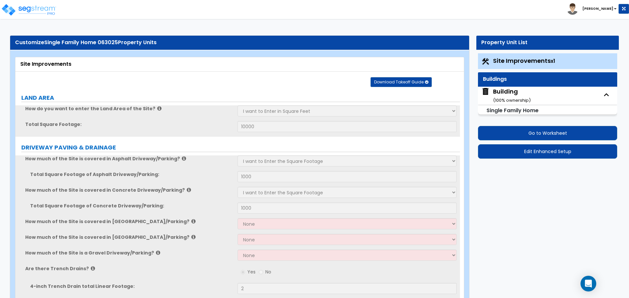
select select "4"
select select "3"
select select "2"
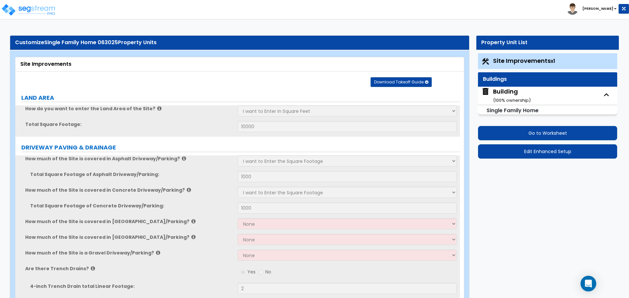
select select "5"
select select "2"
select select "1"
select select "4"
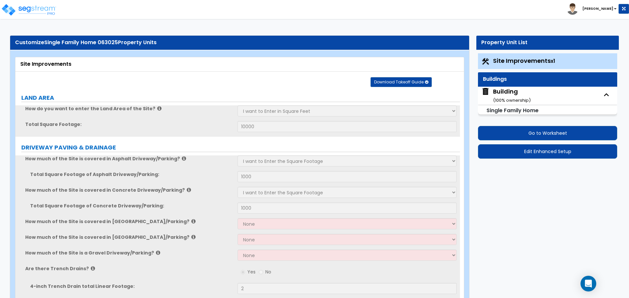
select select "2"
select select "4"
select select "1"
select select "3"
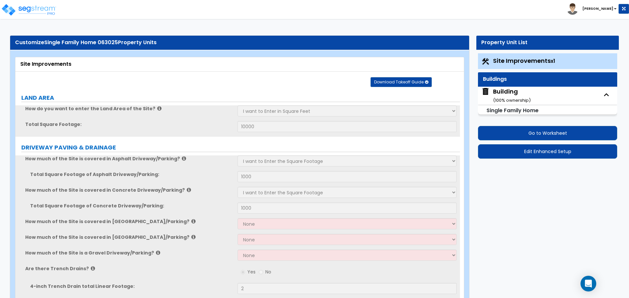
select select "1"
select select "3"
select select "2"
select select "1"
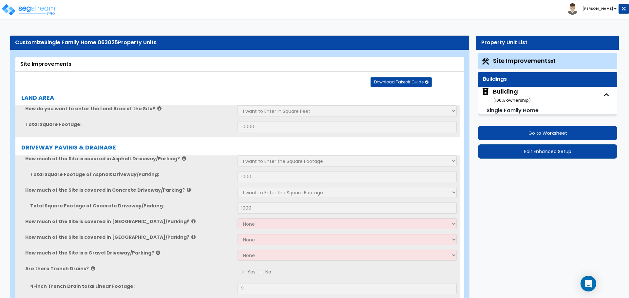
select select "3"
select select "5"
select select "1"
select select "4"
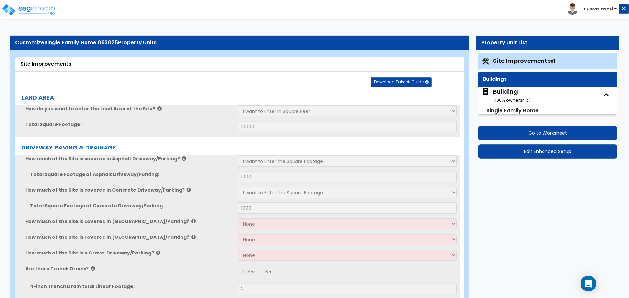
select select "2"
select select "1"
select select "2"
select select "1"
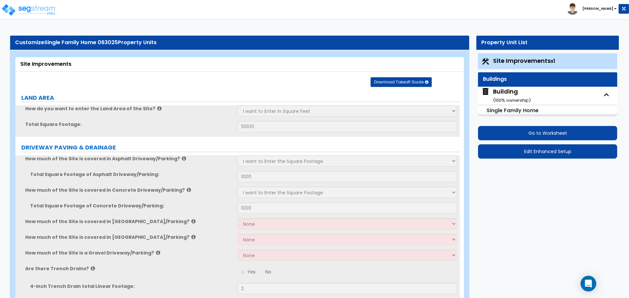
select select "2"
select select "1"
select select "2"
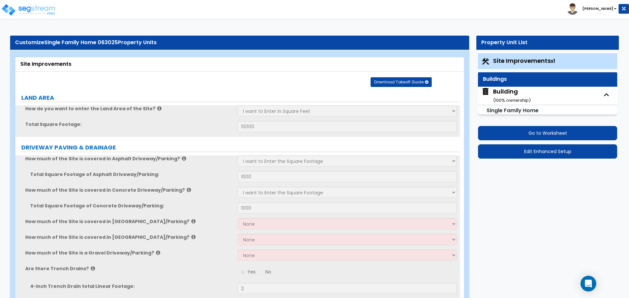
select select "2"
select select "1"
select select "2"
select select "1"
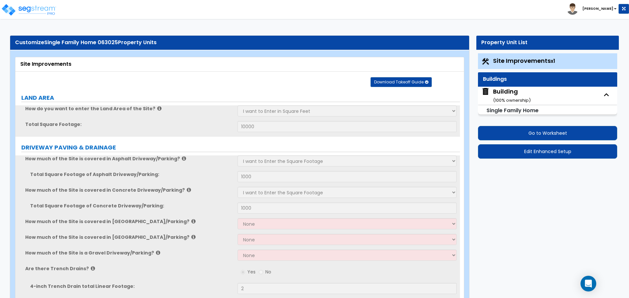
select select "4"
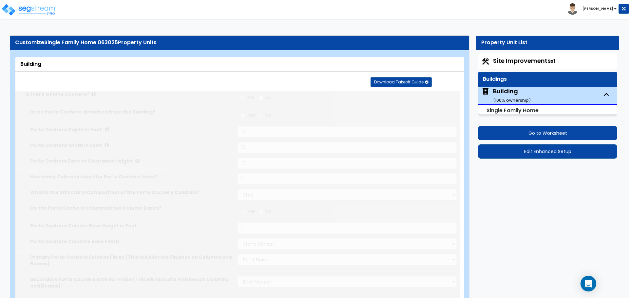
type input "6"
radio input "true"
select select "1"
type input "2"
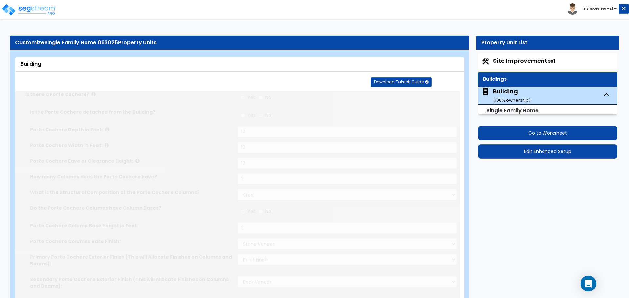
select select "2"
select select "1"
type input "4"
type input "2"
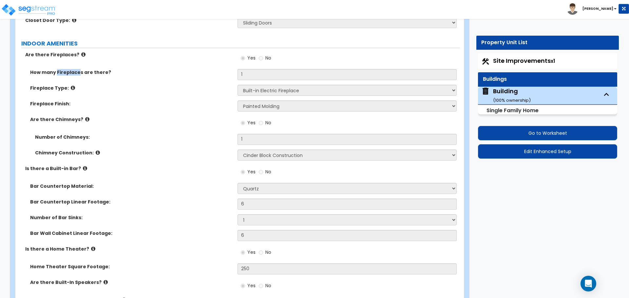
scroll to position [3130, 0]
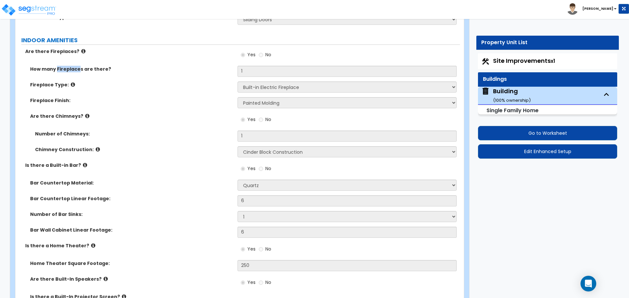
click at [163, 103] on div "Fireplace Finish: None Brick Stone Tile Painted Molding" at bounding box center [237, 105] width 445 height 16
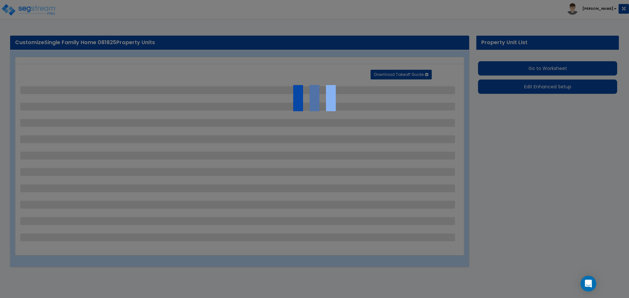
select select "2"
select select "1"
select select "2"
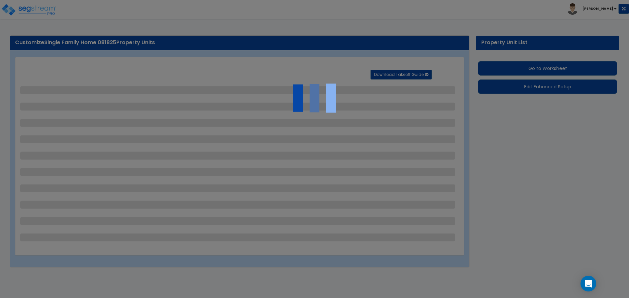
select select "1"
select select "2"
select select "1"
select select "2"
select select "1"
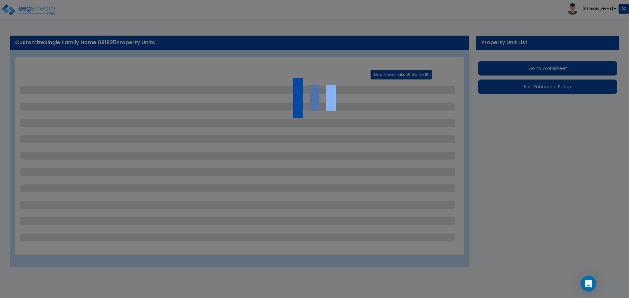
select select "1"
select select "5"
select select "2"
select select "10"
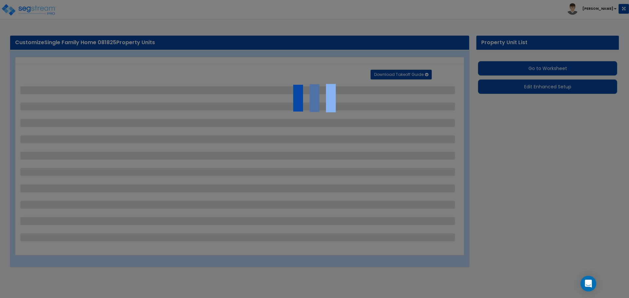
select select "3"
select select "1"
select select "2"
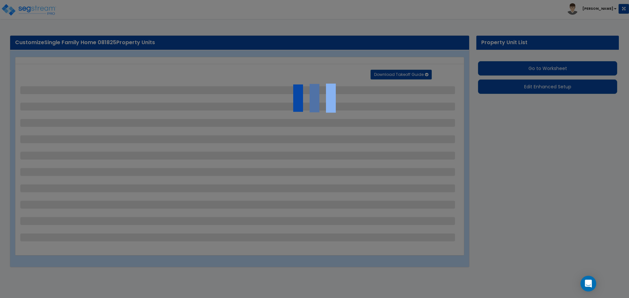
select select "6"
select select "11"
select select "2"
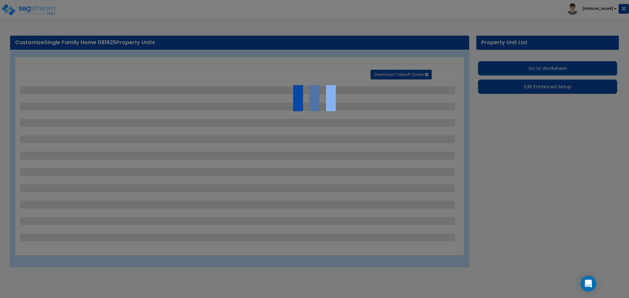
select select "2"
select select "3"
select select "1"
select select "3"
select select "1"
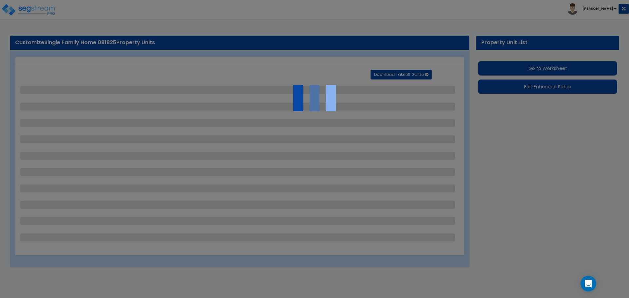
select select "1"
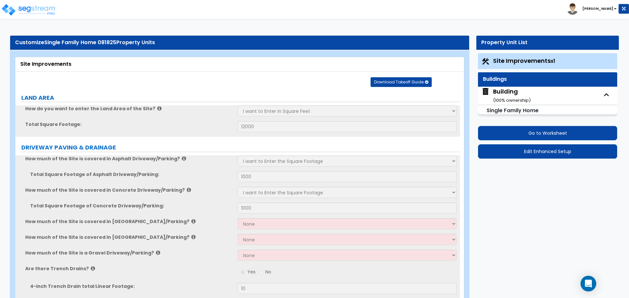
click at [506, 96] on div "Building ( 100 % ownership)" at bounding box center [512, 95] width 38 height 17
select select "3"
select select "5"
select select "2"
select select "5"
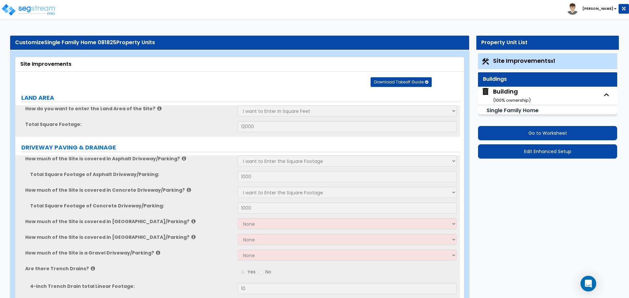
select select "1"
select select "3"
select select "1"
select select "3"
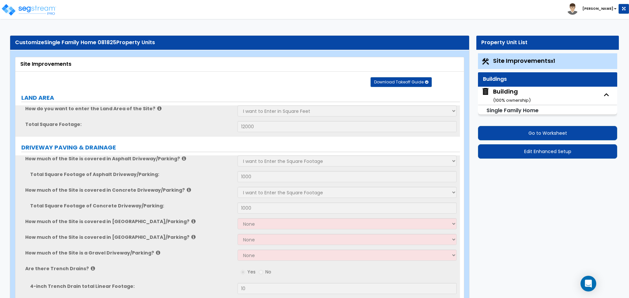
select select "8"
select select "3"
select select "1"
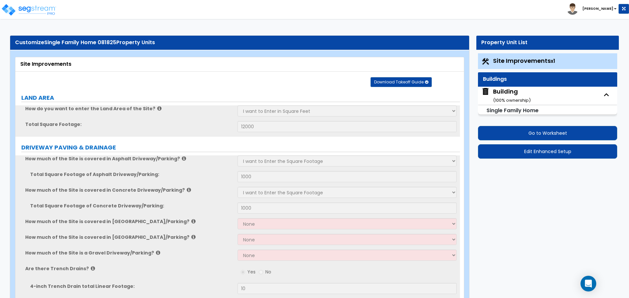
select select "1"
select select "3"
select select "1"
select select "13"
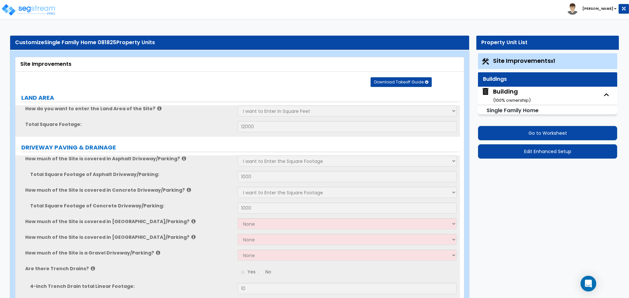
select select "9"
select select "7"
select select "3"
select select "4"
select select "2"
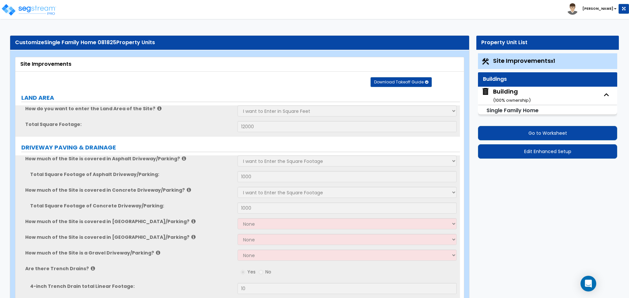
select select "3"
select select "2"
select select "1"
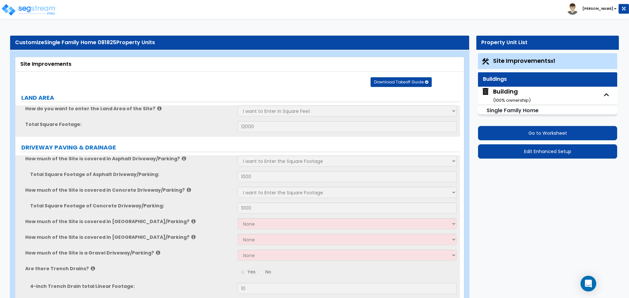
select select "4"
select select "1"
select select "2"
select select "5"
select select "4"
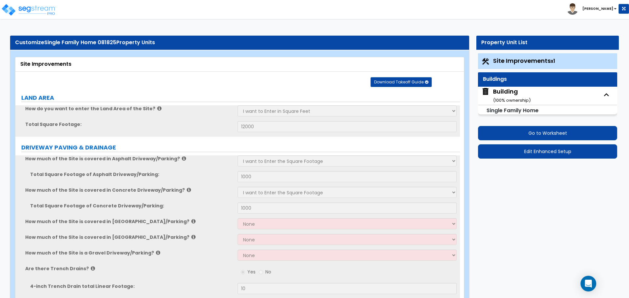
select select "4"
select select "2"
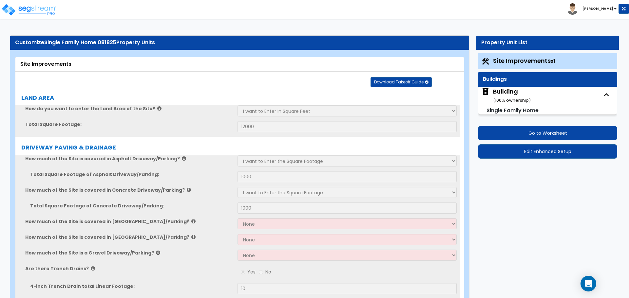
select select "1"
select select "3"
select select "1"
select select "4"
select select "2"
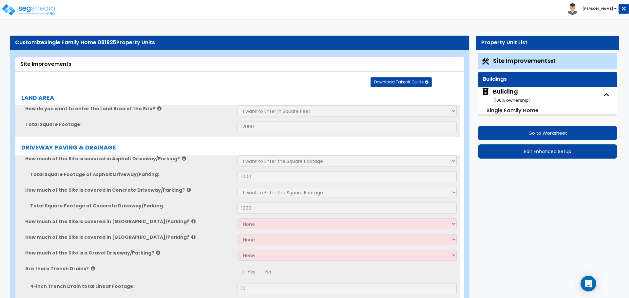
select select "1"
select select "2"
select select "3"
select select "1"
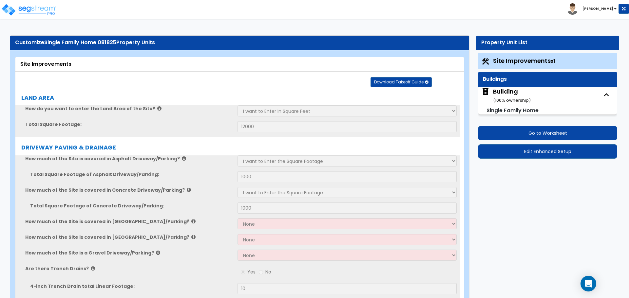
select select "4"
select select "3"
select select "2"
select select "5"
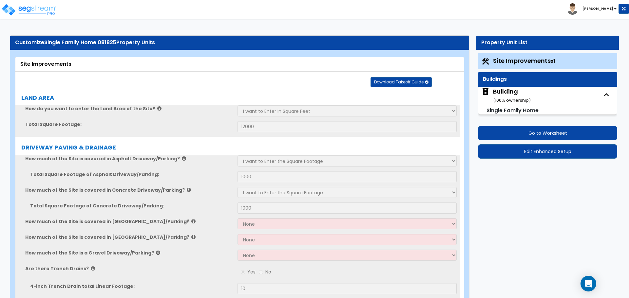
select select "2"
select select "3"
select select "1"
select select "4"
select select "2"
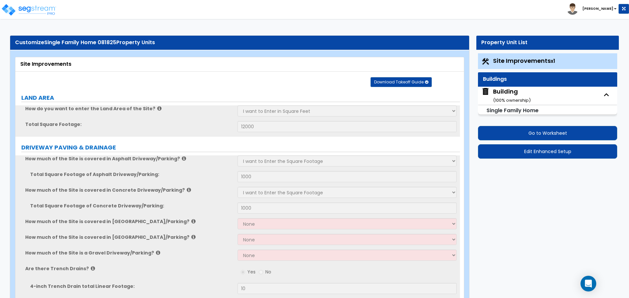
select select "7"
select select "1"
select select "3"
select select "1"
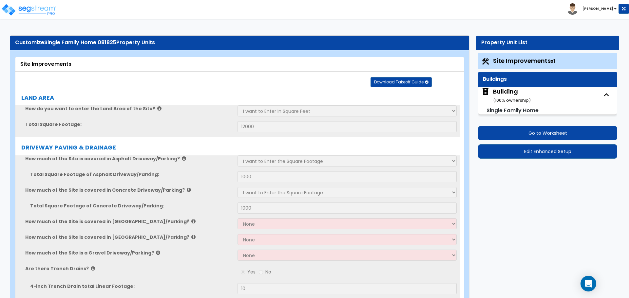
select select "3"
select select "2"
select select "1"
select select "2"
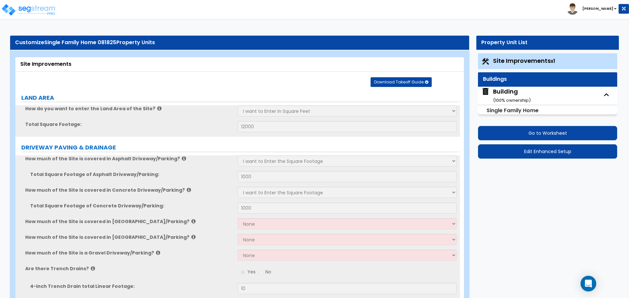
select select "3"
select select "4"
select select "6"
select select "5"
select select "1"
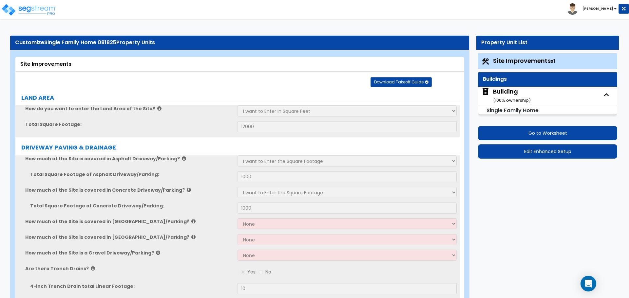
select select "3"
select select "2"
select select "1"
select select "2"
select select "1"
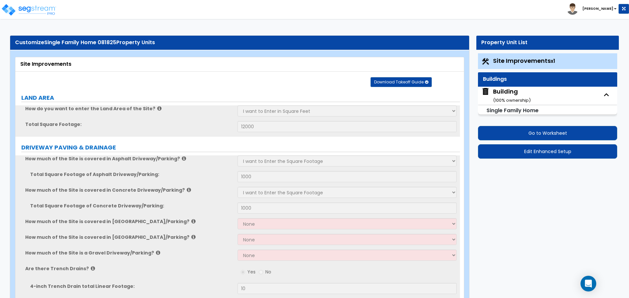
select select "1"
select select "2"
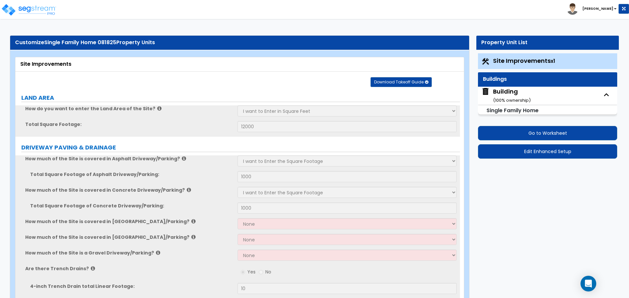
select select "2"
select select "1"
select select "3"
select select "4"
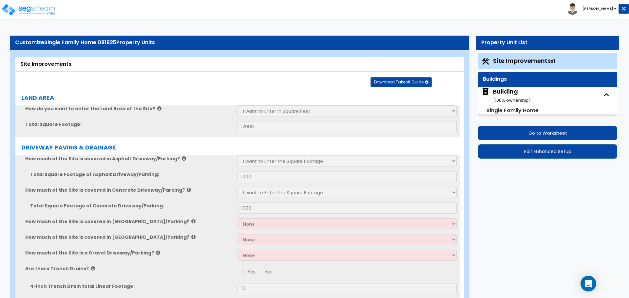
select select "1"
select select "2"
select select "1"
select select "5"
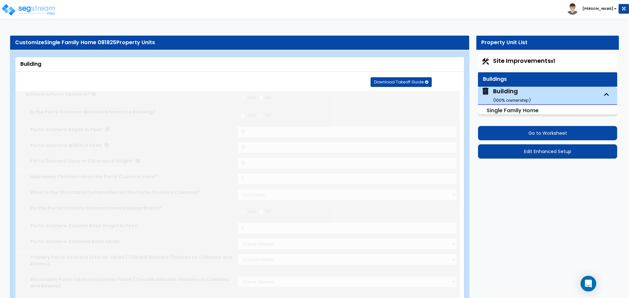
type input "4"
radio input "true"
select select "1"
select select "2"
type input "1"
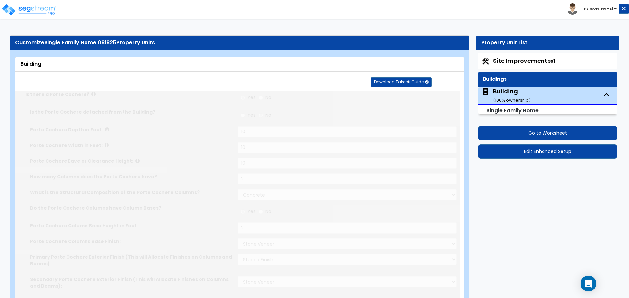
select select "2"
select select "1"
type input "4"
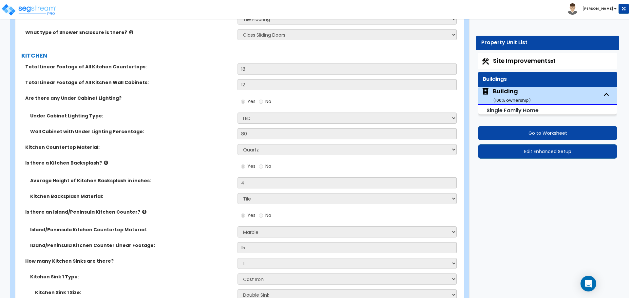
scroll to position [3950, 0]
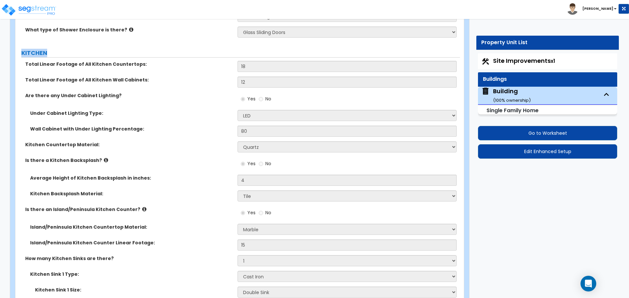
click at [166, 78] on div "Total Linear Footage of All Kitchen Wall Cabinets: 12" at bounding box center [237, 85] width 445 height 16
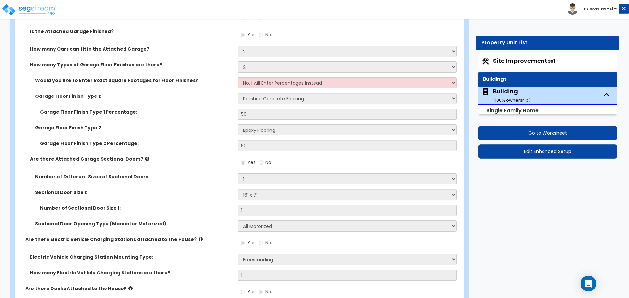
scroll to position [1329, 0]
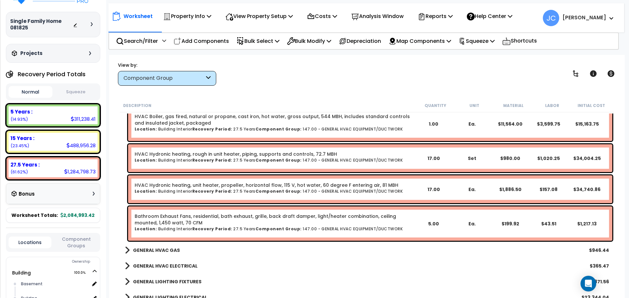
scroll to position [7669, 0]
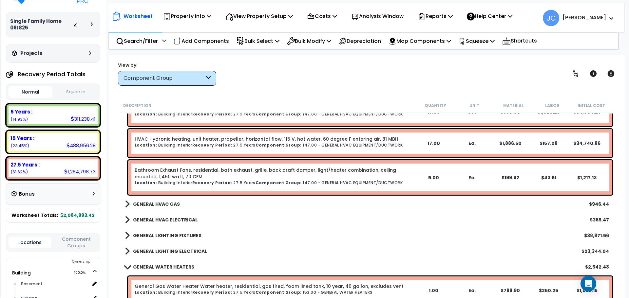
click at [163, 204] on b "GENERAL HVAC GAS" at bounding box center [156, 204] width 47 height 7
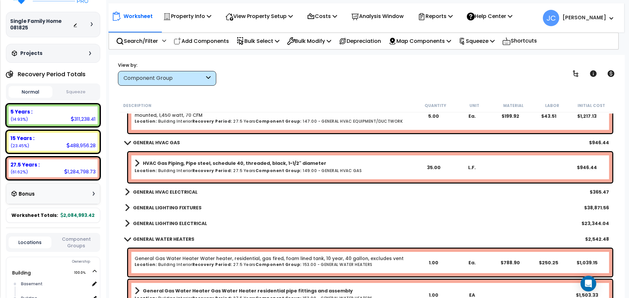
scroll to position [7736, 0]
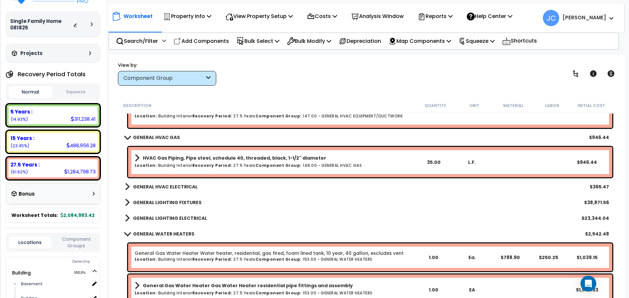
click at [166, 185] on b "GENERAL HVAC ELECTRICAL" at bounding box center [165, 187] width 65 height 7
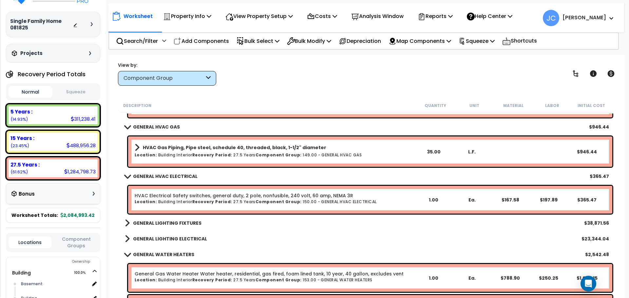
scroll to position [7750, 0]
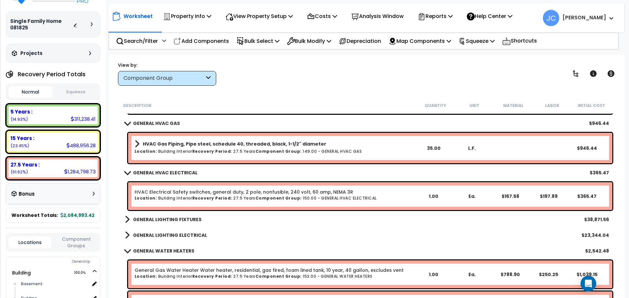
click at [182, 218] on b "GENERAL LIGHTING FIXTURES" at bounding box center [167, 220] width 68 height 7
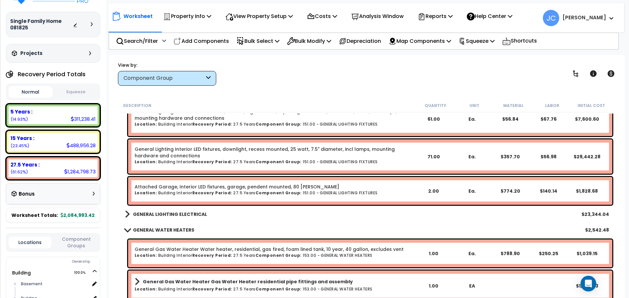
scroll to position [7878, 0]
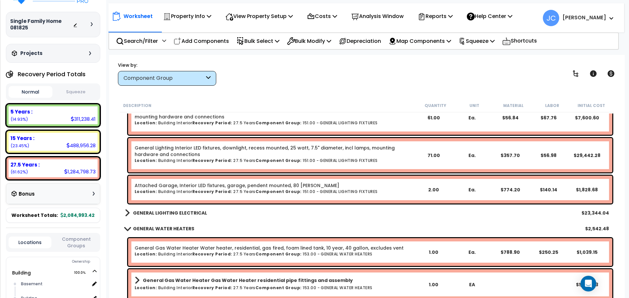
click at [186, 212] on b "GENERAL LIGHTING ELECTRICAL" at bounding box center [170, 213] width 74 height 7
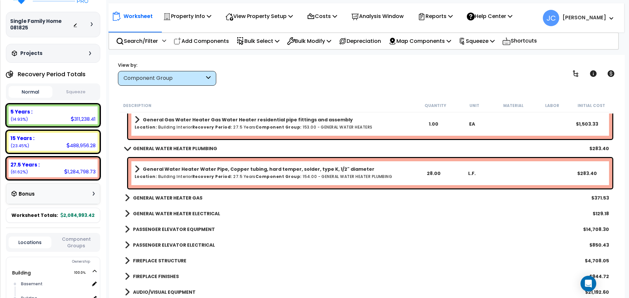
scroll to position [8170, 0]
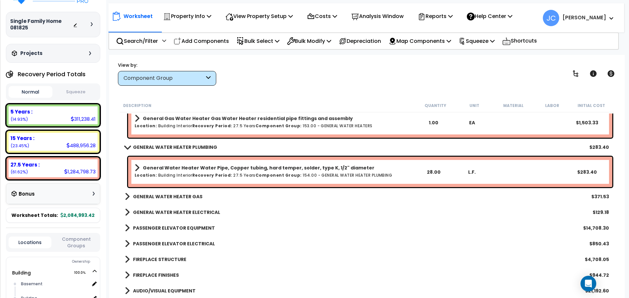
click at [192, 196] on b "GENERAL WATER HEATER GAS" at bounding box center [167, 197] width 69 height 7
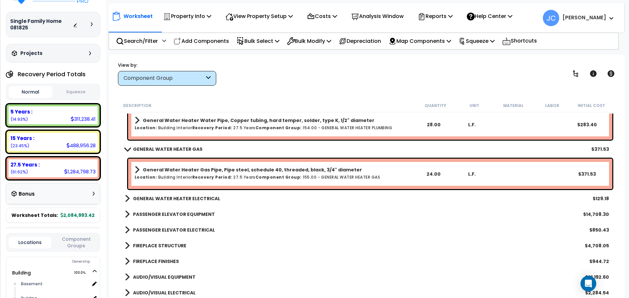
scroll to position [8219, 0]
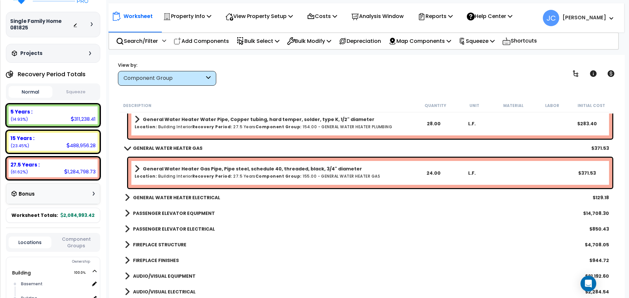
click at [197, 197] on b "GENERAL WATER HEATER ELECTRICAL" at bounding box center [176, 198] width 87 height 7
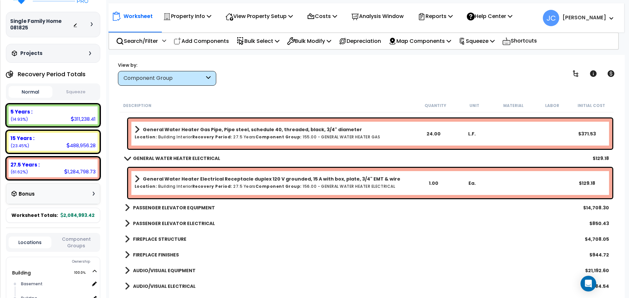
scroll to position [8271, 0]
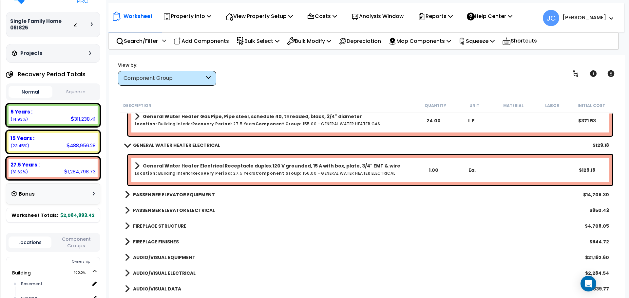
click at [182, 197] on b "PASSENGER ELEVATOR EQUIPMENT" at bounding box center [174, 195] width 82 height 7
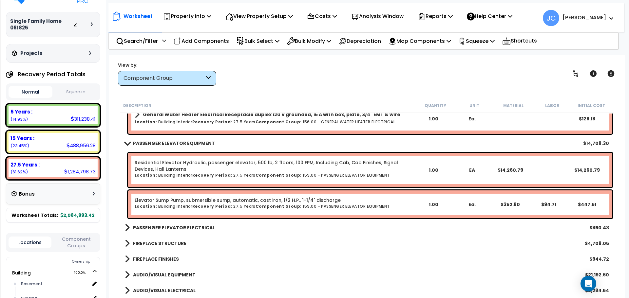
scroll to position [8325, 0]
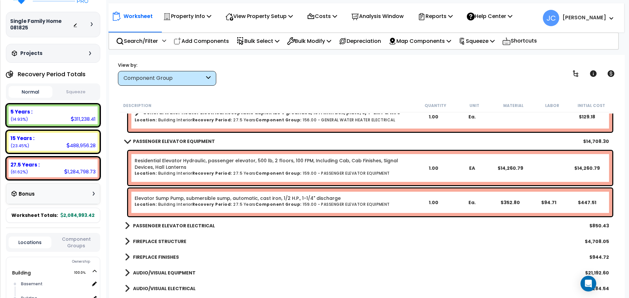
click at [180, 224] on b "PASSENGER ELEVATOR ELECTRICAL" at bounding box center [174, 226] width 82 height 7
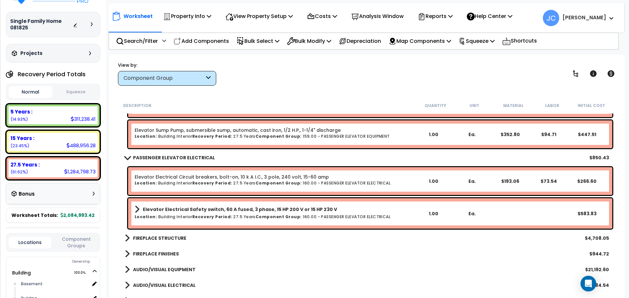
scroll to position [8400, 0]
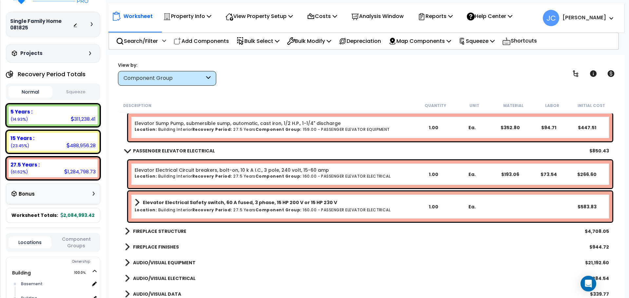
click at [165, 229] on b "FIREPLACE STRUCTURE" at bounding box center [159, 231] width 53 height 7
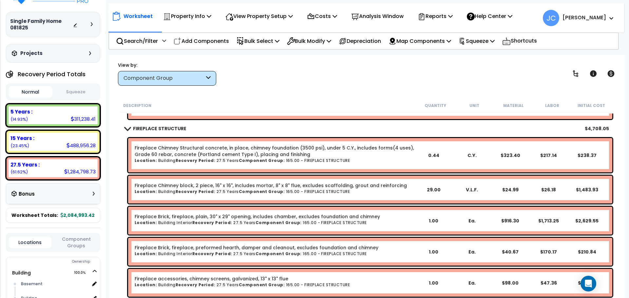
scroll to position [8502, 0]
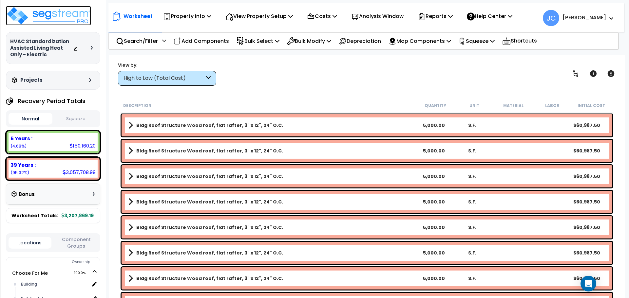
click at [54, 14] on img at bounding box center [48, 16] width 85 height 20
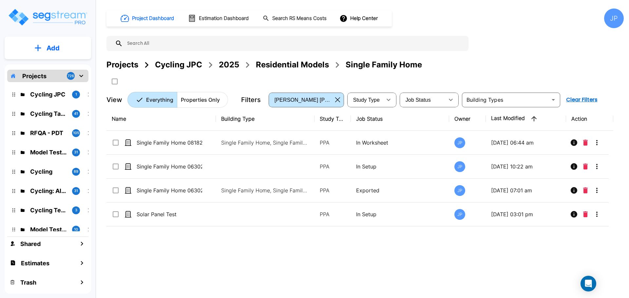
click at [129, 62] on div "Projects" at bounding box center [122, 65] width 32 height 12
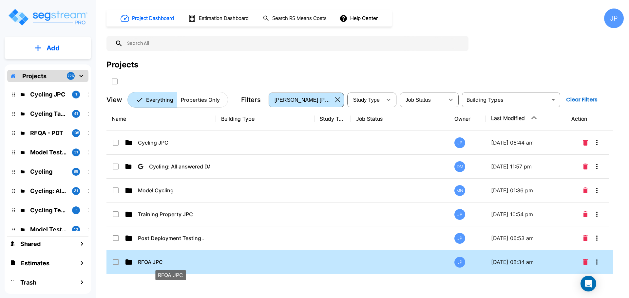
click at [167, 258] on p "RFQA JPC" at bounding box center [171, 262] width 66 height 8
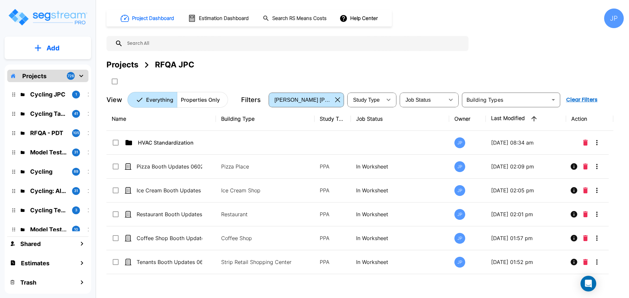
click at [200, 141] on p "HVAC Standardization" at bounding box center [171, 143] width 66 height 8
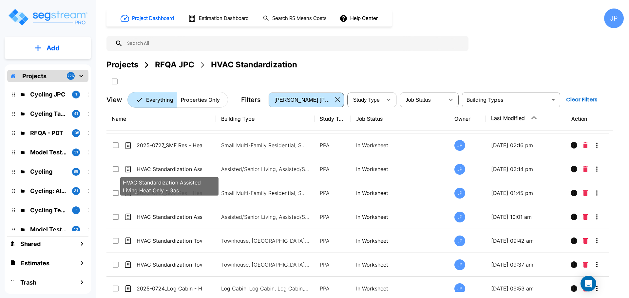
scroll to position [46, 0]
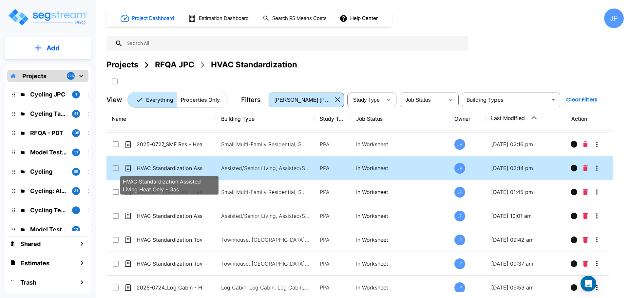
click at [181, 167] on p "HVAC Standardization Assisted Living Heat Only - Gas" at bounding box center [170, 168] width 66 height 8
checkbox input "true"
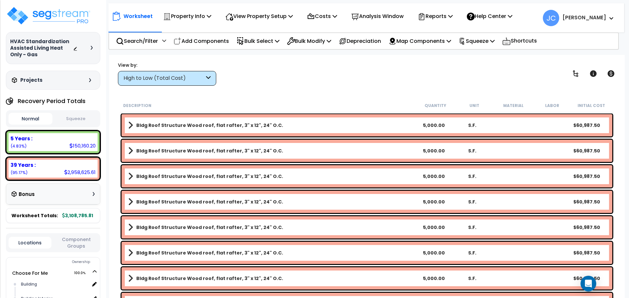
click at [191, 78] on div "High to Low (Total Cost)" at bounding box center [163, 79] width 81 height 8
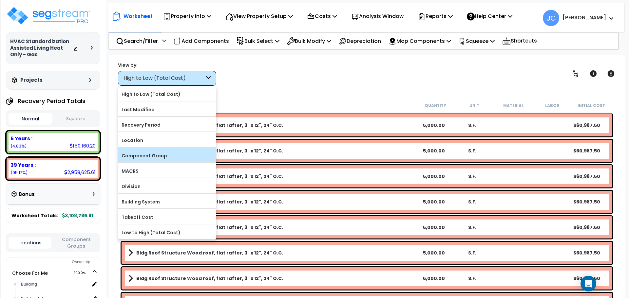
click at [153, 156] on label "Component Group" at bounding box center [167, 156] width 98 height 10
click at [0, 0] on input "Component Group" at bounding box center [0, 0] width 0 height 0
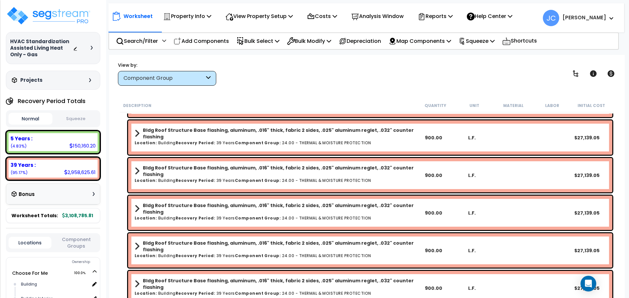
scroll to position [1515, 0]
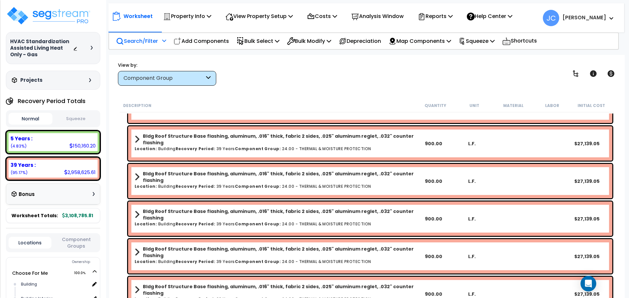
click at [152, 39] on p "Search/Filter" at bounding box center [137, 41] width 42 height 9
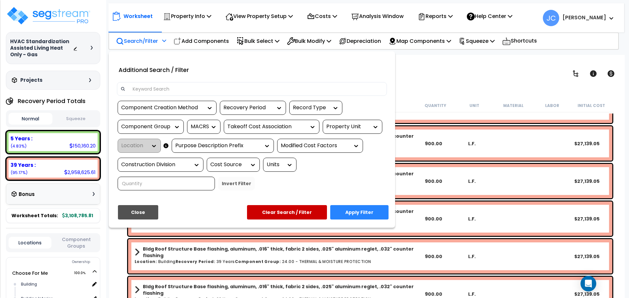
click at [350, 127] on div "Property Unit" at bounding box center [347, 127] width 43 height 8
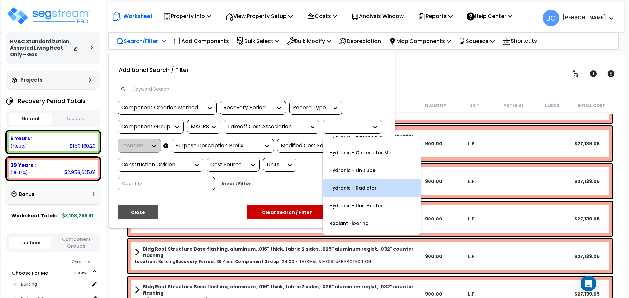
scroll to position [69, 0]
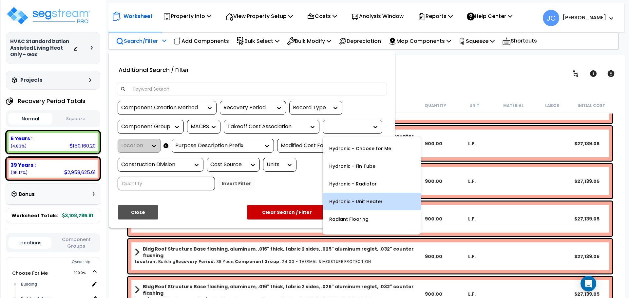
click at [371, 199] on div "Hydronic - Unit Heater" at bounding box center [372, 202] width 98 height 18
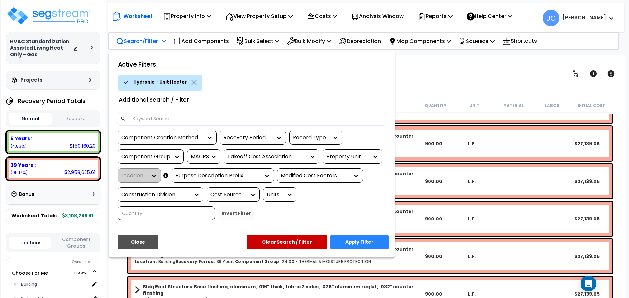
click at [149, 171] on div "Location" at bounding box center [139, 176] width 43 height 14
click at [350, 235] on button "Apply Filter" at bounding box center [359, 242] width 58 height 14
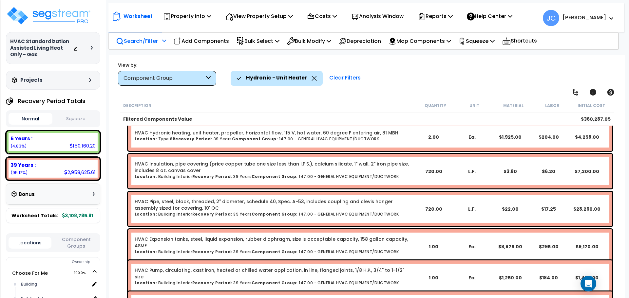
scroll to position [1450, 0]
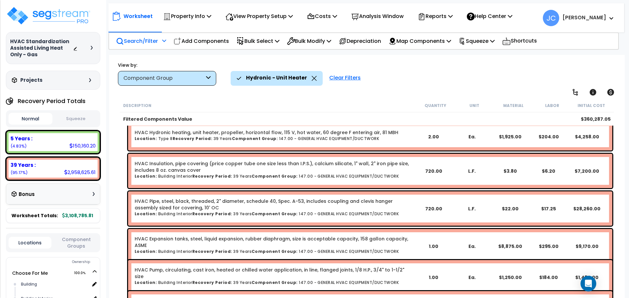
click at [160, 35] on div "Search/Filter Additional Search / Filter" at bounding box center [141, 40] width 50 height 15
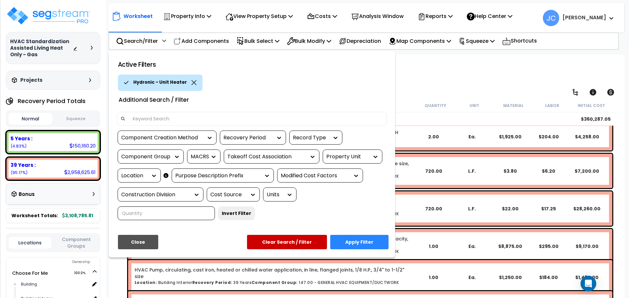
click at [343, 155] on div "Property Unit" at bounding box center [347, 157] width 43 height 8
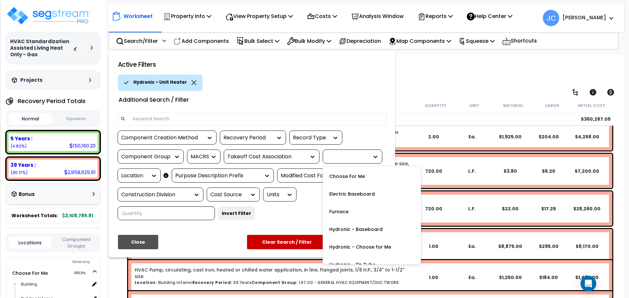
scroll to position [50, 0]
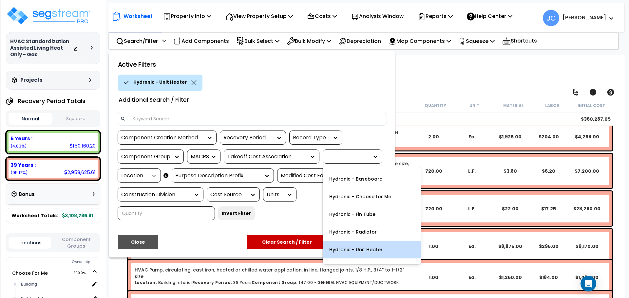
click at [152, 177] on icon at bounding box center [154, 176] width 7 height 7
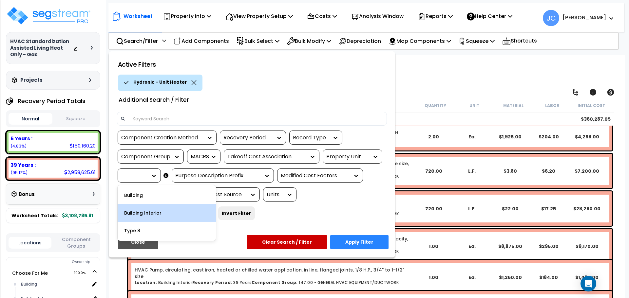
scroll to position [29, 0]
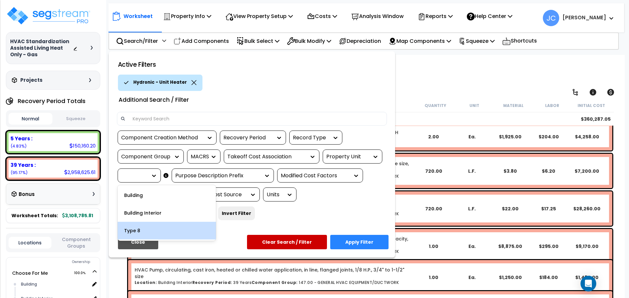
click at [451, 70] on div at bounding box center [314, 149] width 629 height 298
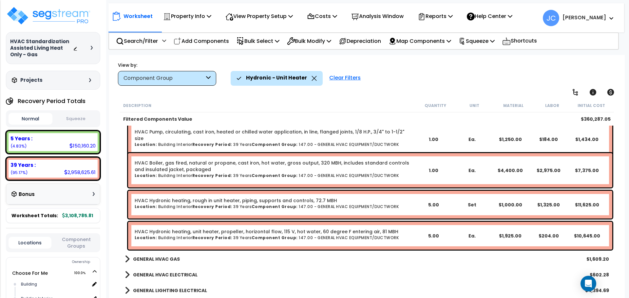
scroll to position [1588, 0]
click at [181, 78] on div "Component Group" at bounding box center [163, 79] width 81 height 8
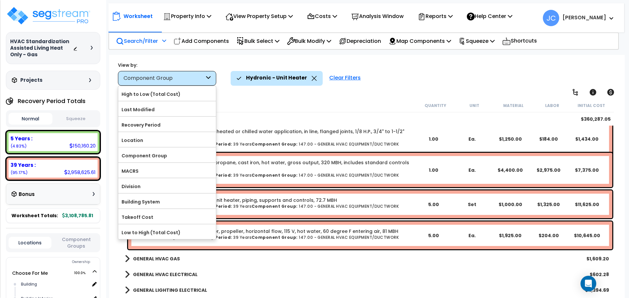
click at [150, 46] on div "Search/Filter Additional Search / Filter" at bounding box center [141, 40] width 50 height 15
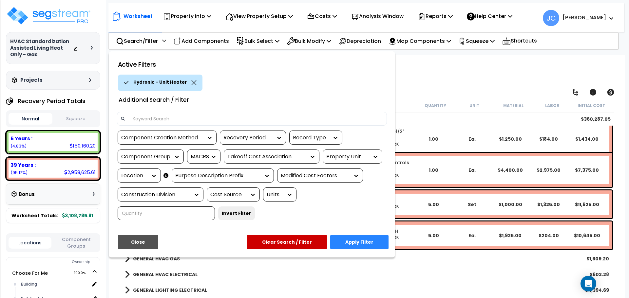
click at [142, 171] on div "Location" at bounding box center [139, 176] width 43 height 14
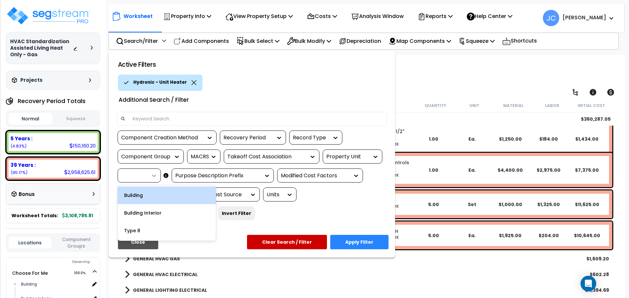
click at [153, 176] on icon at bounding box center [154, 176] width 4 height 2
click at [154, 216] on div "Building Interior" at bounding box center [167, 213] width 98 height 18
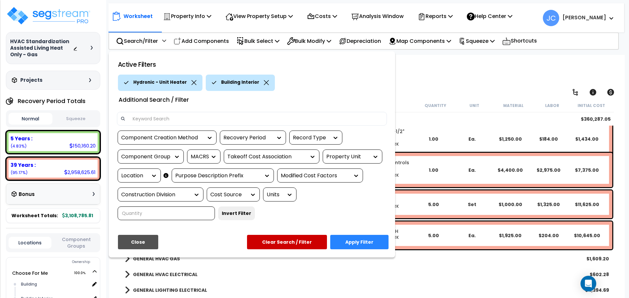
click at [355, 235] on button "Apply Filter" at bounding box center [359, 242] width 58 height 14
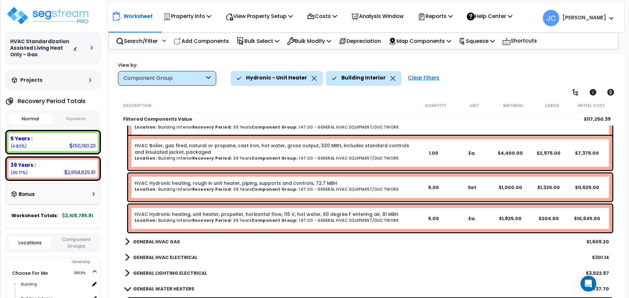
scroll to position [642, 0]
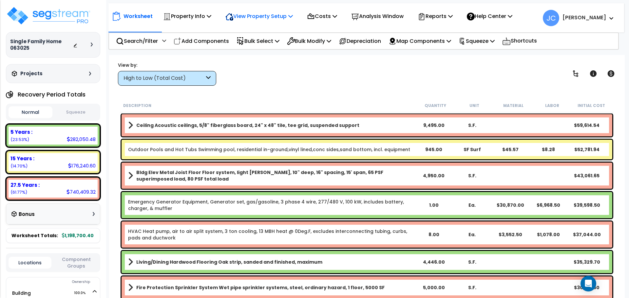
click at [211, 14] on p "View Property Setup" at bounding box center [187, 16] width 48 height 9
click at [246, 46] on link "View Questionnaire" at bounding box center [254, 44] width 65 height 13
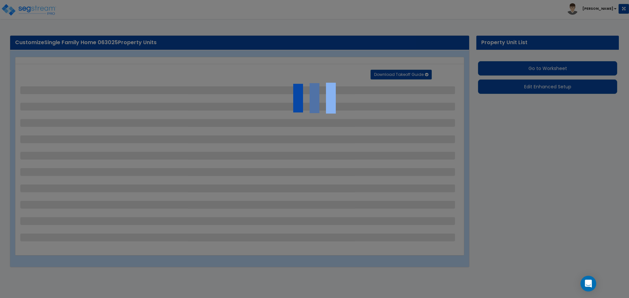
select select "2"
select select "1"
select select "2"
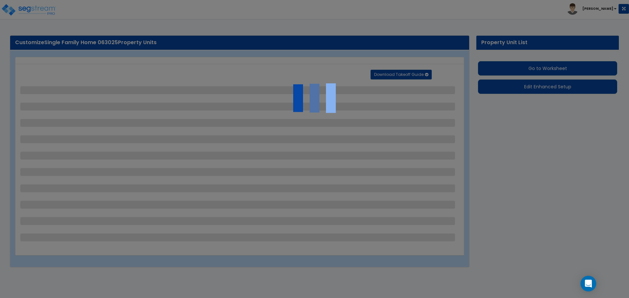
select select "2"
select select "1"
select select "3"
select select "2"
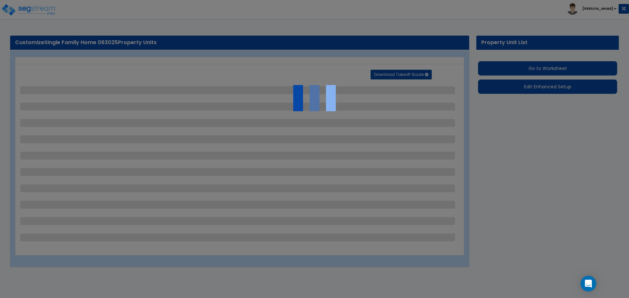
select select "1"
select select "10"
select select "3"
select select "1"
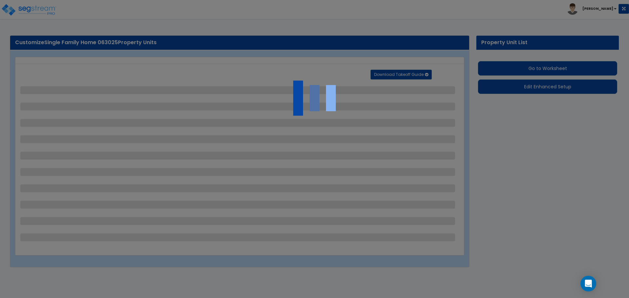
select select "1"
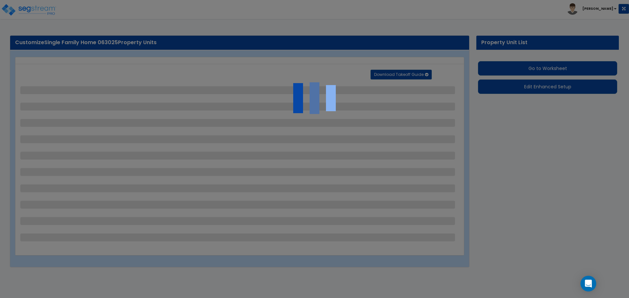
select select "6"
select select "1"
select select "2"
select select "3"
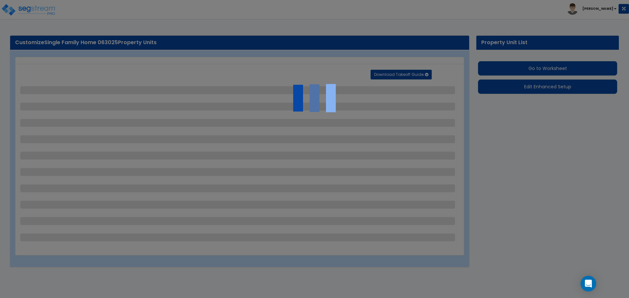
select select "1"
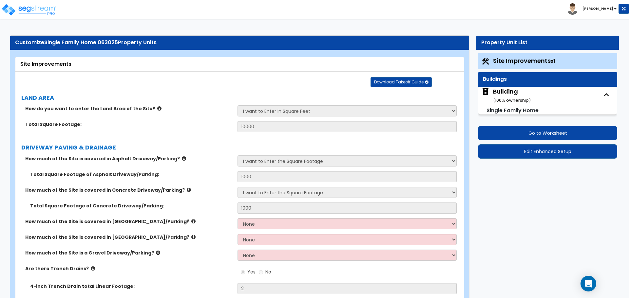
click at [500, 99] on small "( 100 % ownership)" at bounding box center [512, 100] width 38 height 6
select select "2"
select select "5"
select select "1"
select select "4"
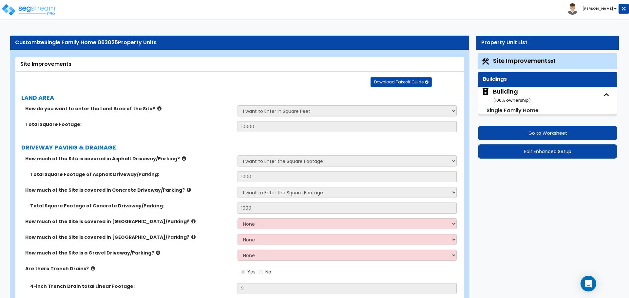
select select "1"
select select "2"
select select "1"
select select "8"
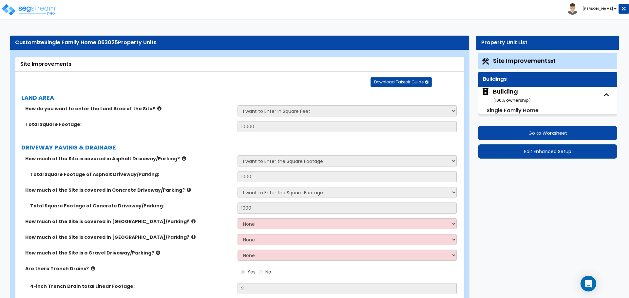
select select "3"
select select "4"
select select "1"
select select "2"
select select "10"
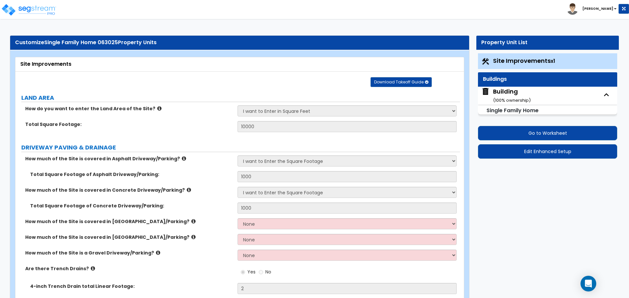
select select "7"
select select "3"
select select "1"
select select "2"
select select "3"
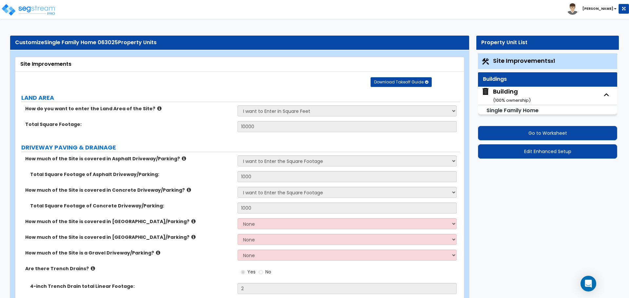
select select "2"
select select "1"
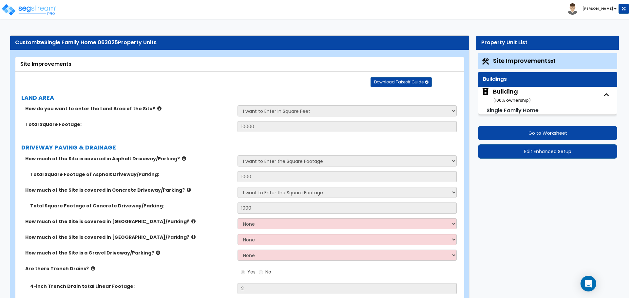
select select "1"
select select "2"
select select "1"
select select "2"
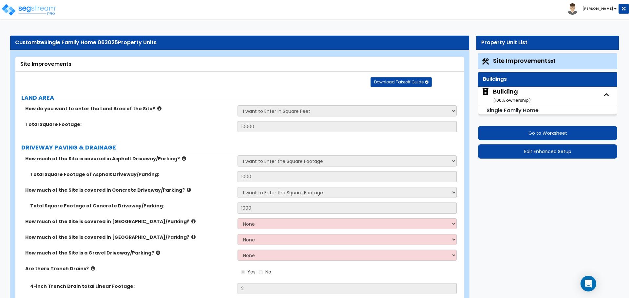
select select "2"
select select "5"
select select "3"
select select "4"
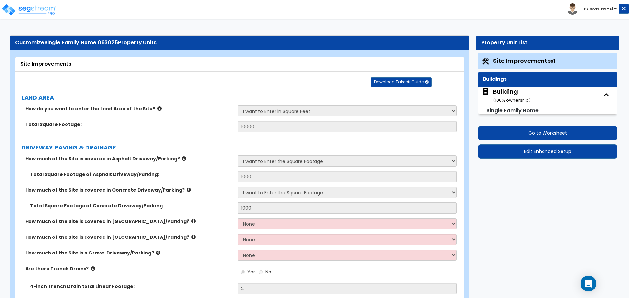
select select "2"
select select "1"
select select "3"
select select "1"
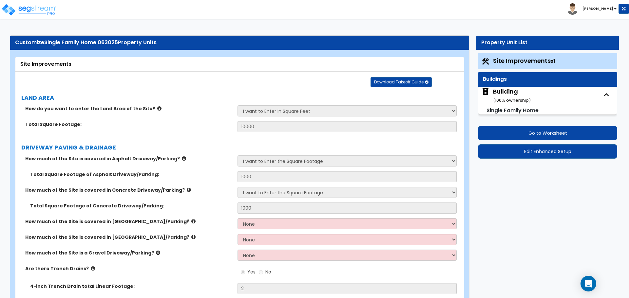
select select "1"
select select "2"
select select "3"
select select "1"
select select "4"
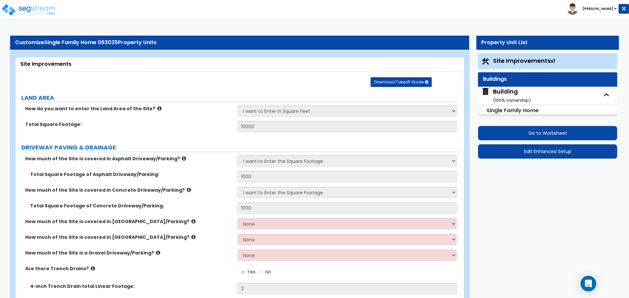
select select "3"
select select "2"
select select "5"
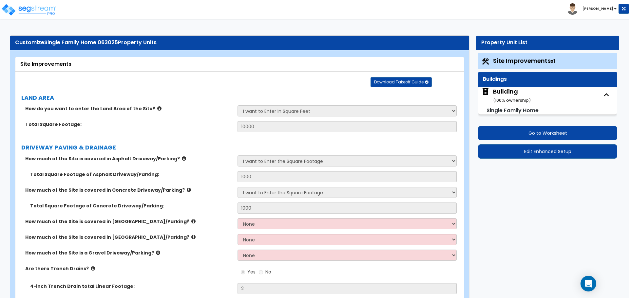
select select "2"
select select "1"
select select "4"
select select "2"
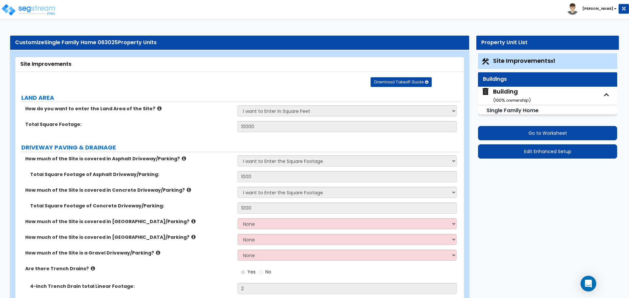
select select "4"
select select "1"
select select "3"
select select "1"
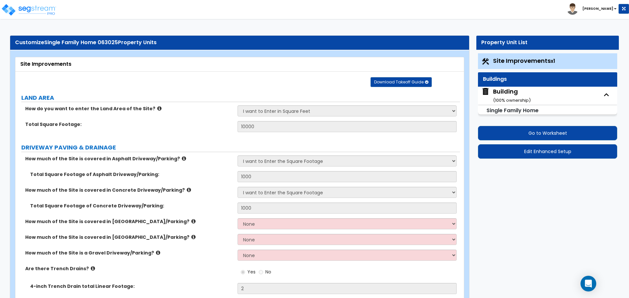
select select "3"
select select "2"
select select "1"
select select "3"
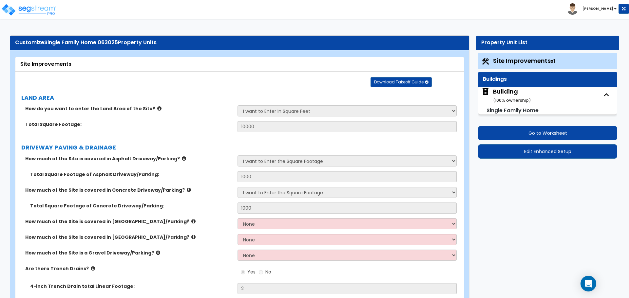
select select "3"
select select "5"
select select "1"
select select "4"
select select "2"
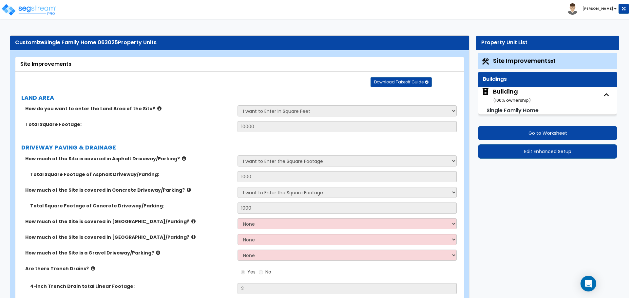
select select "1"
select select "2"
select select "1"
select select "2"
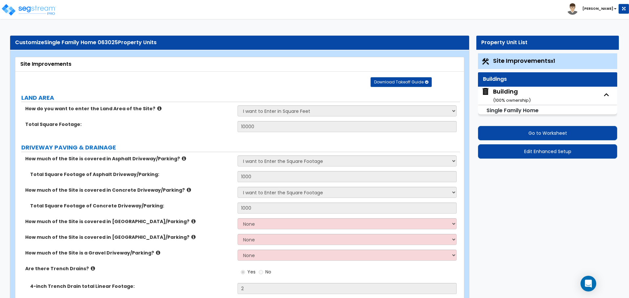
select select "1"
select select "2"
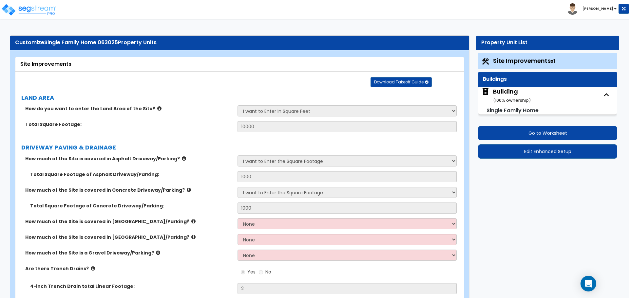
select select "1"
select select "2"
select select "1"
select select "4"
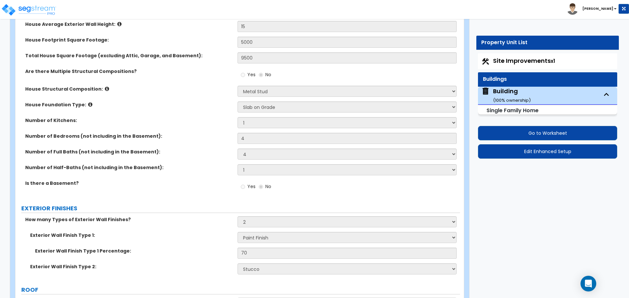
scroll to position [3421, 0]
